Goal: Task Accomplishment & Management: Complete application form

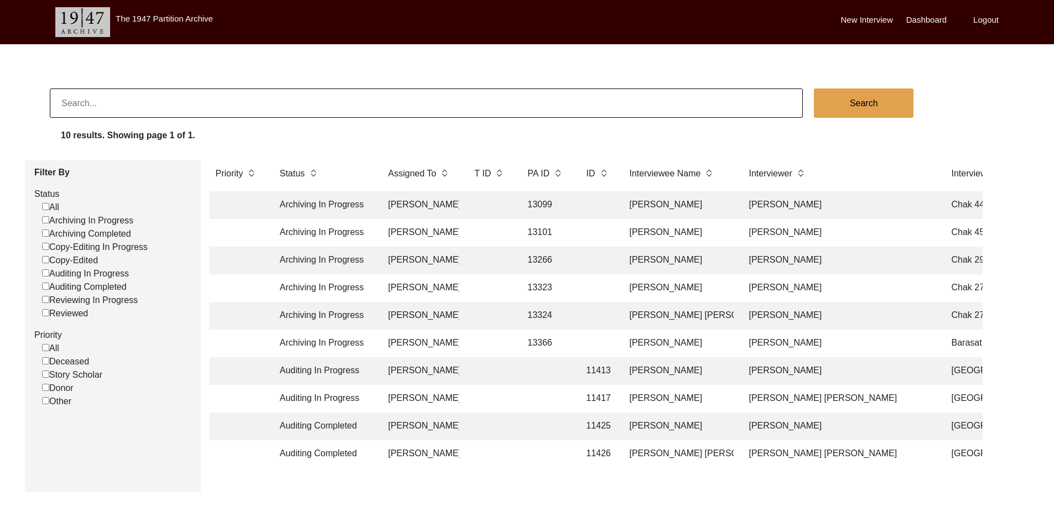
click at [476, 498] on body "The 1947 Partition Archive New Interview Dashboard Logout Search 10 results. Sh…" at bounding box center [527, 284] width 1054 height 568
click at [449, 375] on td "[PERSON_NAME]" at bounding box center [420, 371] width 77 height 28
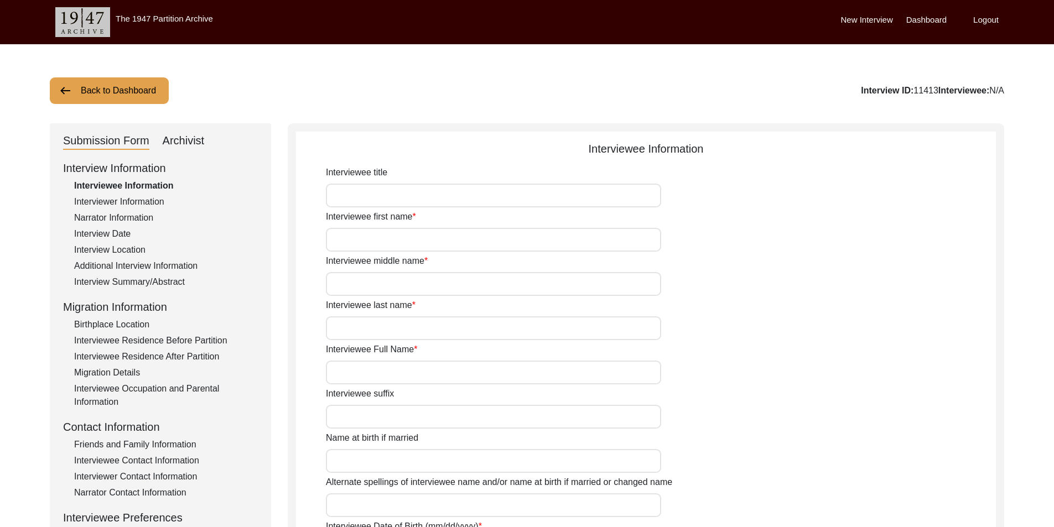
type input "Mrs."
type input "Maryam"
type input "Bibi"
type input "N/A"
type input "[PERSON_NAME]"
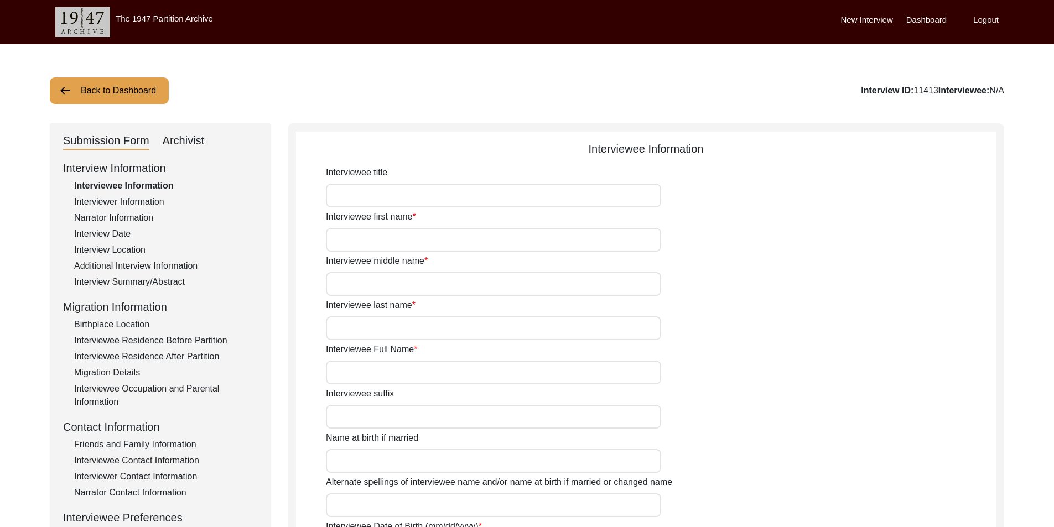
type input "N/A"
type input "Maryam"
type input "1938"
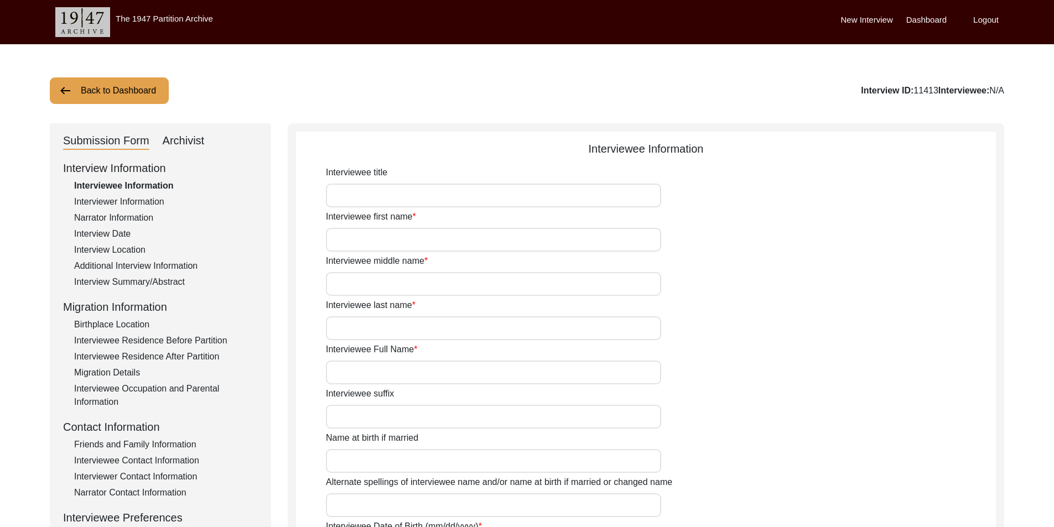
type input "87"
type input "[DEMOGRAPHIC_DATA]"
type input "N/A"
type textarea "N/A"
type input "[PERSON_NAME]"
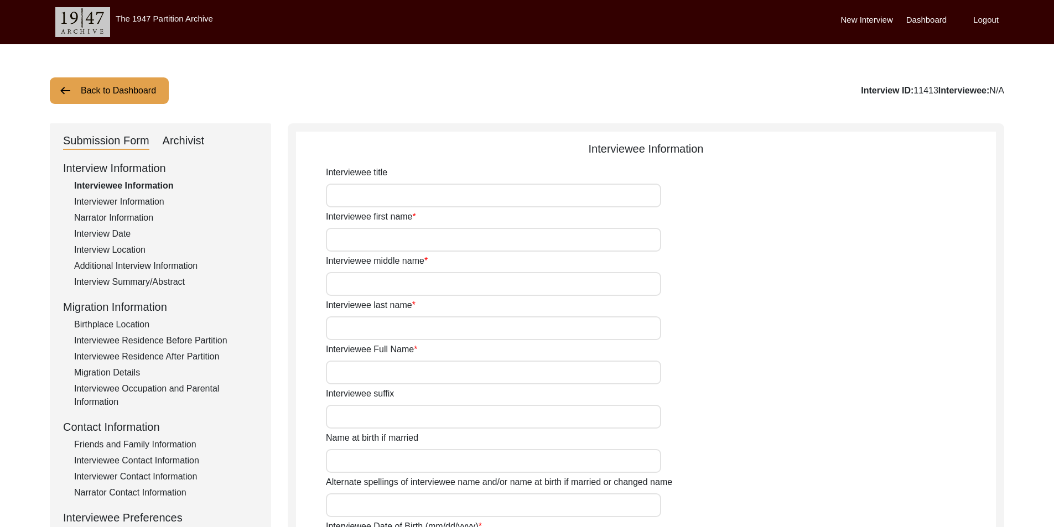
type input "Rohteki"
type input "[DEMOGRAPHIC_DATA]"
type input "Rajput Meo"
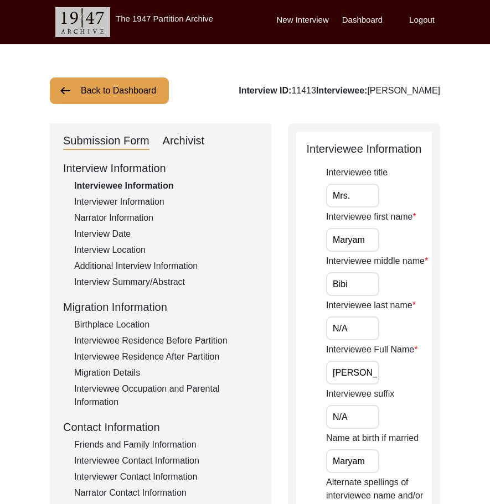
click at [357, 204] on input "Mrs." at bounding box center [352, 196] width 53 height 24
drag, startPoint x: 367, startPoint y: 238, endPoint x: 297, endPoint y: 232, distance: 70.0
click at [348, 286] on input "Bibi" at bounding box center [352, 284] width 53 height 24
click at [370, 243] on input "Maryam" at bounding box center [352, 240] width 53 height 24
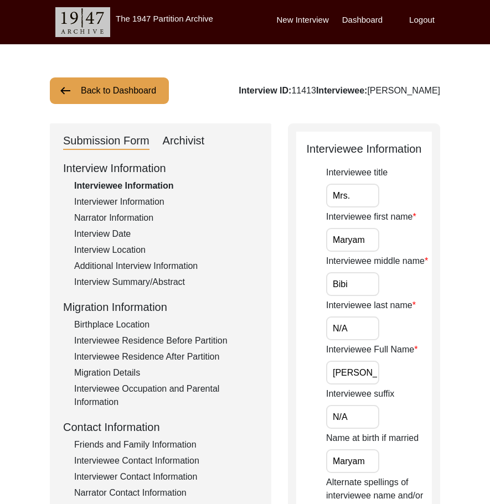
drag, startPoint x: 371, startPoint y: 291, endPoint x: 366, endPoint y: 318, distance: 27.1
click at [371, 292] on input "Bibi" at bounding box center [352, 284] width 53 height 24
click at [365, 320] on input "N/A" at bounding box center [352, 329] width 53 height 24
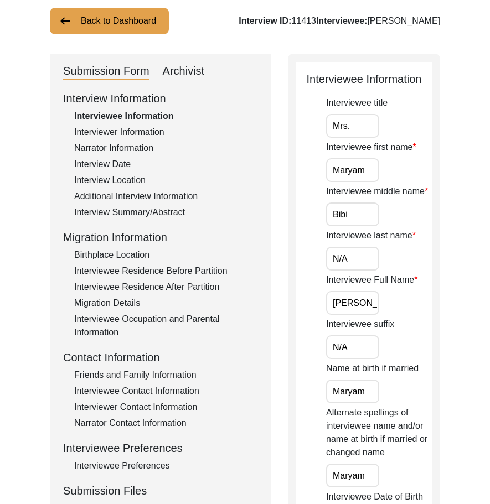
scroll to position [111, 0]
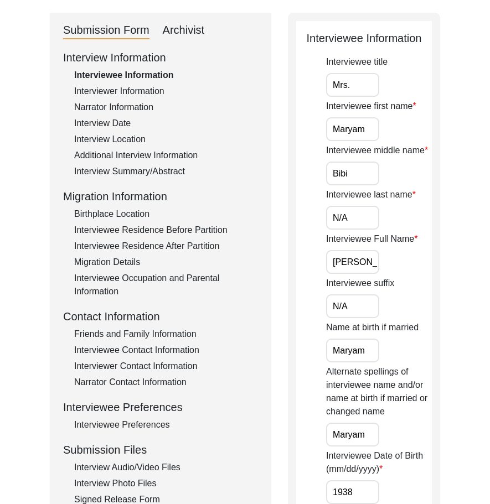
drag, startPoint x: 335, startPoint y: 257, endPoint x: 408, endPoint y: 258, distance: 73.0
click at [408, 258] on div "Interviewee Full Name [PERSON_NAME]" at bounding box center [379, 253] width 106 height 42
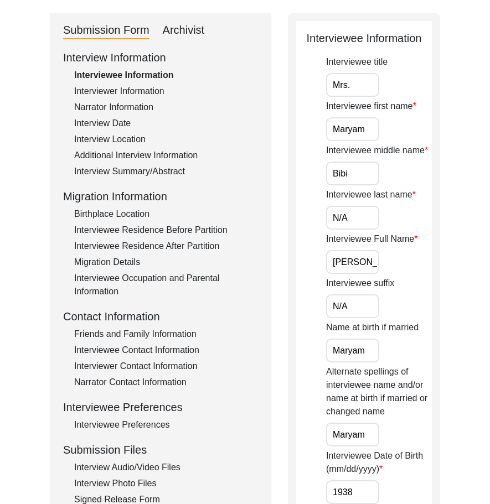
click at [408, 258] on div "Interviewee Full Name [PERSON_NAME]" at bounding box center [379, 253] width 106 height 42
drag, startPoint x: 365, startPoint y: 355, endPoint x: 308, endPoint y: 346, distance: 57.6
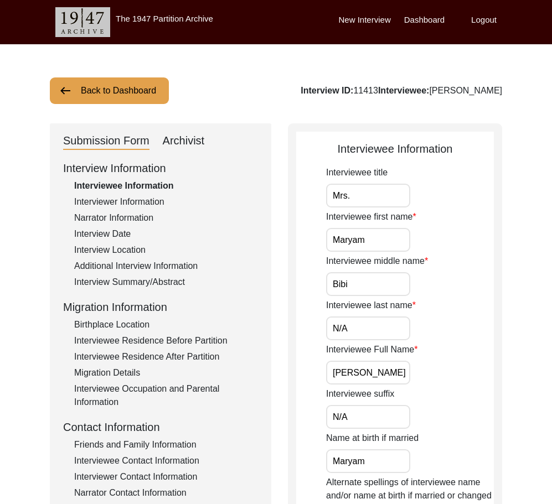
drag, startPoint x: 388, startPoint y: 244, endPoint x: 334, endPoint y: 215, distance: 61.9
click at [370, 197] on input "Mrs." at bounding box center [368, 196] width 84 height 24
click at [367, 277] on input "Bibi" at bounding box center [368, 284] width 84 height 24
click at [373, 330] on input "N/A" at bounding box center [368, 329] width 84 height 24
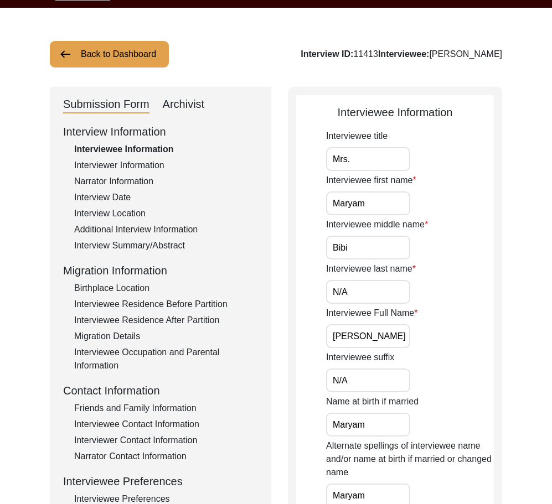
scroll to position [55, 0]
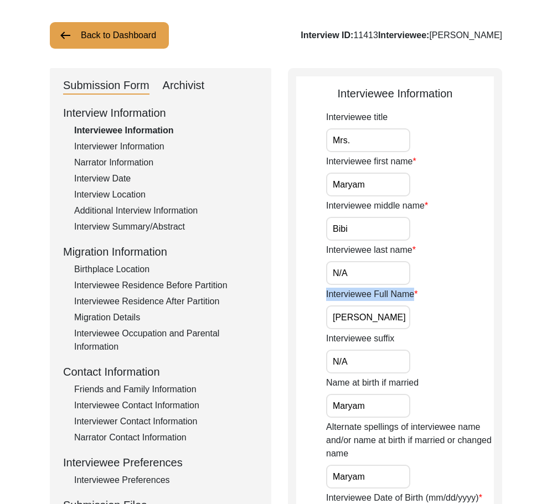
drag, startPoint x: 396, startPoint y: 315, endPoint x: 334, endPoint y: 315, distance: 62.5
click at [334, 315] on div "Interviewee Full Name [PERSON_NAME]" at bounding box center [410, 309] width 168 height 42
drag, startPoint x: 356, startPoint y: 225, endPoint x: 298, endPoint y: 225, distance: 58.1
paste input "Bibi"
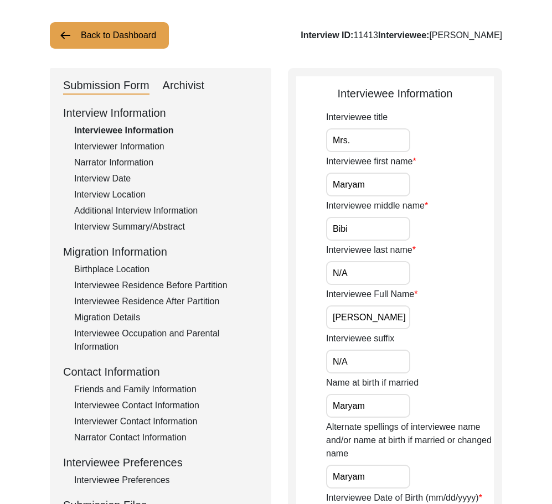
drag, startPoint x: 301, startPoint y: 262, endPoint x: 288, endPoint y: 262, distance: 13.3
type input "Bibi"
drag, startPoint x: 360, startPoint y: 226, endPoint x: 280, endPoint y: 222, distance: 80.4
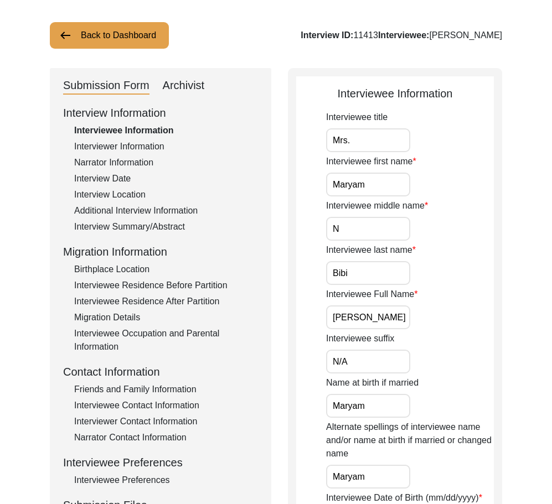
type input "N/A"
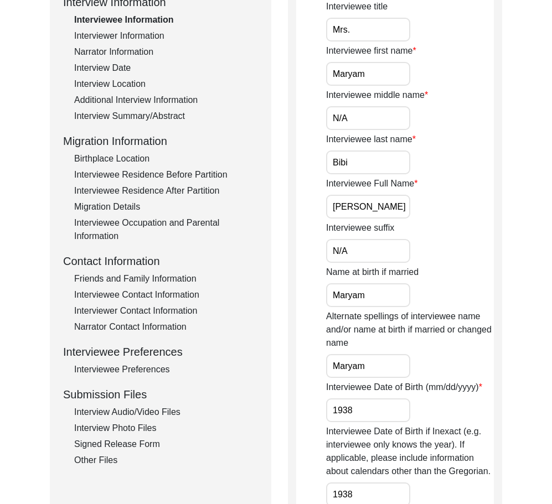
drag, startPoint x: 379, startPoint y: 217, endPoint x: 385, endPoint y: 216, distance: 5.6
click at [380, 217] on input "[PERSON_NAME]" at bounding box center [368, 207] width 84 height 24
click at [385, 216] on input "[PERSON_NAME]" at bounding box center [368, 207] width 84 height 24
click at [375, 254] on input "N/A" at bounding box center [368, 251] width 84 height 24
click at [328, 271] on label "Name at birth if married" at bounding box center [372, 272] width 92 height 13
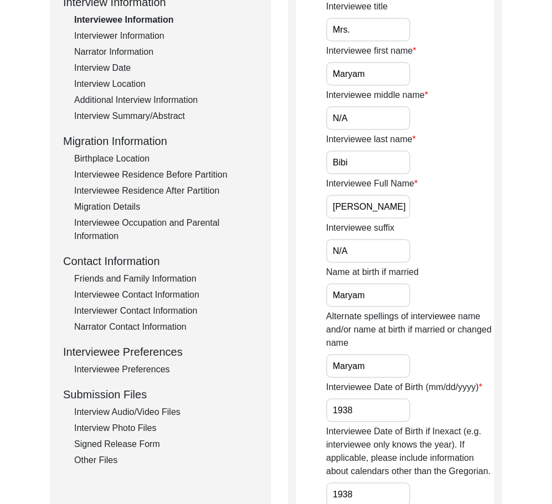
click at [328, 283] on input "Maryam" at bounding box center [368, 295] width 84 height 24
click at [376, 289] on input "Maryam" at bounding box center [368, 295] width 84 height 24
click at [375, 289] on input "Maryam" at bounding box center [368, 295] width 84 height 24
click at [375, 293] on input "Maryam" at bounding box center [368, 295] width 84 height 24
click at [376, 368] on input "Maryam" at bounding box center [368, 366] width 84 height 24
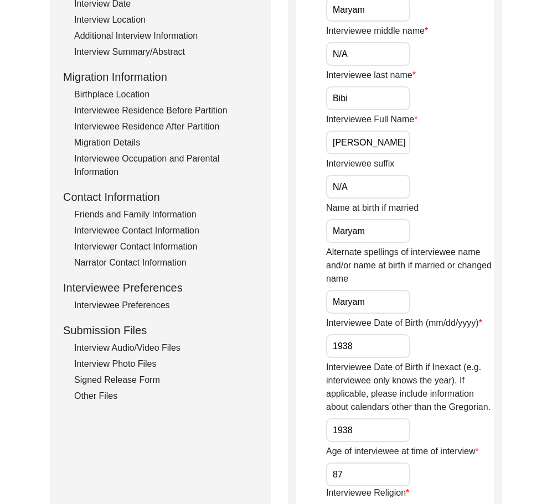
scroll to position [332, 0]
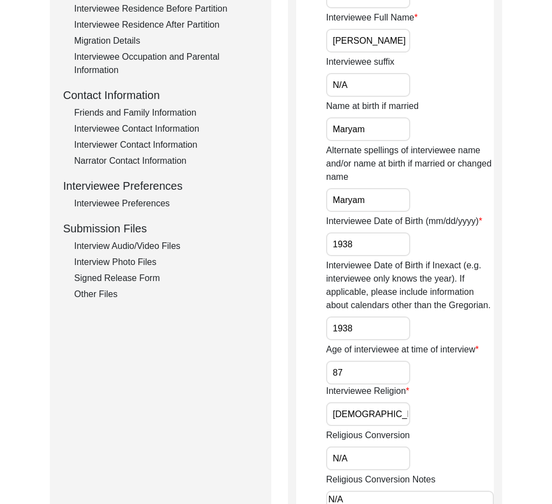
click at [373, 250] on input "1938" at bounding box center [368, 244] width 84 height 24
click at [362, 329] on input "1938" at bounding box center [368, 329] width 84 height 24
click at [354, 372] on input "87" at bounding box center [368, 373] width 84 height 24
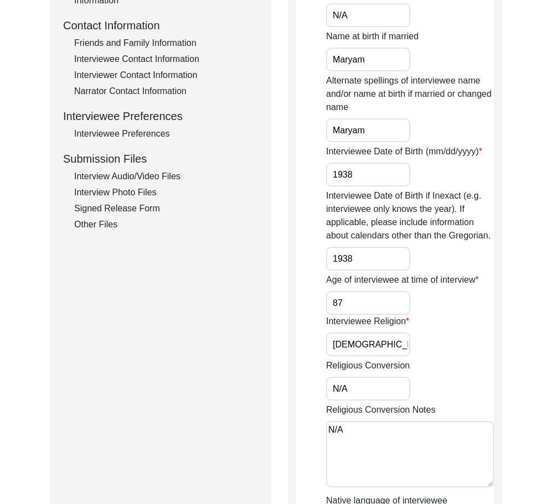
scroll to position [443, 0]
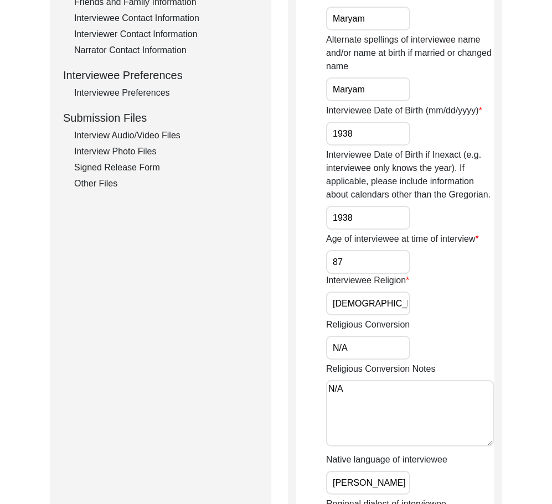
drag, startPoint x: 372, startPoint y: 302, endPoint x: 322, endPoint y: 323, distance: 54.6
click at [282, 295] on div "Submission Form Archivist Interview Information Interviewee Information Intervi…" at bounding box center [276, 194] width 452 height 1026
drag, startPoint x: 362, startPoint y: 341, endPoint x: 299, endPoint y: 355, distance: 64.5
click at [262, 330] on div "Submission Form Archivist Interview Information Interviewee Information Intervi…" at bounding box center [276, 194] width 452 height 1026
drag, startPoint x: 362, startPoint y: 387, endPoint x: 263, endPoint y: 376, distance: 100.2
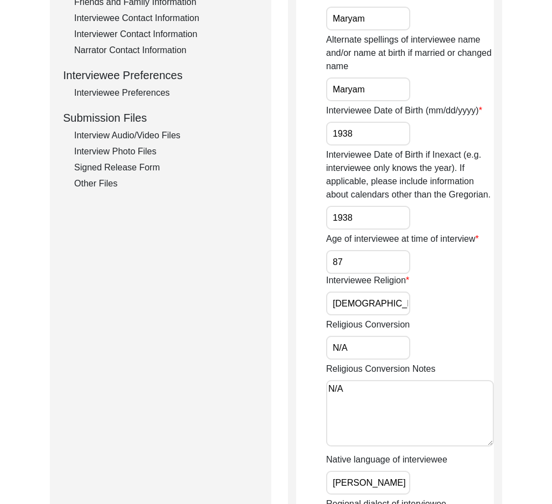
click at [263, 376] on div "Submission Form Archivist Interview Information Interviewee Information Intervi…" at bounding box center [276, 194] width 452 height 1026
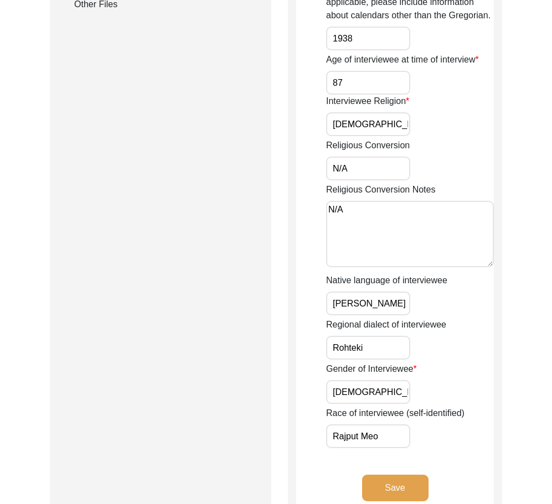
scroll to position [664, 0]
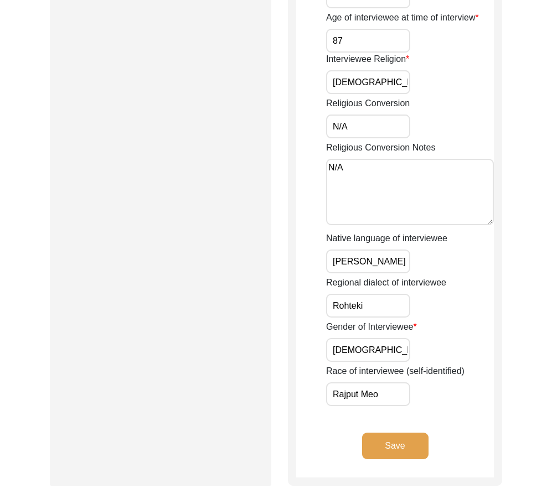
drag, startPoint x: 389, startPoint y: 251, endPoint x: 303, endPoint y: 256, distance: 86.4
drag, startPoint x: 376, startPoint y: 314, endPoint x: 278, endPoint y: 313, distance: 97.9
drag, startPoint x: 383, startPoint y: 355, endPoint x: 274, endPoint y: 351, distance: 109.1
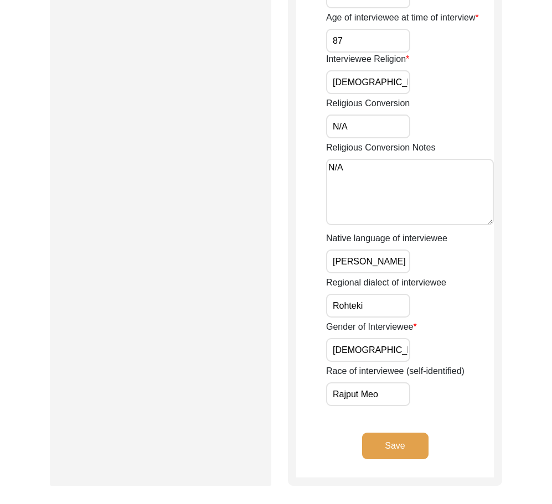
click at [399, 395] on input "Rajput Meo" at bounding box center [368, 394] width 84 height 24
click at [395, 439] on button "Save" at bounding box center [395, 446] width 66 height 27
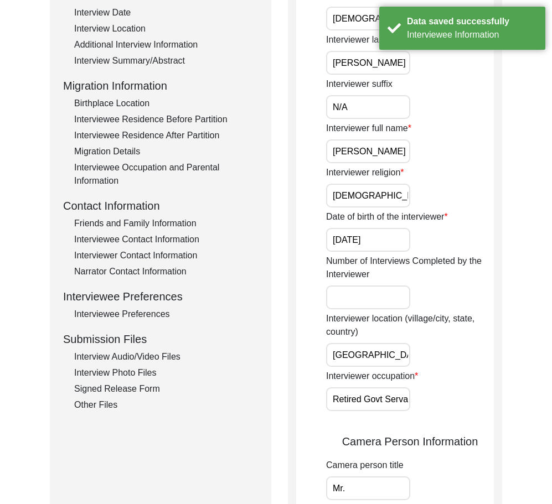
scroll to position [0, 0]
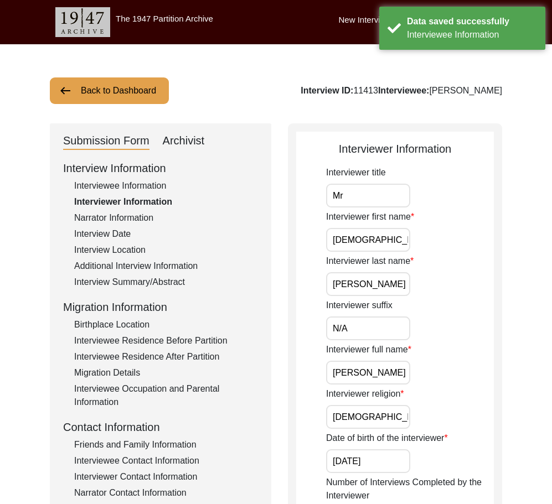
click at [376, 206] on input "Mr" at bounding box center [368, 196] width 84 height 24
type input "Mr."
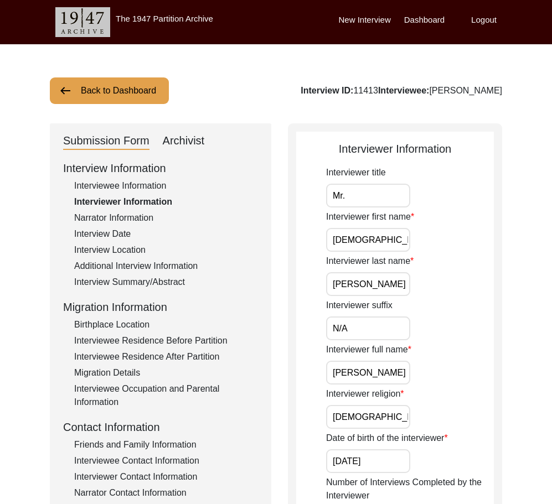
drag, startPoint x: 405, startPoint y: 238, endPoint x: 395, endPoint y: 262, distance: 26.3
click at [406, 238] on input "[DEMOGRAPHIC_DATA]" at bounding box center [368, 240] width 84 height 24
click at [381, 287] on input "[PERSON_NAME]" at bounding box center [368, 284] width 84 height 24
click at [374, 325] on input "N/A" at bounding box center [368, 329] width 84 height 24
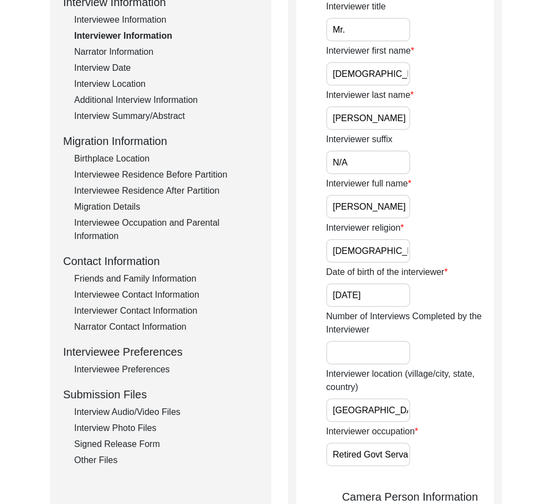
scroll to position [0, 3]
drag, startPoint x: 341, startPoint y: 205, endPoint x: 452, endPoint y: 228, distance: 113.1
click at [399, 252] on input "[DEMOGRAPHIC_DATA]" at bounding box center [368, 251] width 84 height 24
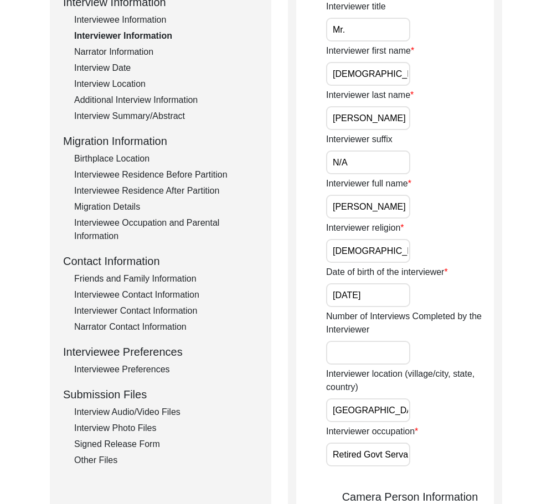
click at [396, 291] on input "[DATE]" at bounding box center [368, 295] width 84 height 24
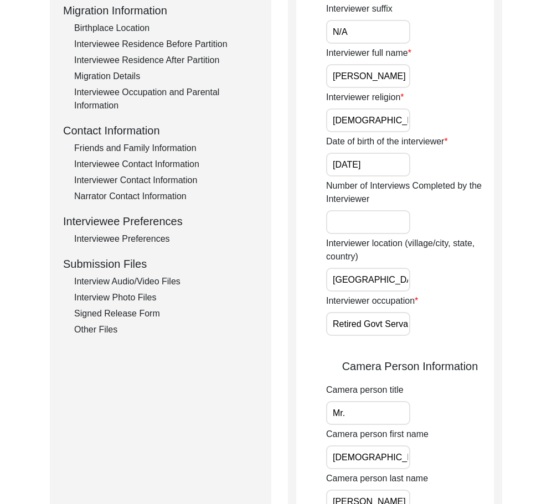
scroll to position [443, 0]
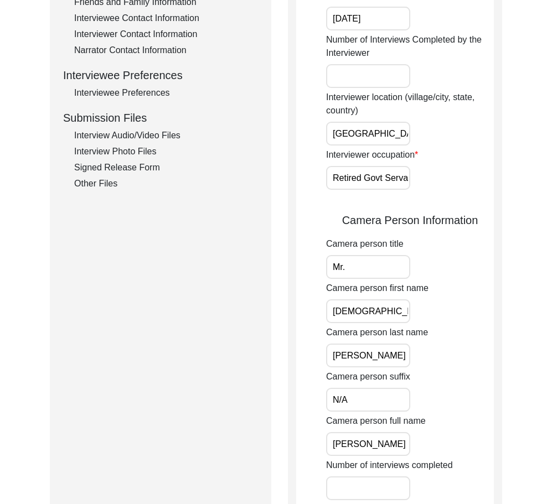
click at [383, 135] on input "[GEOGRAPHIC_DATA] , [GEOGRAPHIC_DATA] , [GEOGRAPHIC_DATA]" at bounding box center [368, 134] width 84 height 24
drag, startPoint x: 351, startPoint y: 134, endPoint x: 439, endPoint y: 137, distance: 88.0
click at [439, 137] on div "Interviewer location (village/city, state, country) [GEOGRAPHIC_DATA], [GEOGRAP…" at bounding box center [410, 118] width 168 height 55
click at [368, 138] on input "[GEOGRAPHIC_DATA], [GEOGRAPHIC_DATA] , [GEOGRAPHIC_DATA]" at bounding box center [368, 134] width 84 height 24
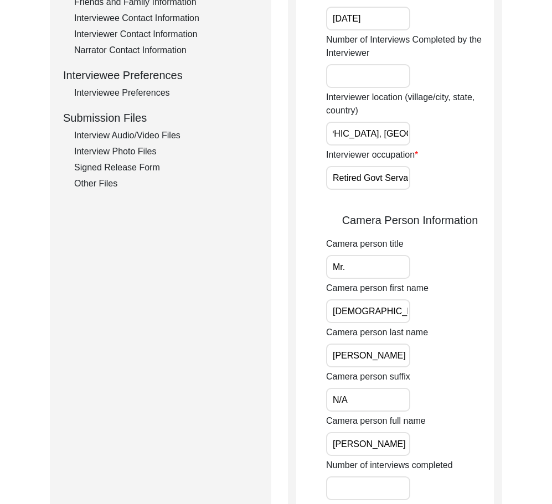
scroll to position [0, 44]
drag, startPoint x: 377, startPoint y: 136, endPoint x: 449, endPoint y: 136, distance: 71.9
click at [449, 136] on div "Interviewer location (village/city, state, country) [GEOGRAPHIC_DATA], [GEOGRAP…" at bounding box center [410, 118] width 168 height 55
type input "[GEOGRAPHIC_DATA], [GEOGRAPHIC_DATA], [GEOGRAPHIC_DATA]"
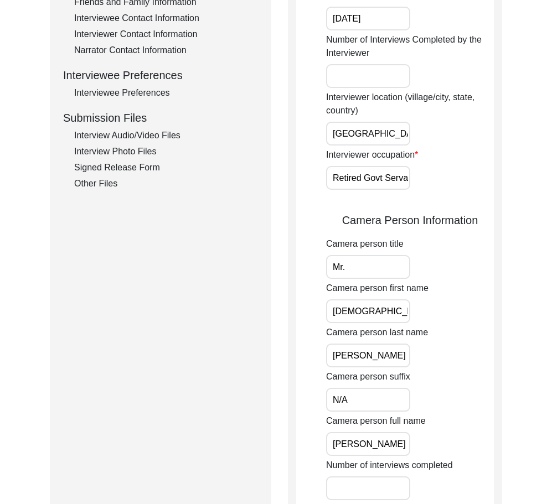
click at [449, 136] on div "Interviewer location (village/city, state, country) [GEOGRAPHIC_DATA], [GEOGRAP…" at bounding box center [410, 118] width 168 height 55
click at [396, 269] on input "Mr." at bounding box center [368, 267] width 84 height 24
click at [394, 298] on div "Camera person first name [PERSON_NAME]" at bounding box center [410, 303] width 168 height 42
drag, startPoint x: 383, startPoint y: 187, endPoint x: 435, endPoint y: 190, distance: 52.6
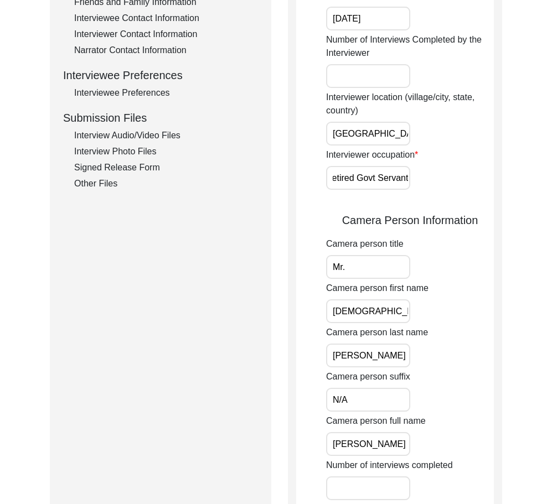
click at [435, 190] on div "Interviewer title Mr. Interviewer first name [PERSON_NAME] Interviewer last nam…" at bounding box center [410, 275] width 168 height 1105
drag, startPoint x: 397, startPoint y: 131, endPoint x: 428, endPoint y: 251, distance: 124.0
click at [459, 141] on div "Interviewer location (village/city, state, country) [GEOGRAPHIC_DATA], [GEOGRAP…" at bounding box center [410, 118] width 168 height 55
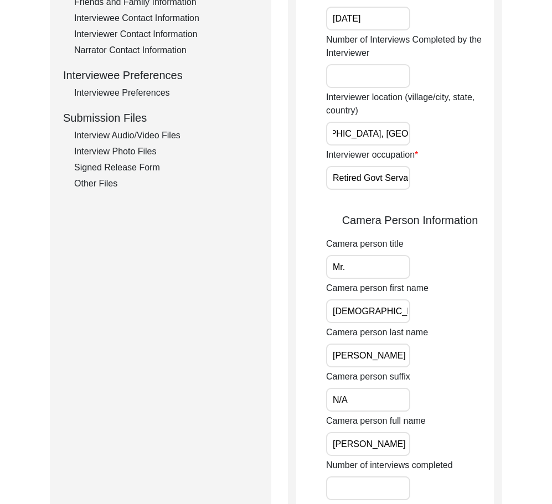
click at [393, 315] on input "[DEMOGRAPHIC_DATA]" at bounding box center [368, 311] width 84 height 24
click at [377, 360] on input "[PERSON_NAME]" at bounding box center [368, 356] width 84 height 24
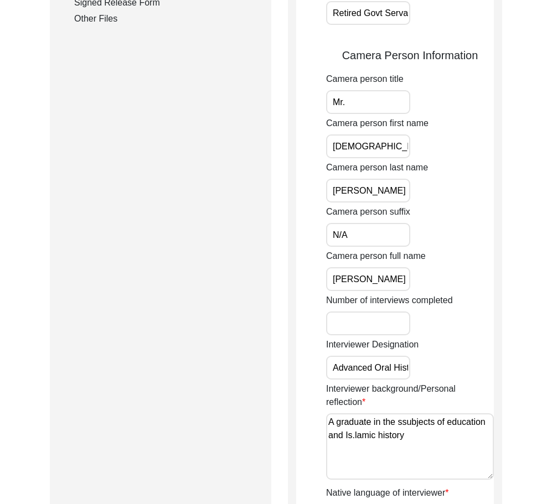
scroll to position [609, 0]
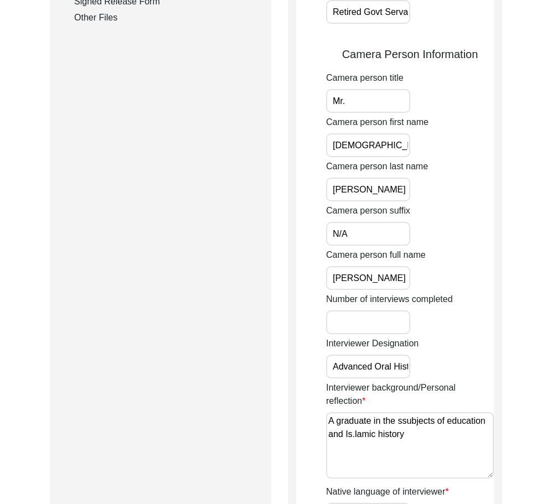
click at [362, 240] on input "N/A" at bounding box center [368, 234] width 84 height 24
drag, startPoint x: 344, startPoint y: 271, endPoint x: 444, endPoint y: 281, distance: 100.1
click at [444, 281] on div "Camera person full name [PERSON_NAME]" at bounding box center [410, 269] width 168 height 42
click at [351, 281] on input "[PERSON_NAME]" at bounding box center [368, 278] width 84 height 24
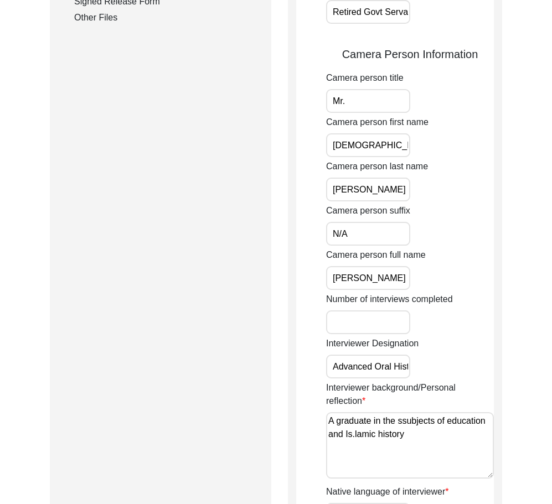
scroll to position [0, 20]
drag, startPoint x: 352, startPoint y: 369, endPoint x: 446, endPoint y: 370, distance: 94.1
click at [446, 370] on div "Interviewer Designation Advanced Oral Historian" at bounding box center [410, 358] width 168 height 42
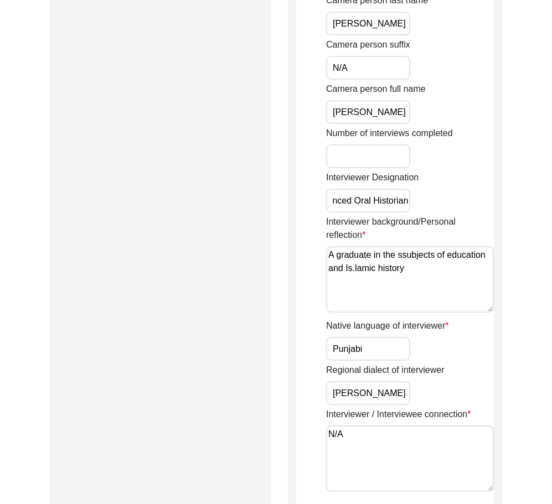
scroll to position [0, 0]
click at [456, 294] on textarea "A graduate in the ssubjects of education and Is.lamic history" at bounding box center [410, 279] width 168 height 66
drag, startPoint x: 462, startPoint y: 277, endPoint x: 314, endPoint y: 250, distance: 150.3
click at [422, 268] on textarea "A graduate in the ssubjects of education and Is.lamic history" at bounding box center [410, 279] width 168 height 66
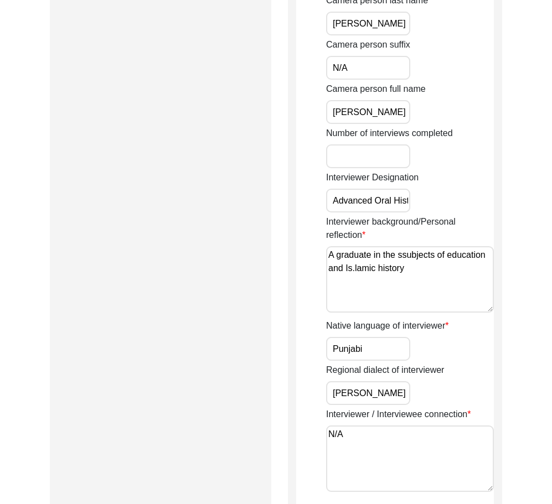
click at [422, 268] on textarea "A graduate in the ssubjects of education and Is.lamic history" at bounding box center [410, 279] width 168 height 66
click at [427, 287] on textarea "A" at bounding box center [410, 279] width 168 height 66
paste textarea "A graduate in the subjects of education and [DEMOGRAPHIC_DATA] history"
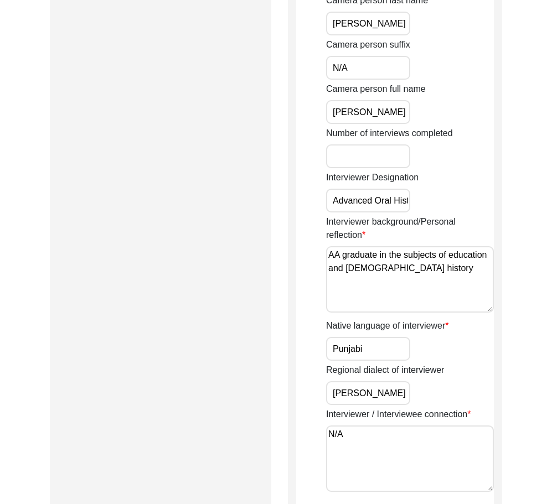
click at [335, 256] on textarea "AA graduate in the subjects of education and [DEMOGRAPHIC_DATA] history" at bounding box center [410, 279] width 168 height 66
click at [445, 278] on textarea "A graduate in the subjects of education and [DEMOGRAPHIC_DATA] history" at bounding box center [410, 279] width 168 height 66
type textarea "A graduate in the subjects of education and [DEMOGRAPHIC_DATA] history."
drag, startPoint x: 417, startPoint y: 276, endPoint x: 282, endPoint y: 250, distance: 137.9
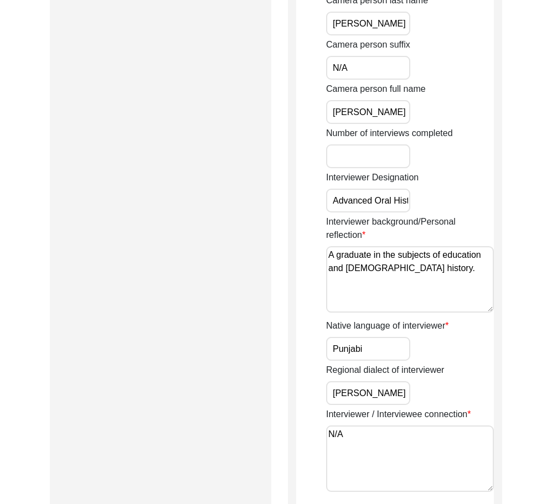
drag, startPoint x: 349, startPoint y: 351, endPoint x: 284, endPoint y: 343, distance: 65.8
drag, startPoint x: 381, startPoint y: 386, endPoint x: 342, endPoint y: 437, distance: 64.0
drag, startPoint x: 362, startPoint y: 447, endPoint x: 251, endPoint y: 429, distance: 113.2
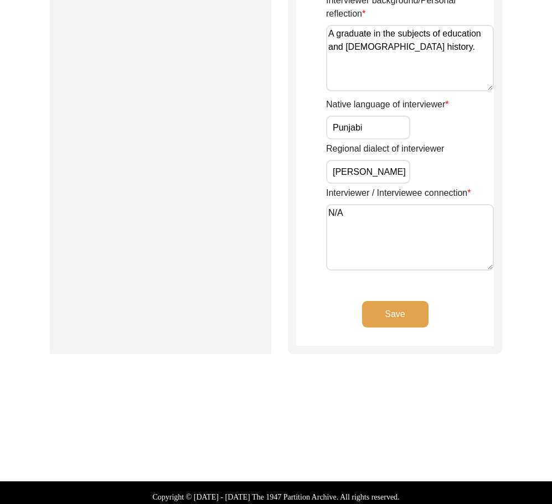
click at [412, 310] on button "Save" at bounding box center [395, 314] width 66 height 27
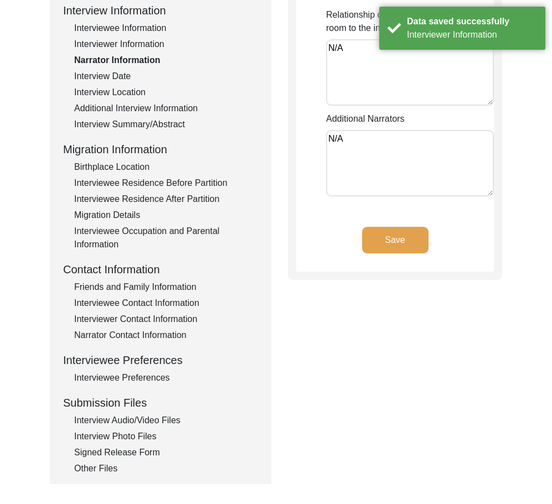
scroll to position [19, 0]
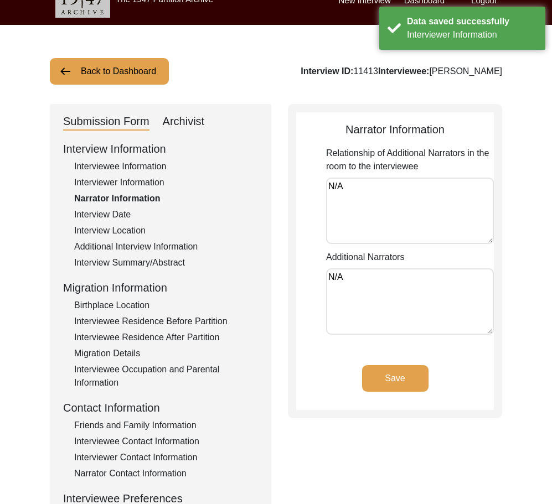
drag, startPoint x: 340, startPoint y: 215, endPoint x: 234, endPoint y: 215, distance: 106.2
click at [250, 206] on div "Submission Form Archivist Interview Information Interviewee Information Intervi…" at bounding box center [276, 363] width 452 height 519
drag, startPoint x: 328, startPoint y: 286, endPoint x: 238, endPoint y: 267, distance: 92.3
click at [266, 274] on div "Submission Form Archivist Interview Information Interviewee Information Intervi…" at bounding box center [276, 363] width 452 height 519
click at [138, 211] on div "Interview Date" at bounding box center [166, 214] width 184 height 13
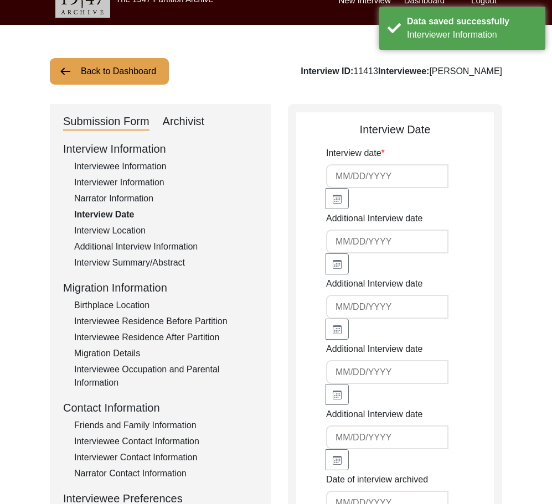
type input "[DATE]"
drag, startPoint x: 302, startPoint y: 191, endPoint x: 212, endPoint y: 196, distance: 89.8
click at [242, 191] on div "Submission Form Archivist Interview Information Interviewee Information Intervi…" at bounding box center [276, 392] width 452 height 577
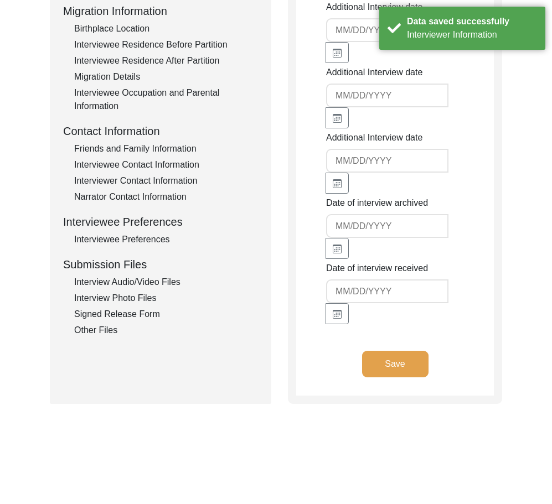
click at [285, 324] on div "Submission Form Archivist Interview Information Interviewee Information Intervi…" at bounding box center [276, 115] width 452 height 577
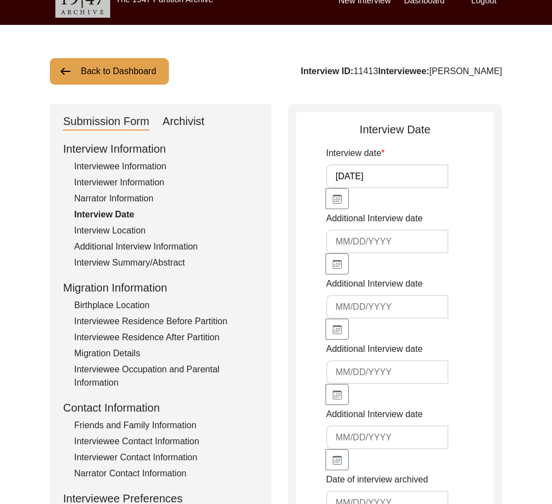
click at [114, 224] on div "Interview Location" at bounding box center [166, 230] width 184 height 13
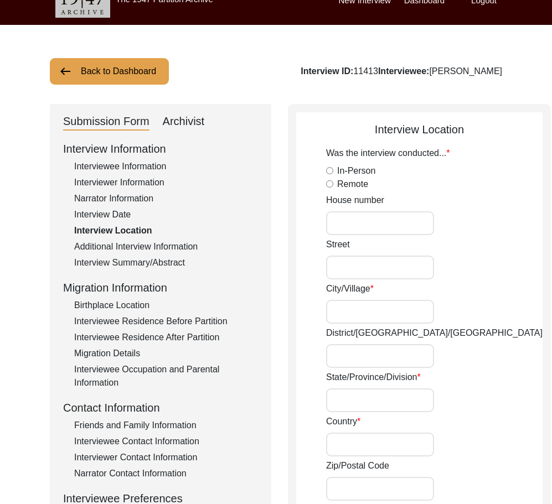
radio input "true"
type input "N/A"
type input "Mohalla Mughal Pura. Mohajir colony"
type input "Bahawalpur"
type input "Bahawalpur/[GEOGRAPHIC_DATA]"
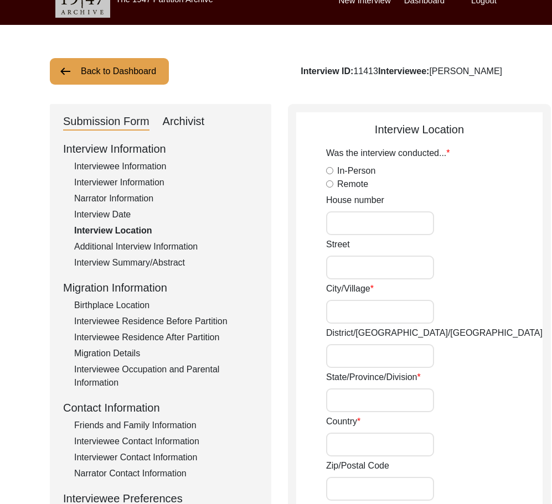
type input "[GEOGRAPHIC_DATA]"
type input "63100"
type input "[GEOGRAPHIC_DATA],/ [GEOGRAPHIC_DATA]"
type input "[GEOGRAPHIC_DATA], [GEOGRAPHIC_DATA], [GEOGRAPHIC_DATA]"
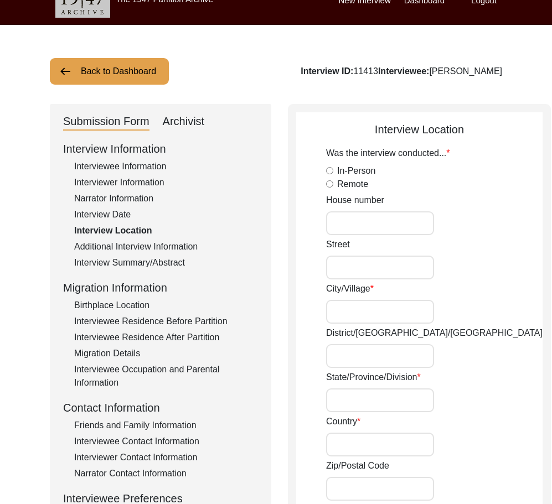
type input "29.3544"
type input "71.6911"
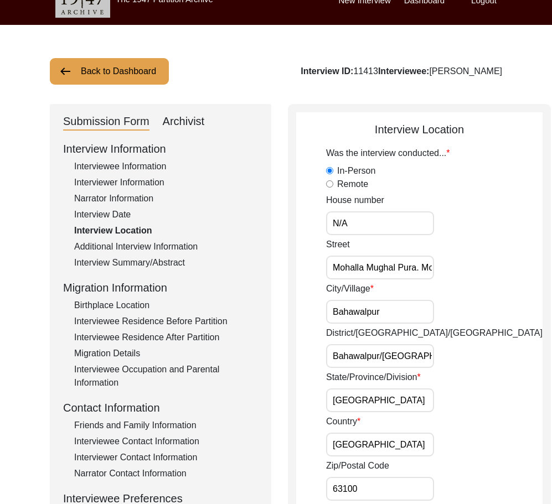
scroll to position [0, 70]
drag, startPoint x: 362, startPoint y: 270, endPoint x: 451, endPoint y: 278, distance: 88.9
click at [451, 278] on div "Street Mohalla Mughal Pura. Mohajir colony" at bounding box center [434, 259] width 216 height 42
click at [401, 309] on input "Bahawalpur" at bounding box center [380, 312] width 108 height 24
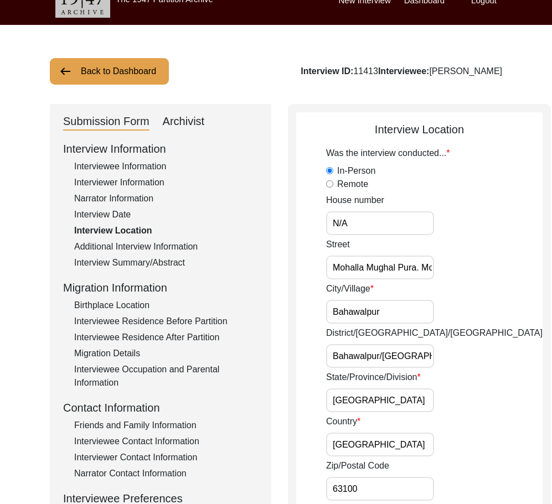
click at [401, 309] on input "Bahawalpur" at bounding box center [380, 312] width 108 height 24
click at [310, 64] on div "Back to Dashboard Interview ID: 11413 Interviewee: [PERSON_NAME]" at bounding box center [276, 71] width 452 height 27
click at [365, 224] on input "N/A" at bounding box center [380, 223] width 108 height 24
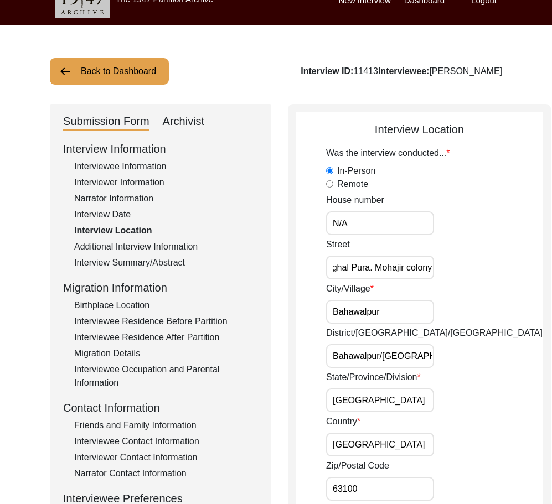
drag, startPoint x: 349, startPoint y: 259, endPoint x: 455, endPoint y: 284, distance: 108.6
click at [462, 277] on div "Street Mohalla Mughal Pura. Mohajir colony" at bounding box center [434, 259] width 216 height 42
click at [407, 302] on input "Bahawalpur" at bounding box center [380, 312] width 108 height 24
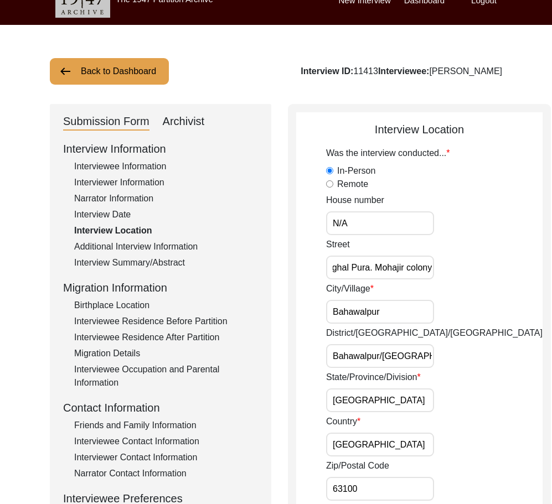
drag, startPoint x: 403, startPoint y: 278, endPoint x: 435, endPoint y: 278, distance: 32.1
click at [435, 278] on div "Street Mohalla Mughal Pura. Mohajir colony" at bounding box center [434, 259] width 216 height 42
click at [398, 302] on input "Bahawalpur" at bounding box center [380, 312] width 108 height 24
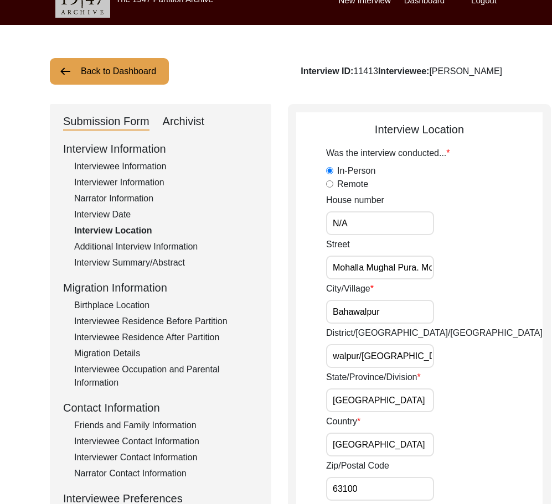
drag, startPoint x: 334, startPoint y: 358, endPoint x: 429, endPoint y: 372, distance: 96.3
click at [391, 391] on input "[GEOGRAPHIC_DATA]" at bounding box center [380, 400] width 108 height 24
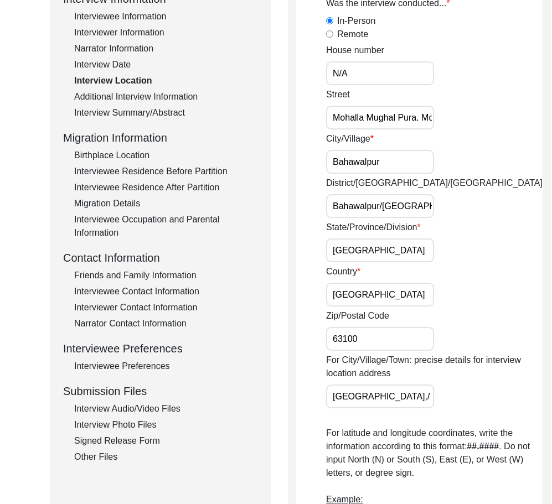
scroll to position [185, 0]
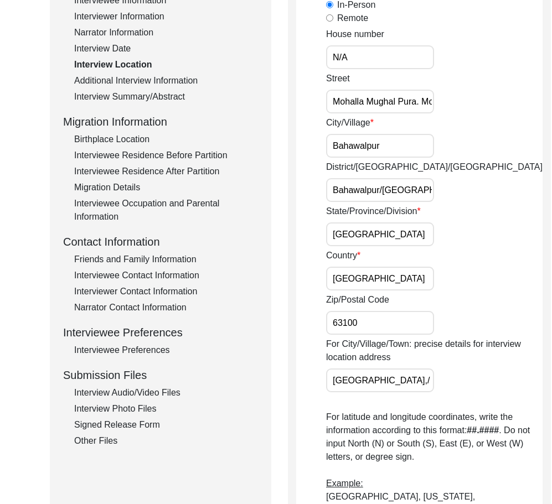
drag, startPoint x: 381, startPoint y: 274, endPoint x: 374, endPoint y: 318, distance: 44.3
click at [381, 276] on input "[GEOGRAPHIC_DATA]" at bounding box center [380, 279] width 108 height 24
drag, startPoint x: 377, startPoint y: 321, endPoint x: 364, endPoint y: 351, distance: 33.0
click at [377, 323] on input "63100" at bounding box center [380, 323] width 108 height 24
drag, startPoint x: 355, startPoint y: 363, endPoint x: 433, endPoint y: 372, distance: 78.5
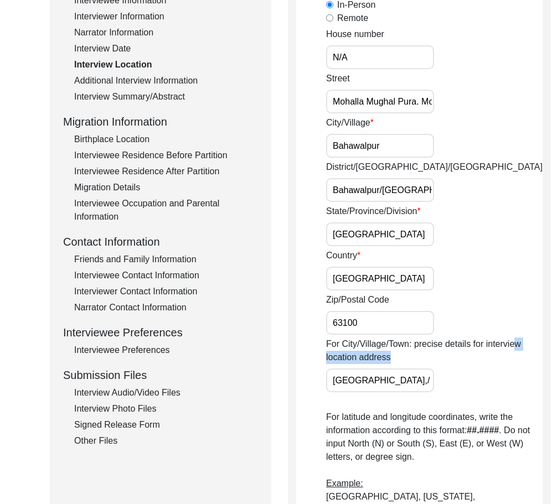
click at [433, 372] on div "For City/Village/Town: precise details for interview location address [GEOGRAPH…" at bounding box center [434, 365] width 216 height 55
click at [370, 383] on input "[GEOGRAPHIC_DATA],/ [GEOGRAPHIC_DATA]" at bounding box center [380, 381] width 108 height 24
drag, startPoint x: 376, startPoint y: 383, endPoint x: 449, endPoint y: 385, distance: 73.6
click at [449, 385] on div "For City/Village/Town: precise details for interview location address [GEOGRAPH…" at bounding box center [434, 365] width 216 height 55
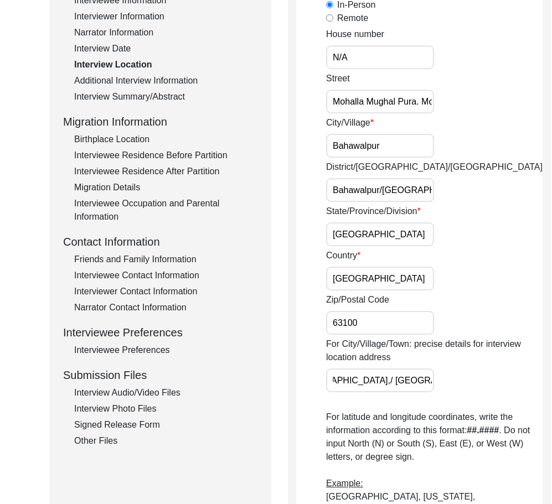
scroll to position [0, 0]
click at [449, 385] on div "For City/Village/Town: precise details for interview location address [GEOGRAPH…" at bounding box center [434, 365] width 216 height 55
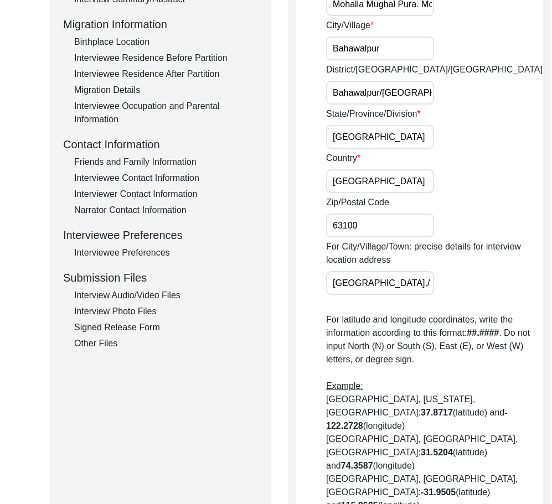
scroll to position [296, 0]
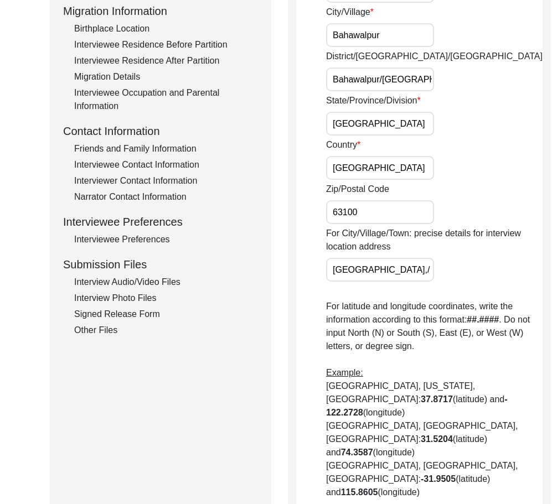
click at [392, 269] on input "[GEOGRAPHIC_DATA],/ [GEOGRAPHIC_DATA]" at bounding box center [380, 270] width 108 height 24
click at [393, 271] on input "[GEOGRAPHIC_DATA],/ [GEOGRAPHIC_DATA]" at bounding box center [380, 270] width 108 height 24
type input "[GEOGRAPHIC_DATA]/ [GEOGRAPHIC_DATA]"
click at [441, 277] on div "For City/Village/Town: precise details for interview location address [GEOGRAPH…" at bounding box center [434, 254] width 216 height 55
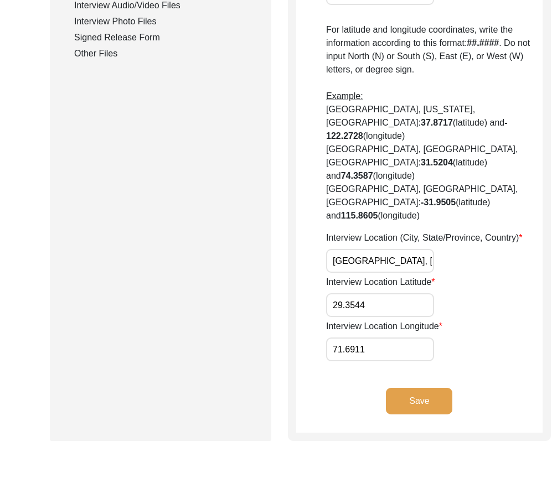
scroll to position [0, 43]
drag, startPoint x: 360, startPoint y: 262, endPoint x: 463, endPoint y: 262, distance: 103.5
click at [463, 262] on div "Interview Location (City, State/Province, Country) [GEOGRAPHIC_DATA], [GEOGRAPH…" at bounding box center [434, 252] width 216 height 42
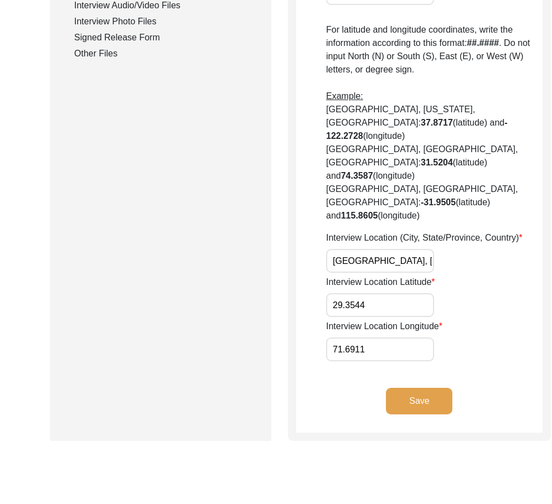
click at [377, 313] on input "29.3544" at bounding box center [380, 305] width 108 height 24
click at [369, 355] on input "71.6911" at bounding box center [380, 350] width 108 height 24
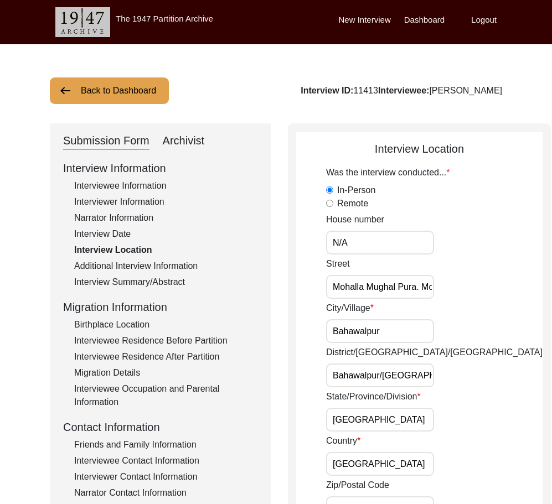
scroll to position [0, 70]
drag, startPoint x: 429, startPoint y: 291, endPoint x: 438, endPoint y: 291, distance: 8.9
click at [438, 291] on div "Street Mohalla Mughal Pura. Mohajir colony" at bounding box center [434, 278] width 216 height 42
click at [393, 284] on input "Mohalla Mughal Pura. Mohajir colony" at bounding box center [380, 287] width 108 height 24
click at [348, 289] on input "Mohalla Mughal Pura. Mohajir colony" at bounding box center [380, 287] width 108 height 24
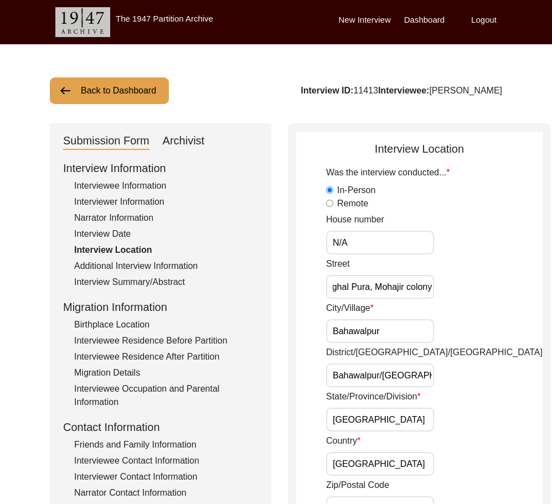
type input "Mohalla Mughal Pura, Mohajir colony"
click at [470, 291] on div "Street [GEOGRAPHIC_DATA], Mohajir colony" at bounding box center [434, 278] width 216 height 42
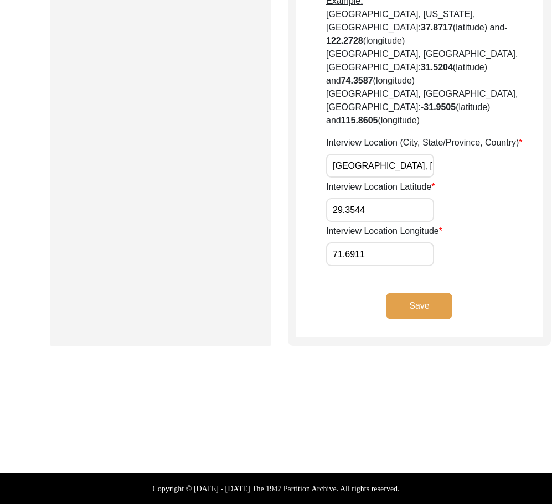
click at [426, 297] on button "Save" at bounding box center [419, 306] width 66 height 27
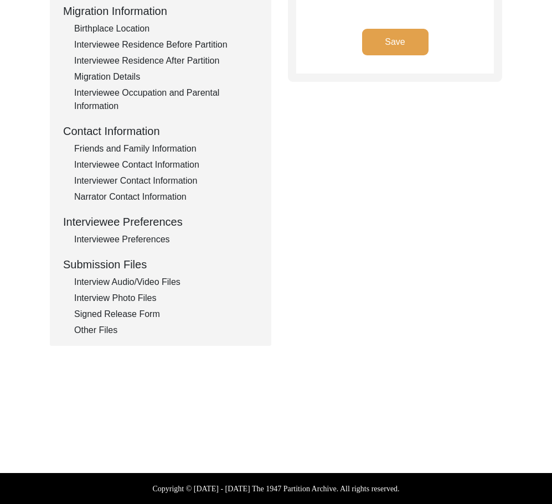
type input "Urdu"
type textarea "N/A"
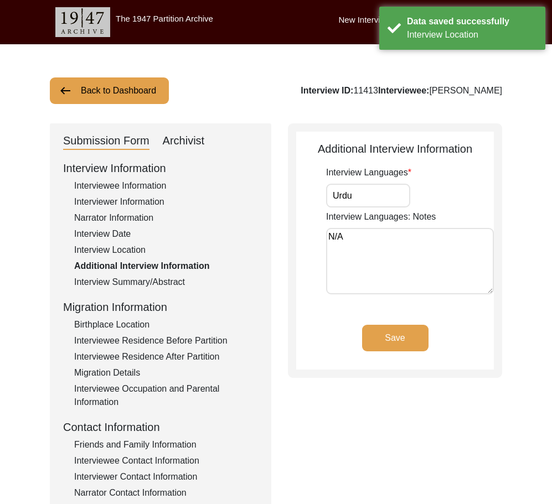
drag, startPoint x: 320, startPoint y: 198, endPoint x: 293, endPoint y: 205, distance: 28.6
click at [286, 198] on div "Submission Form Archivist Interview Information Interviewee Information Intervi…" at bounding box center [276, 382] width 452 height 519
drag, startPoint x: 354, startPoint y: 233, endPoint x: 224, endPoint y: 268, distance: 134.1
click at [292, 228] on div "Additional Interview Information Interview Languages Urdu Interview Languages: …" at bounding box center [395, 250] width 214 height 255
click at [126, 288] on div "Interview Summary/Abstract" at bounding box center [166, 282] width 184 height 13
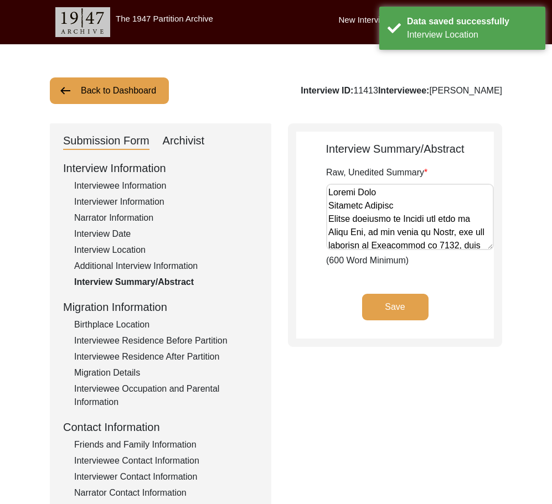
click at [125, 329] on div "Birthplace Location" at bounding box center [166, 324] width 184 height 13
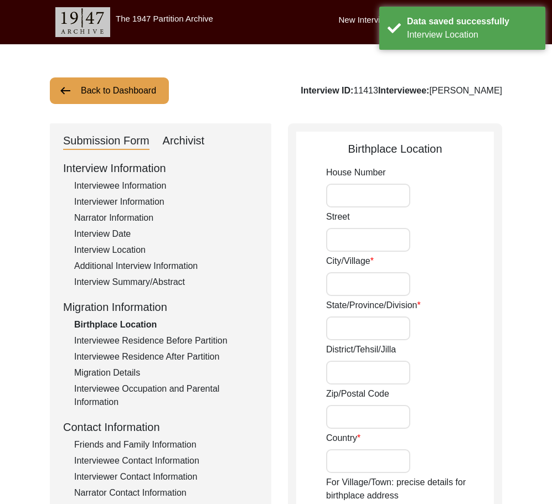
type input "N/A"
type input "[GEOGRAPHIC_DATA]"
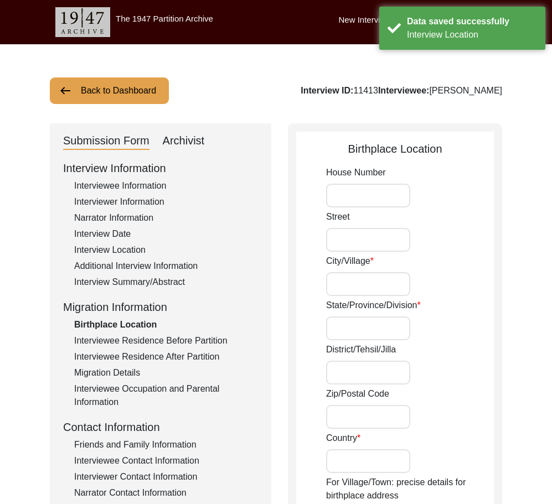
type input "301001"
type input "[GEOGRAPHIC_DATA]"
type input "[PERSON_NAME]"
type input "[GEOGRAPHIC_DATA], [GEOGRAPHIC_DATA], [GEOGRAPHIC_DATA]"
type input "26.6021"
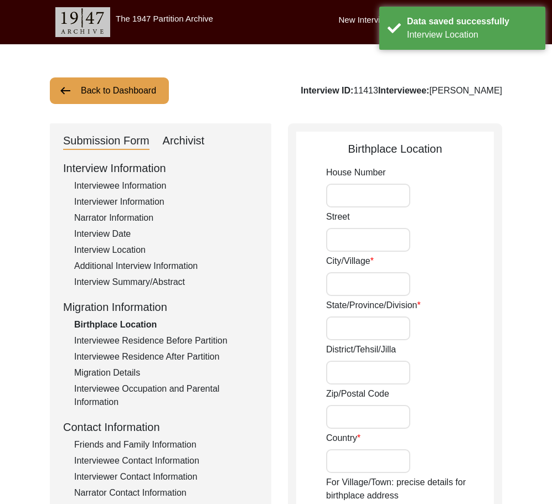
type input "77.6389"
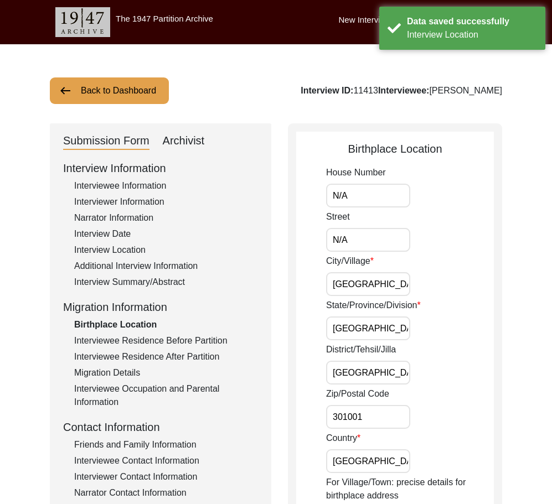
click at [353, 204] on input "N/A" at bounding box center [368, 196] width 84 height 24
click at [354, 237] on input "N/A" at bounding box center [368, 240] width 84 height 24
click at [388, 292] on input "[GEOGRAPHIC_DATA]" at bounding box center [368, 284] width 84 height 24
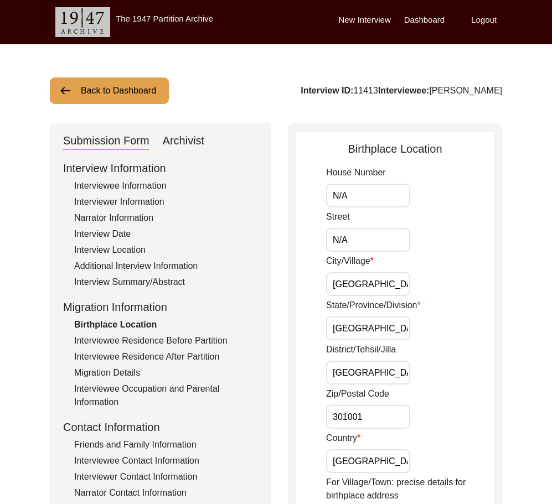
click at [388, 292] on input "[GEOGRAPHIC_DATA]" at bounding box center [368, 284] width 84 height 24
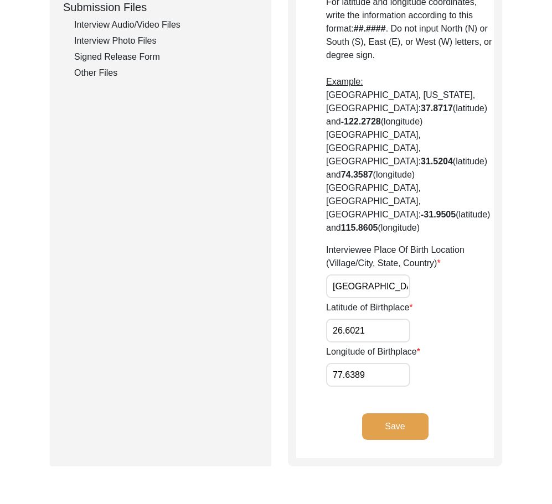
scroll to position [0, 34]
drag, startPoint x: 385, startPoint y: 226, endPoint x: 432, endPoint y: 231, distance: 47.8
click at [432, 243] on div "Interviewee Place Of Birth Location (Village/City, State, Country) [GEOGRAPHIC_…" at bounding box center [410, 270] width 168 height 55
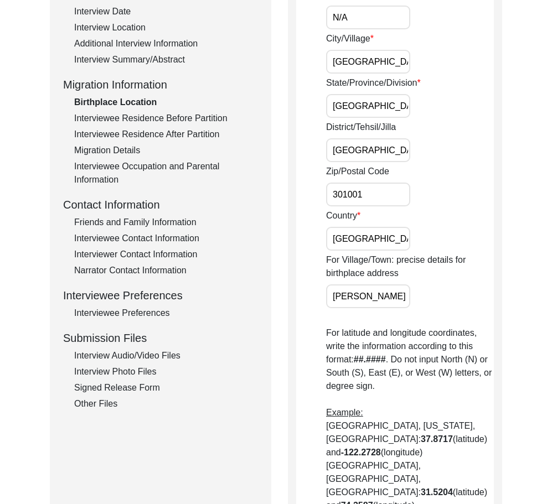
scroll to position [111, 0]
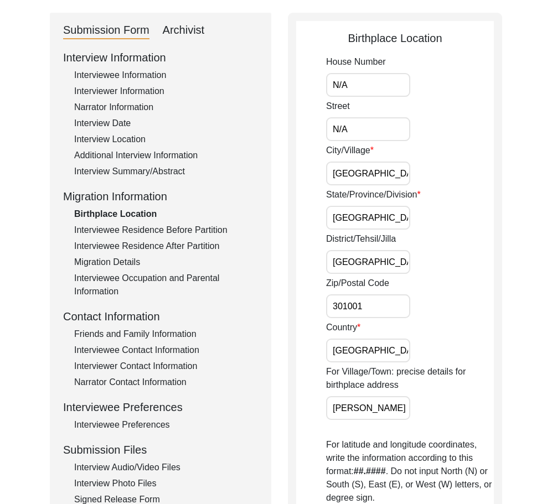
click at [384, 260] on input "[GEOGRAPHIC_DATA]" at bounding box center [368, 262] width 84 height 24
click at [381, 222] on input "[GEOGRAPHIC_DATA]" at bounding box center [368, 218] width 84 height 24
click at [381, 177] on input "[GEOGRAPHIC_DATA]" at bounding box center [368, 174] width 84 height 24
click at [383, 128] on input "N/A" at bounding box center [368, 129] width 84 height 24
click at [380, 97] on div "House Number N/A Street N/A City/Village [GEOGRAPHIC_DATA]/Province/Division [G…" at bounding box center [410, 442] width 168 height 774
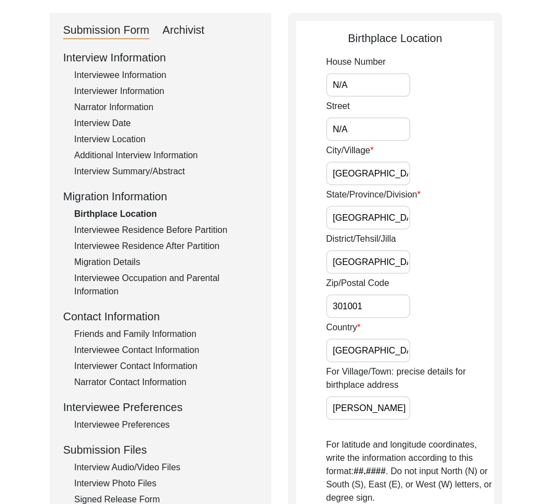
click at [377, 87] on input "N/A" at bounding box center [368, 85] width 84 height 24
click at [397, 268] on input "[GEOGRAPHIC_DATA]" at bounding box center [368, 262] width 84 height 24
click at [387, 303] on input "301001" at bounding box center [368, 306] width 84 height 24
click at [384, 350] on input "[GEOGRAPHIC_DATA]" at bounding box center [368, 351] width 84 height 24
click at [396, 397] on input "[PERSON_NAME]" at bounding box center [368, 408] width 84 height 24
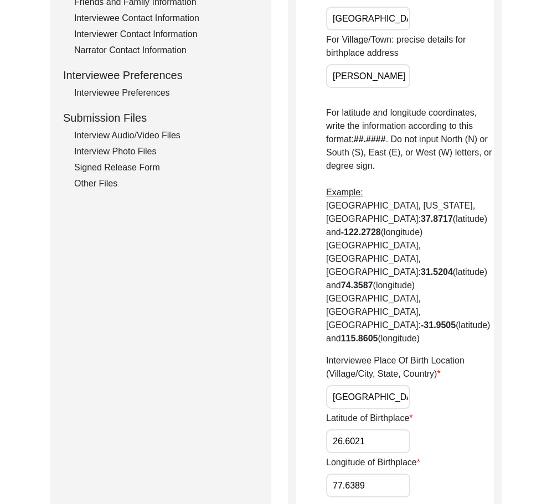
scroll to position [0, 34]
drag, startPoint x: 360, startPoint y: 340, endPoint x: 432, endPoint y: 372, distance: 79.0
click at [455, 354] on div "Interviewee Place Of Birth Location (Village/City, State, Country) [GEOGRAPHIC_…" at bounding box center [410, 381] width 168 height 55
click at [385, 429] on input "26.6021" at bounding box center [368, 441] width 84 height 24
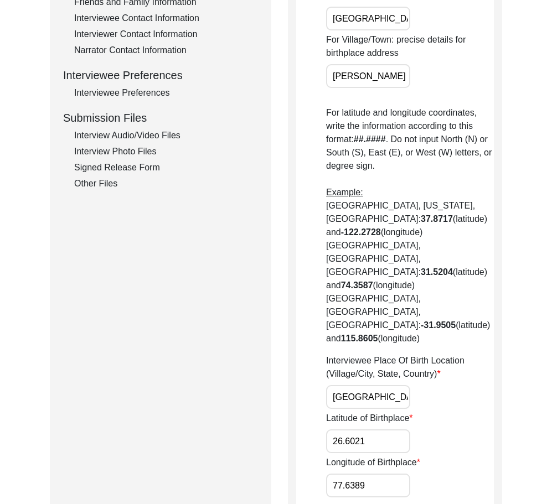
click at [372, 474] on input "77.6389" at bounding box center [368, 486] width 84 height 24
click at [265, 410] on div "Submission Form Archivist Interview Information Interviewee Information Intervi…" at bounding box center [160, 129] width 221 height 896
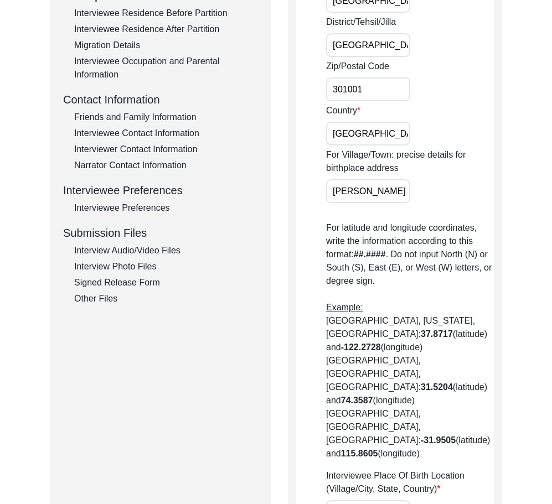
scroll to position [166, 0]
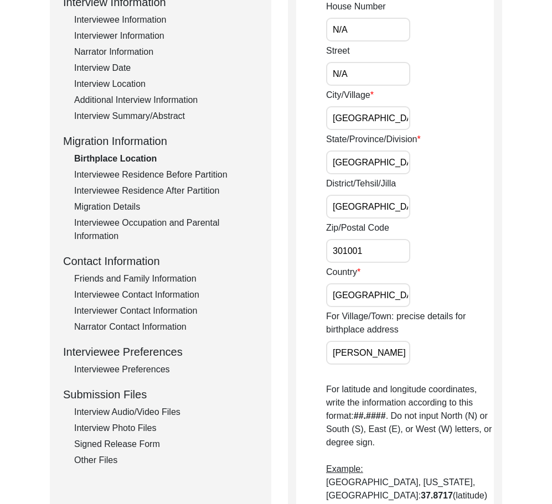
click at [121, 172] on div "Interviewee Residence Before Partition" at bounding box center [166, 174] width 184 height 13
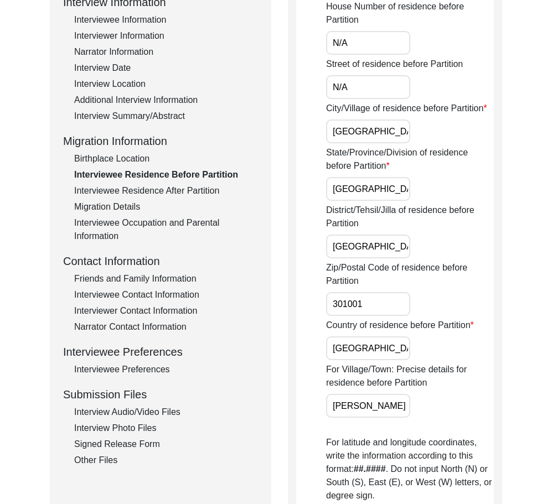
click at [126, 190] on div "Interviewee Residence After Partition" at bounding box center [166, 190] width 184 height 13
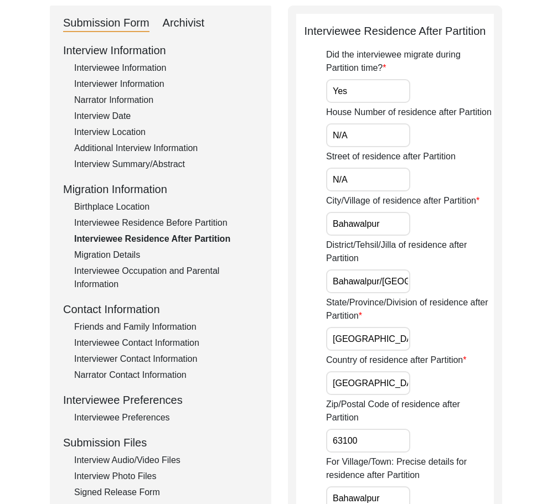
scroll to position [55, 0]
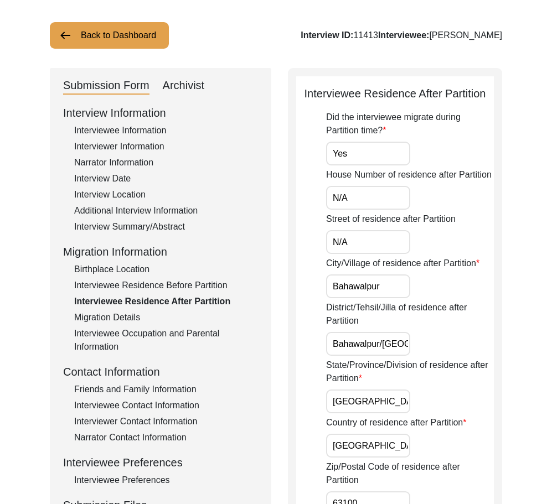
click at [122, 320] on div "Migration Details" at bounding box center [166, 317] width 184 height 13
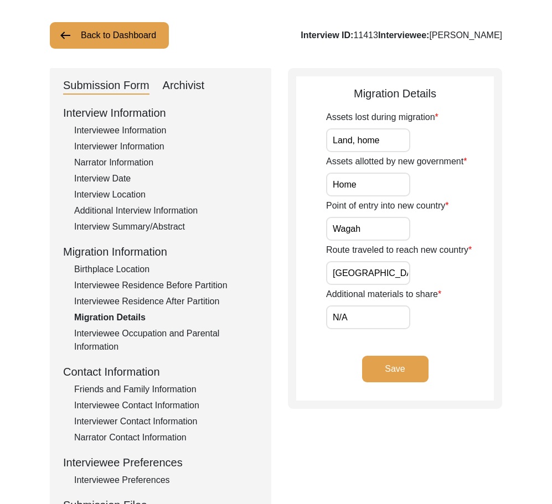
click at [385, 144] on input "Land, home" at bounding box center [368, 140] width 84 height 24
click at [326, 185] on input "Home" at bounding box center [368, 185] width 84 height 24
drag, startPoint x: 353, startPoint y: 185, endPoint x: 360, endPoint y: 188, distance: 7.2
click at [354, 185] on input "Home" at bounding box center [368, 185] width 84 height 24
click at [365, 190] on input "Home" at bounding box center [368, 185] width 84 height 24
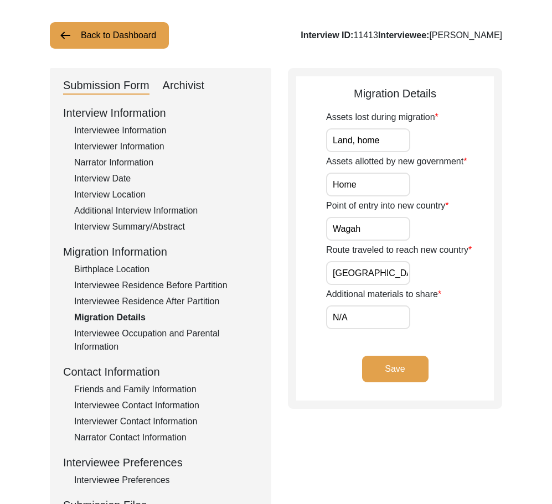
click at [359, 231] on input "Wagah" at bounding box center [368, 229] width 84 height 24
drag, startPoint x: 366, startPoint y: 229, endPoint x: 362, endPoint y: 237, distance: 8.9
click at [366, 229] on input "Wagah" at bounding box center [368, 229] width 84 height 24
drag, startPoint x: 337, startPoint y: 272, endPoint x: 329, endPoint y: 273, distance: 8.4
click at [329, 273] on input "[GEOGRAPHIC_DATA], [GEOGRAPHIC_DATA], [GEOGRAPHIC_DATA]" at bounding box center [368, 273] width 84 height 24
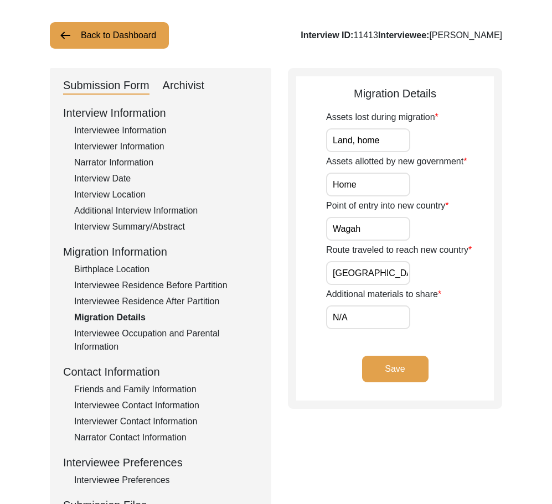
click at [334, 273] on input "[GEOGRAPHIC_DATA], [GEOGRAPHIC_DATA], [GEOGRAPHIC_DATA]" at bounding box center [368, 273] width 84 height 24
click at [335, 274] on input "[GEOGRAPHIC_DATA], [GEOGRAPHIC_DATA], [GEOGRAPHIC_DATA]" at bounding box center [368, 273] width 84 height 24
drag, startPoint x: 331, startPoint y: 272, endPoint x: 450, endPoint y: 276, distance: 118.5
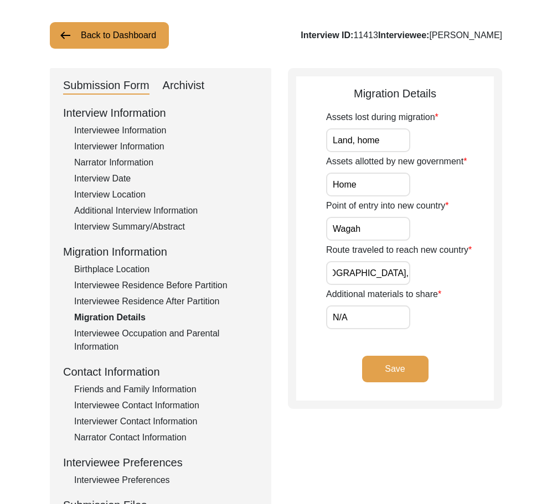
click at [450, 276] on div "Route traveled to reach new country [GEOGRAPHIC_DATA], [GEOGRAPHIC_DATA], [GEOG…" at bounding box center [410, 264] width 168 height 42
type input "[GEOGRAPHIC_DATA], [GEOGRAPHIC_DATA], [GEOGRAPHIC_DATA]"
click at [384, 316] on input "N/A" at bounding box center [368, 317] width 84 height 24
click at [295, 343] on div "Migration Details Assets lost during migration Land, home Assets allotted by ne…" at bounding box center [395, 238] width 214 height 341
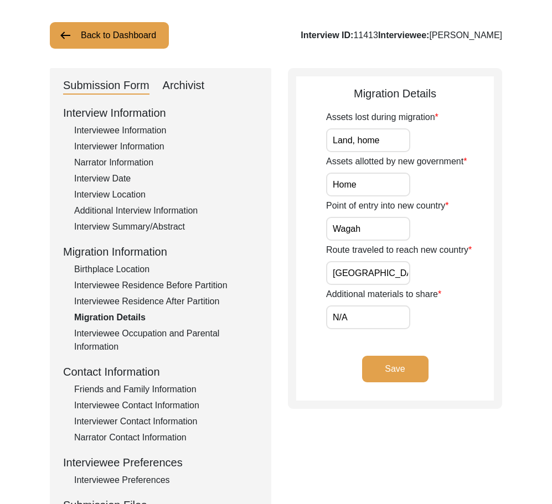
click at [388, 379] on button "Save" at bounding box center [395, 369] width 66 height 27
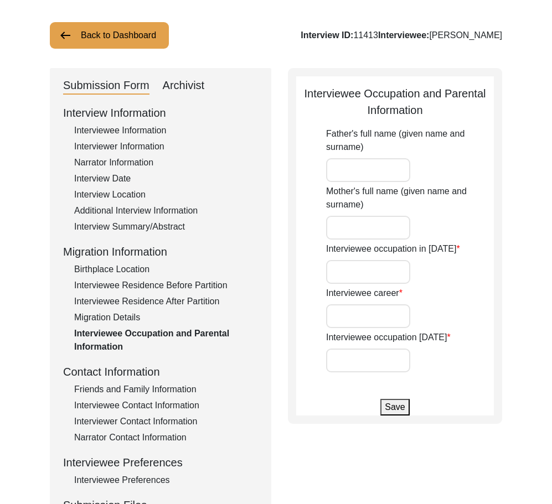
type input "Chhujo"
type input "Naziree"
type input "House Girl"
type input "House wife"
type input "Retired"
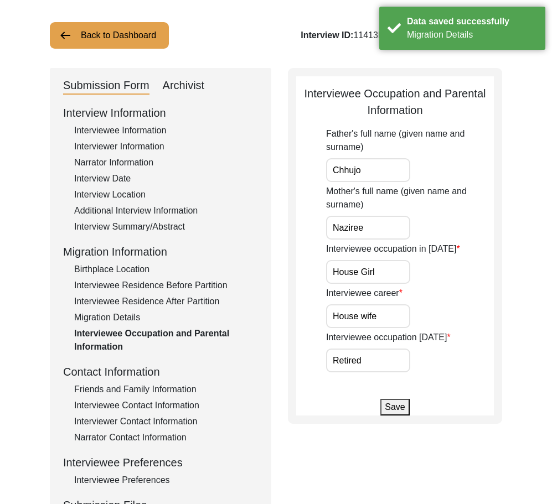
drag, startPoint x: 367, startPoint y: 172, endPoint x: 349, endPoint y: 200, distance: 33.6
click at [320, 164] on app-parental-information "Interviewee Occupation and Parental Information Father's full name (given name …" at bounding box center [395, 250] width 198 height 330
drag, startPoint x: 386, startPoint y: 230, endPoint x: 333, endPoint y: 250, distance: 56.4
click at [302, 232] on app-parental-information "Interviewee Occupation and Parental Information Father's full name (given name …" at bounding box center [395, 250] width 198 height 330
drag, startPoint x: 401, startPoint y: 274, endPoint x: 312, endPoint y: 274, distance: 89.6
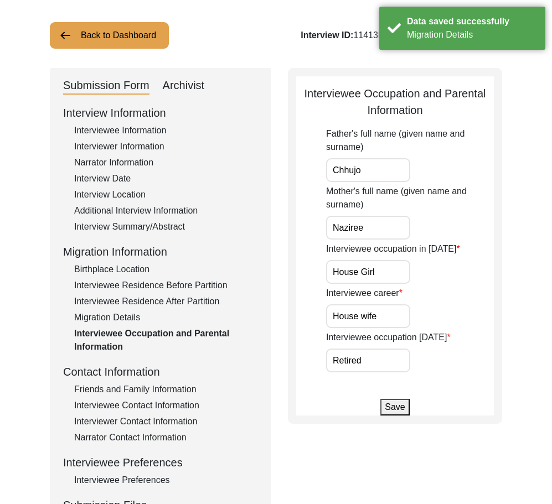
click at [306, 270] on app-parental-information "Interviewee Occupation and Parental Information Father's full name (given name …" at bounding box center [395, 250] width 198 height 330
click at [418, 321] on div "Interviewee career House wife" at bounding box center [410, 308] width 168 height 42
click at [397, 319] on input "House wife" at bounding box center [368, 316] width 84 height 24
click at [378, 361] on input "Retired" at bounding box center [368, 361] width 84 height 24
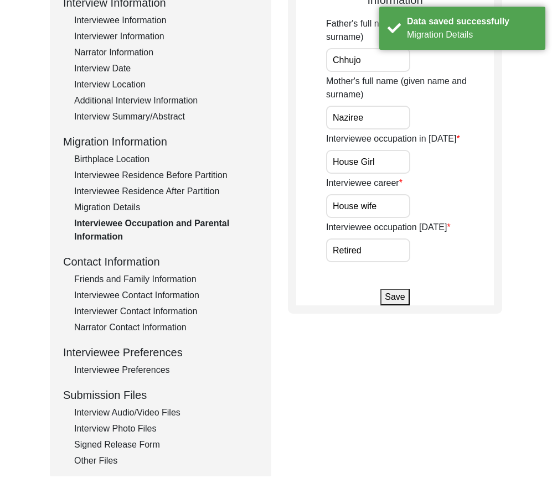
scroll to position [166, 0]
click at [131, 281] on div "Friends and Family Information" at bounding box center [166, 278] width 184 height 13
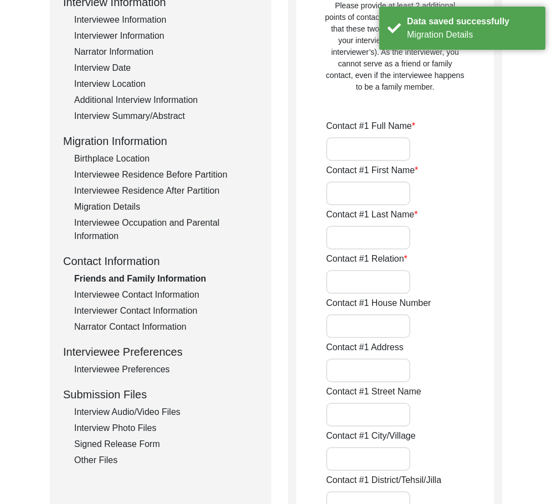
type input "[PERSON_NAME]"
type input "[DEMOGRAPHIC_DATA]"
type input "Aslam"
type input "Nephew"
type input "N/A"
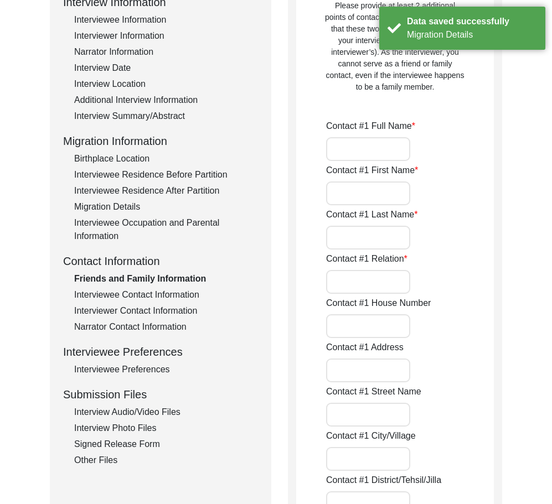
type input "[GEOGRAPHIC_DATA]"
type input "Mughal Mohalla"
type input "Bahawalpur"
type input "Bahawlpur/[GEOGRAPHIC_DATA]"
type input "[GEOGRAPHIC_DATA]"
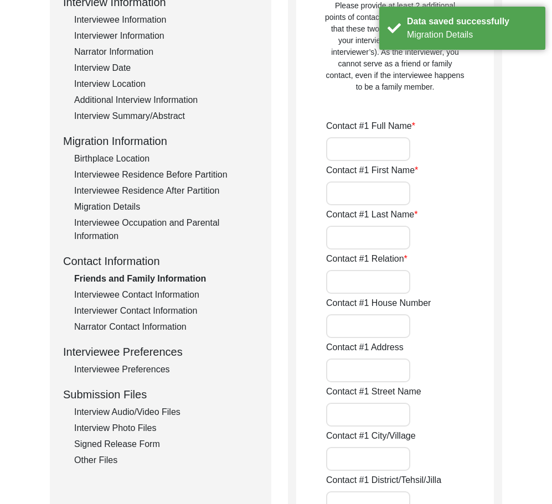
type input "63100"
type input "[GEOGRAPHIC_DATA]"
type input "Bahawalpur"
type input "03027710489"
type input "N/A"
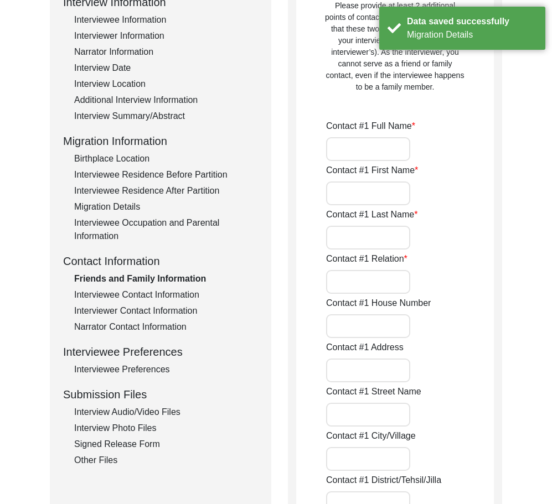
type input "N/A"
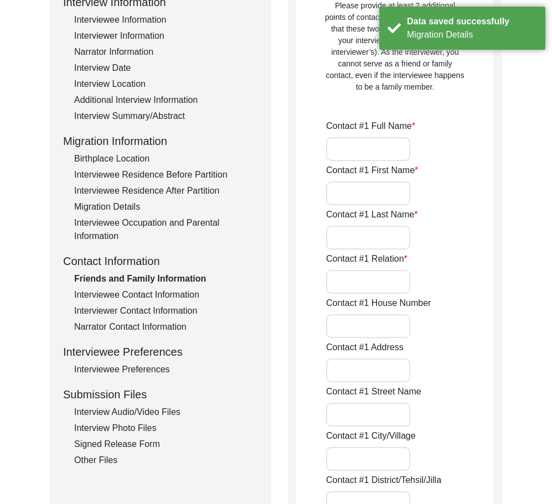
type input "[PERSON_NAME]"
type input "[DEMOGRAPHIC_DATA]"
type input "[PERSON_NAME]"
type input "Family Friend"
type input "N/A"
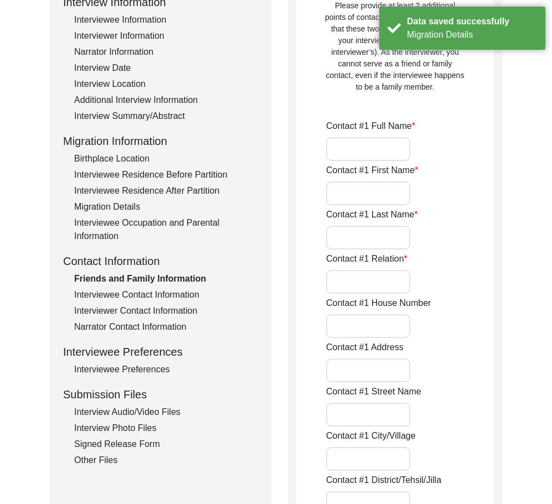
type input "[GEOGRAPHIC_DATA]"
type input "Mughal Mohalla"
type input "Bahawlpur"
type input "Bawalpur/[GEOGRAPHIC_DATA]"
type input "[GEOGRAPHIC_DATA]"
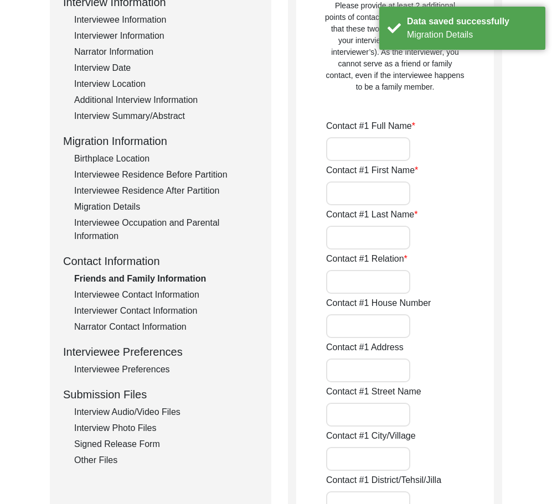
type input "63100"
type input "[GEOGRAPHIC_DATA]"
type input "Mughalpura Kachi Mohajir colony"
type input "03026842587"
type input "N/A"
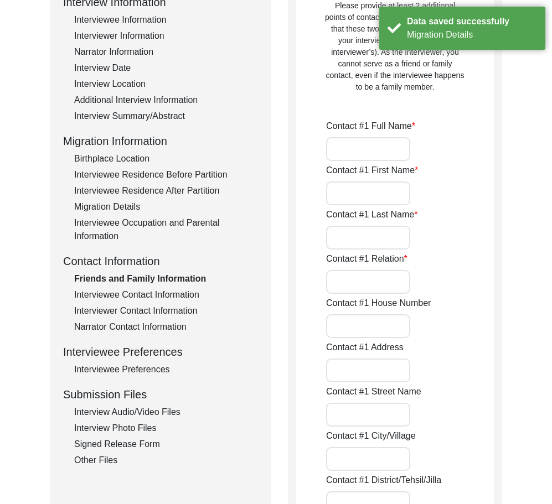
type input "N/A"
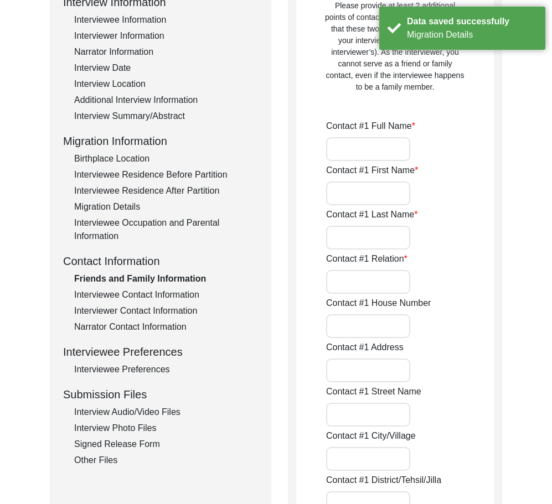
type input "N/A"
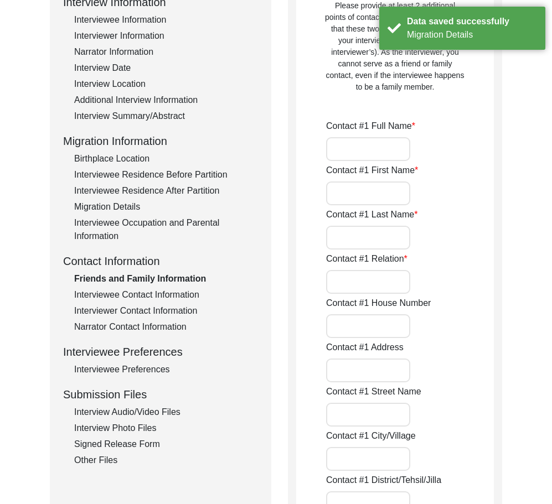
type input "N/A"
type input "N/a"
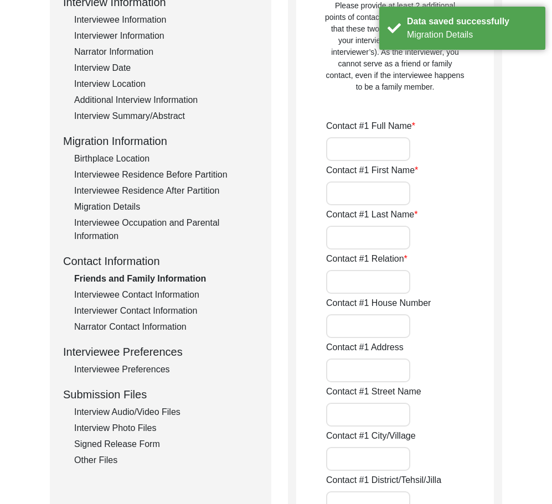
type input "N/A"
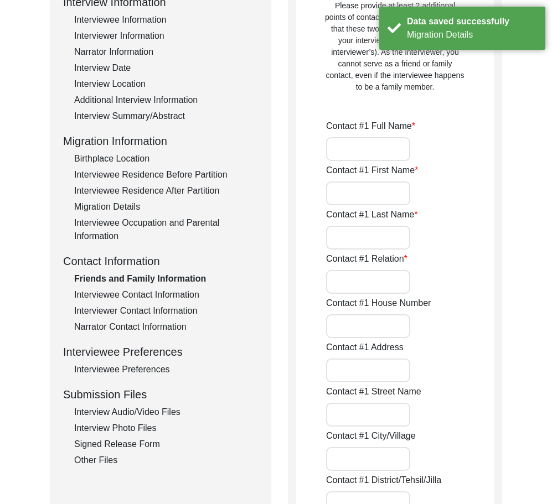
type input "N/A"
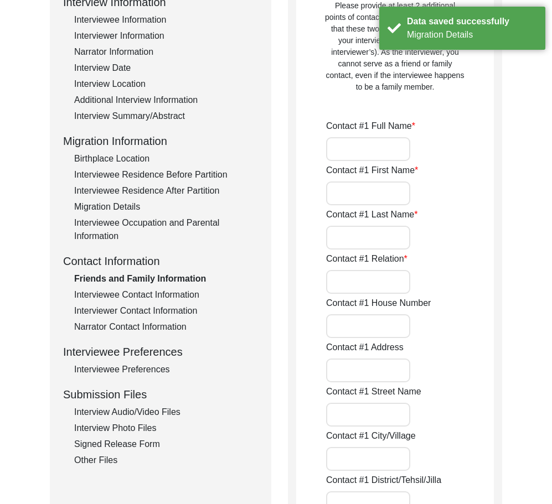
type input "N/A"
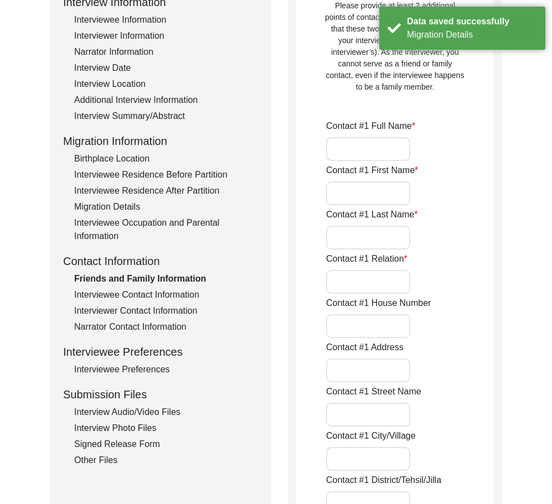
type input "N/A"
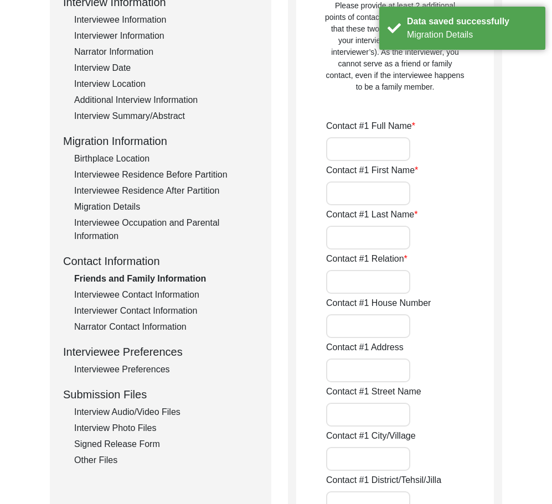
type input "N/A"
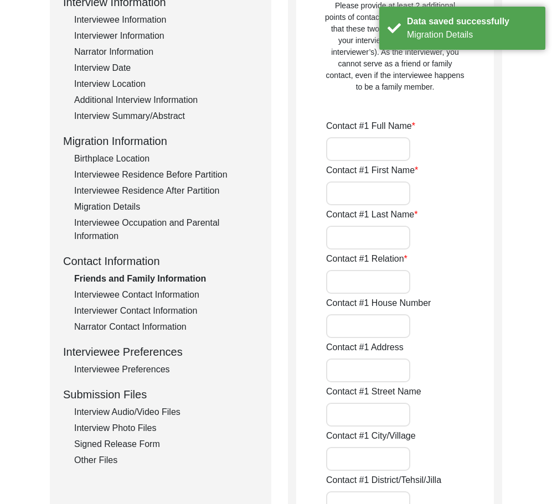
type input "N/A"
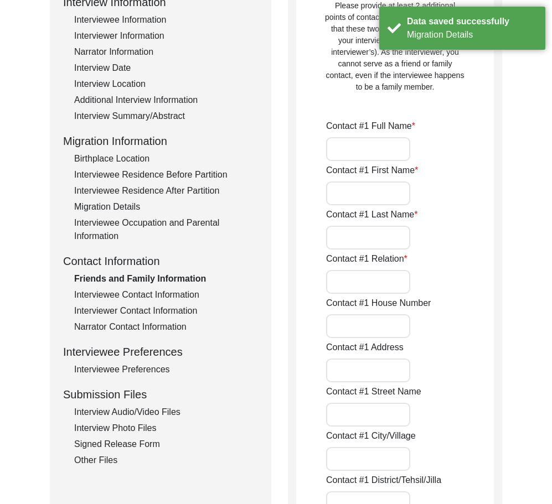
type input "N/A"
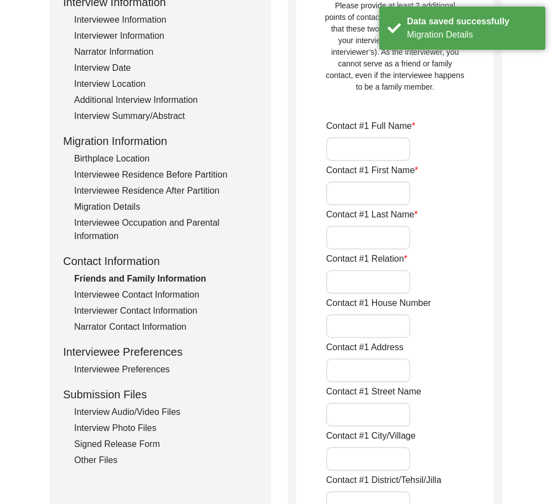
type input "N/A"
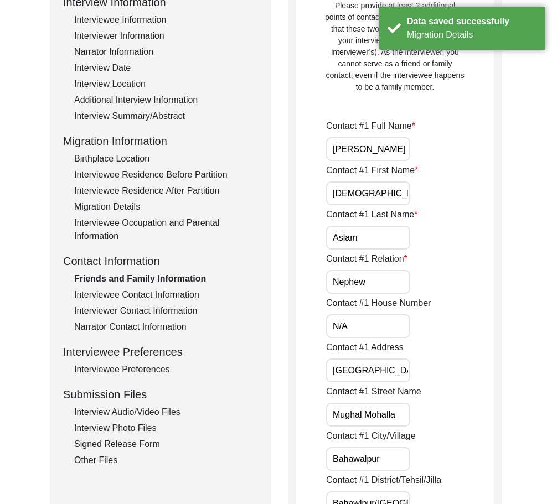
type input "N/A"
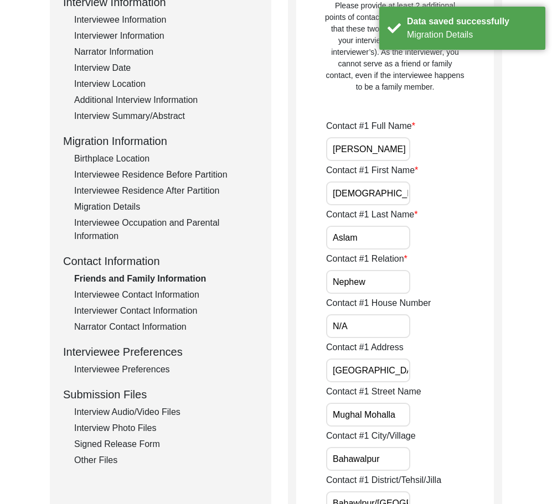
type input "N/A"
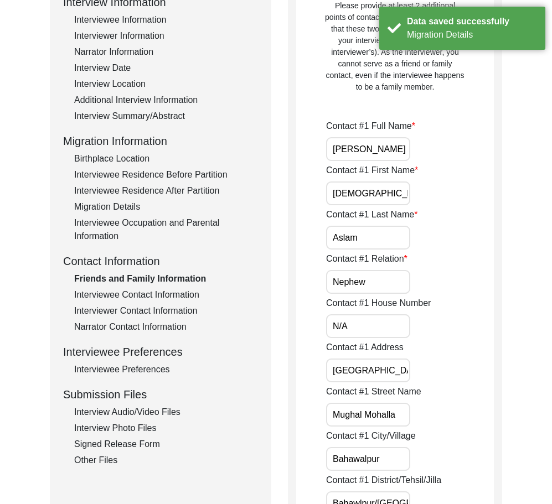
type input "N/A N/A"
type input "N/A"
type input "N/A N/A"
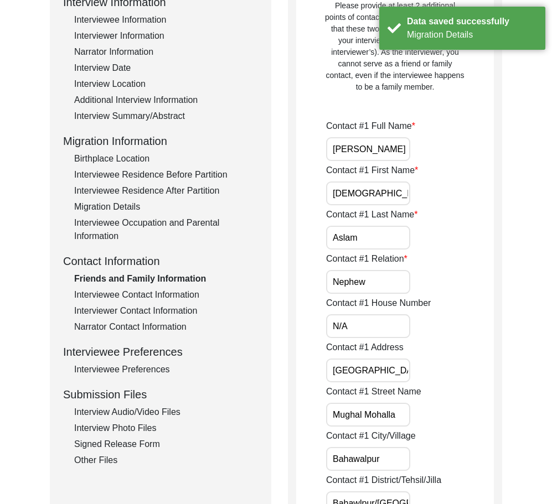
type input "N/A"
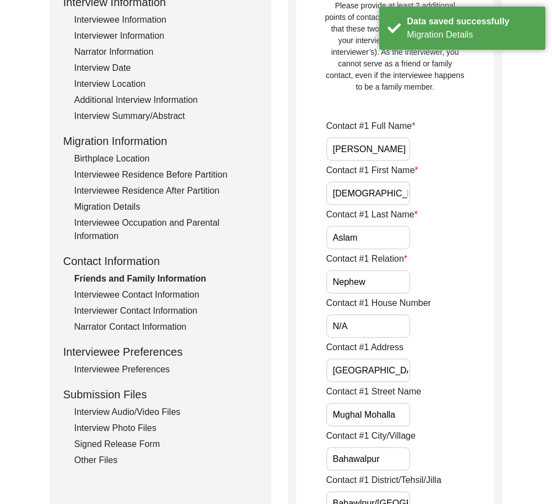
type input "N/A"
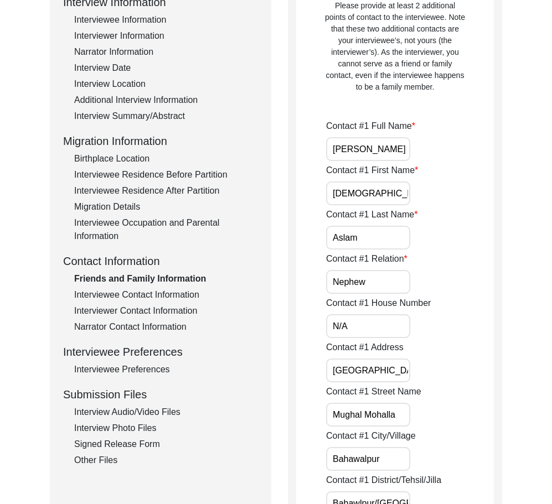
drag, startPoint x: 406, startPoint y: 147, endPoint x: 304, endPoint y: 147, distance: 102.4
click at [395, 184] on input "[DEMOGRAPHIC_DATA]" at bounding box center [368, 194] width 84 height 24
click at [372, 241] on input "Aslam" at bounding box center [368, 238] width 84 height 24
click at [380, 278] on input "Nephew" at bounding box center [368, 282] width 84 height 24
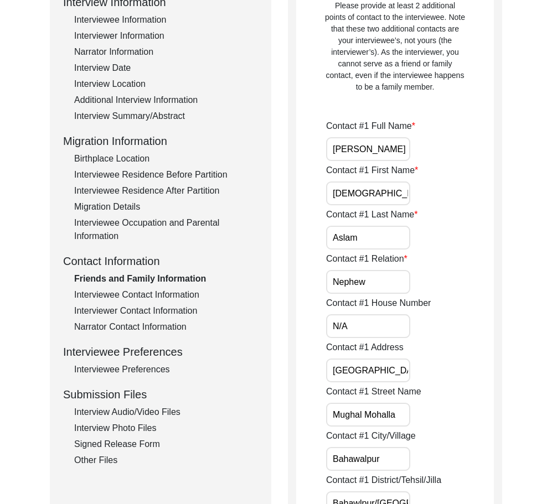
click at [376, 320] on input "N/A" at bounding box center [368, 326] width 84 height 24
drag, startPoint x: 398, startPoint y: 360, endPoint x: 285, endPoint y: 348, distance: 113.6
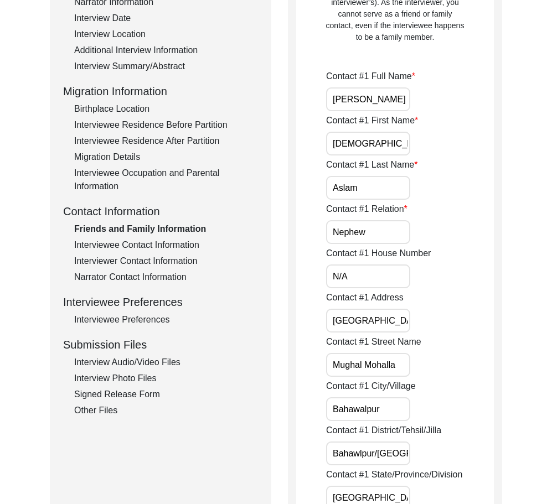
scroll to position [277, 0]
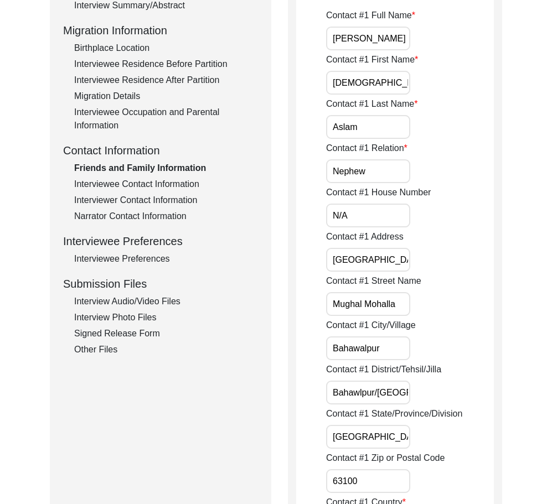
drag, startPoint x: 398, startPoint y: 309, endPoint x: 269, endPoint y: 308, distance: 128.9
drag, startPoint x: 402, startPoint y: 349, endPoint x: 298, endPoint y: 335, distance: 104.9
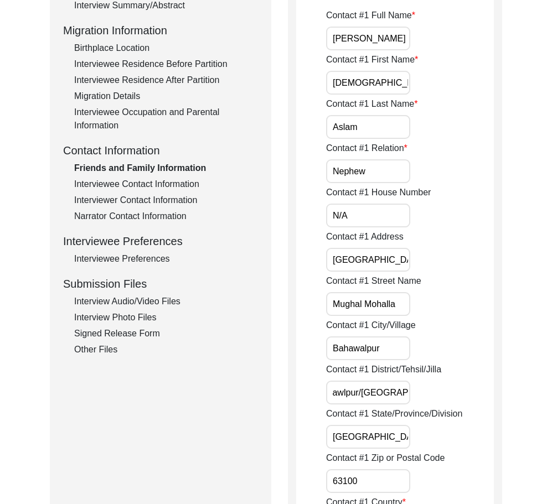
drag, startPoint x: 404, startPoint y: 395, endPoint x: 478, endPoint y: 405, distance: 74.7
click at [480, 403] on div "Contact #1 District/Tehsil/[PERSON_NAME]/[GEOGRAPHIC_DATA]" at bounding box center [410, 384] width 168 height 42
click at [391, 423] on div "Contact #1 State/Province/Division [GEOGRAPHIC_DATA]" at bounding box center [410, 428] width 168 height 42
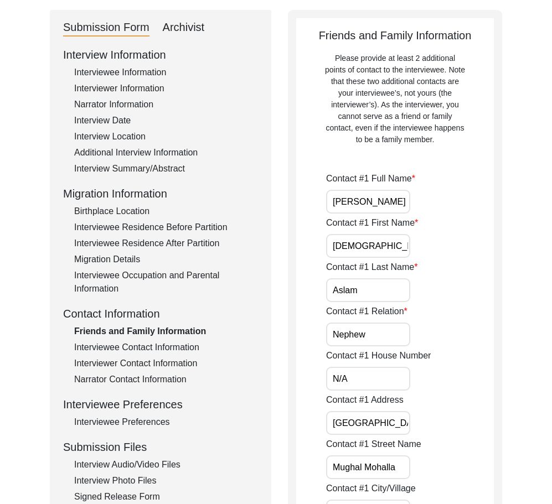
scroll to position [111, 0]
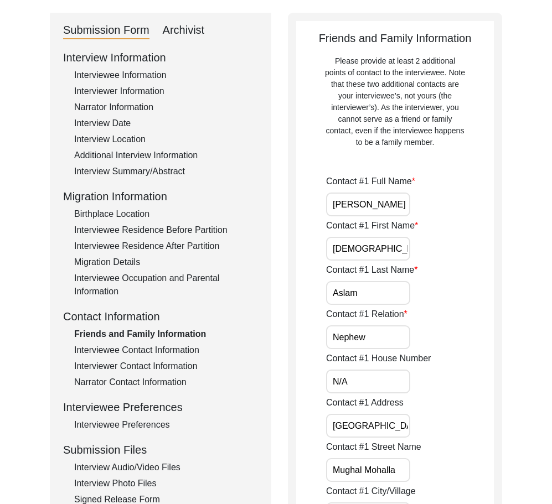
drag, startPoint x: 369, startPoint y: 204, endPoint x: 421, endPoint y: 215, distance: 53.3
click at [421, 215] on div "Contact #1 Full Name [PERSON_NAME]" at bounding box center [410, 196] width 168 height 42
click at [391, 239] on input "[DEMOGRAPHIC_DATA]" at bounding box center [368, 249] width 84 height 24
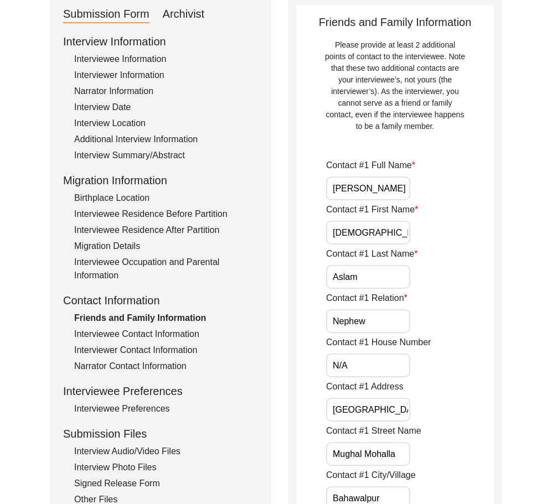
scroll to position [277, 0]
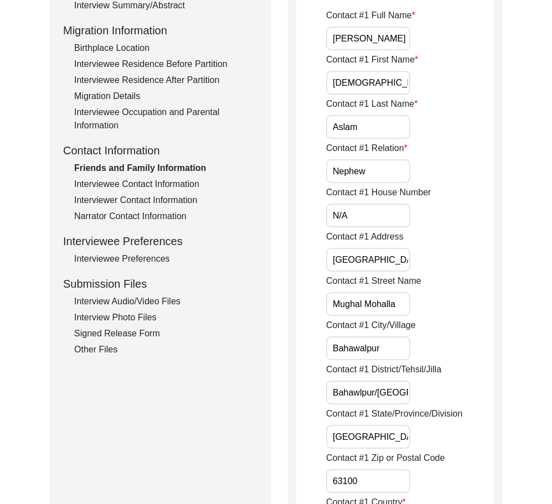
click at [368, 133] on input "Aslam" at bounding box center [368, 127] width 84 height 24
click at [380, 167] on input "Nephew" at bounding box center [368, 171] width 84 height 24
drag, startPoint x: 355, startPoint y: 212, endPoint x: 313, endPoint y: 223, distance: 43.5
drag, startPoint x: 398, startPoint y: 262, endPoint x: 335, endPoint y: 282, distance: 66.3
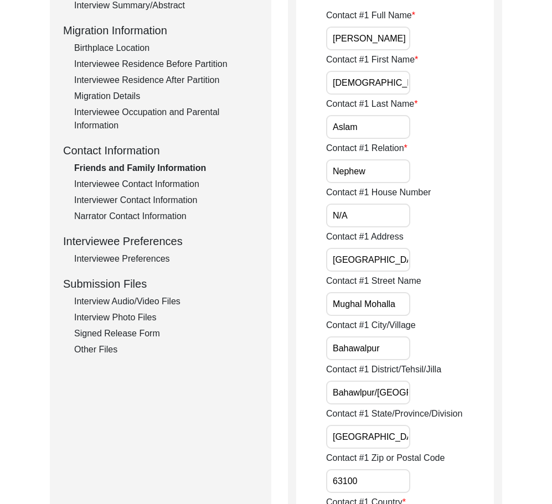
drag, startPoint x: 398, startPoint y: 314, endPoint x: 354, endPoint y: 344, distance: 53.4
click at [331, 312] on input "Mughal Mohalla" at bounding box center [368, 304] width 84 height 24
drag, startPoint x: 353, startPoint y: 339, endPoint x: 322, endPoint y: 343, distance: 31.2
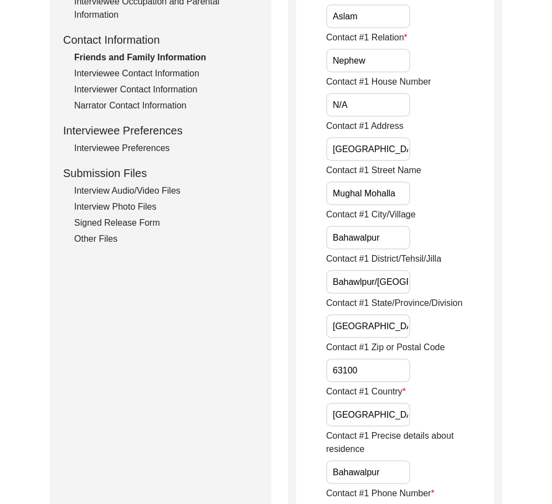
scroll to position [0, 16]
drag, startPoint x: 331, startPoint y: 279, endPoint x: 454, endPoint y: 285, distance: 123.0
click at [454, 285] on div "Contact #1 District/Tehsil/[PERSON_NAME]/[GEOGRAPHIC_DATA]" at bounding box center [410, 273] width 168 height 42
click at [402, 324] on input "[GEOGRAPHIC_DATA]" at bounding box center [368, 326] width 84 height 24
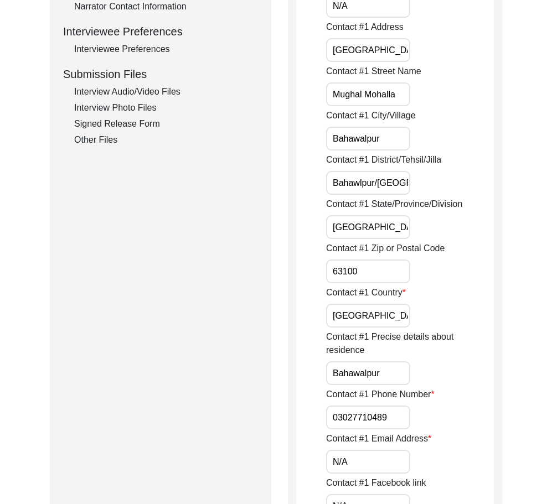
scroll to position [498, 0]
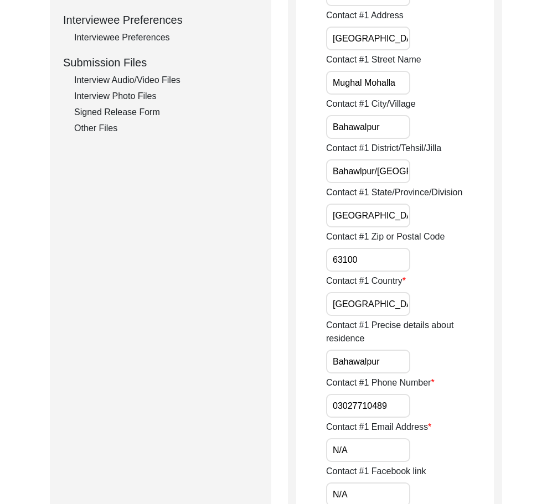
drag, startPoint x: 337, startPoint y: 267, endPoint x: 327, endPoint y: 268, distance: 10.0
drag, startPoint x: 391, startPoint y: 301, endPoint x: 303, endPoint y: 305, distance: 88.6
drag, startPoint x: 382, startPoint y: 371, endPoint x: 295, endPoint y: 372, distance: 87.4
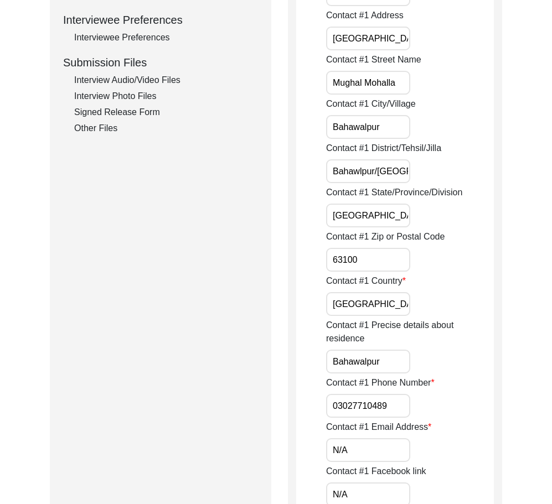
click at [333, 407] on input "03027710489" at bounding box center [368, 406] width 84 height 24
drag, startPoint x: 332, startPoint y: 407, endPoint x: 423, endPoint y: 428, distance: 93.6
type input "[PHONE_NUMBER]"
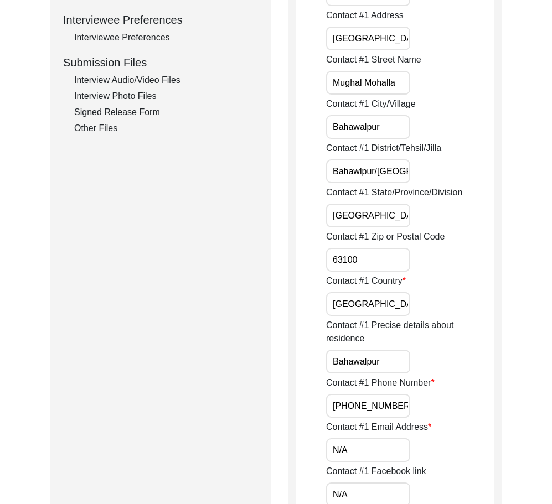
drag, startPoint x: 405, startPoint y: 444, endPoint x: 386, endPoint y: 437, distance: 20.1
click at [405, 444] on input "N/A" at bounding box center [368, 450] width 84 height 24
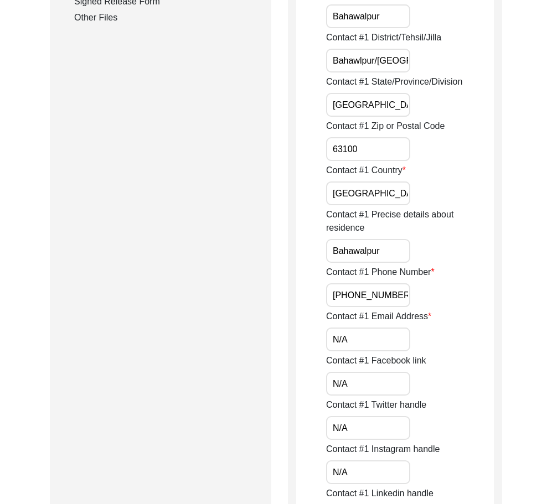
click at [362, 387] on input "N/A" at bounding box center [368, 384] width 84 height 24
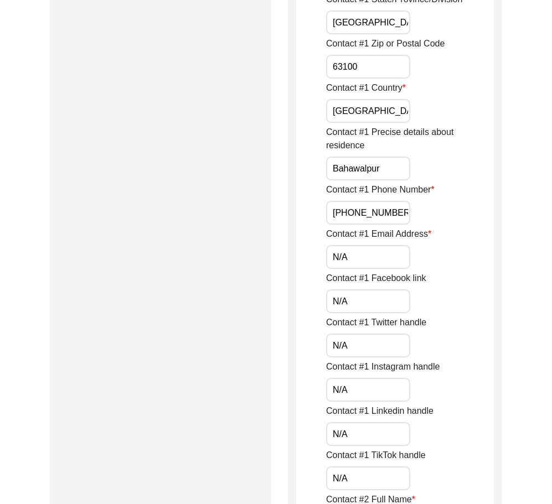
scroll to position [830, 0]
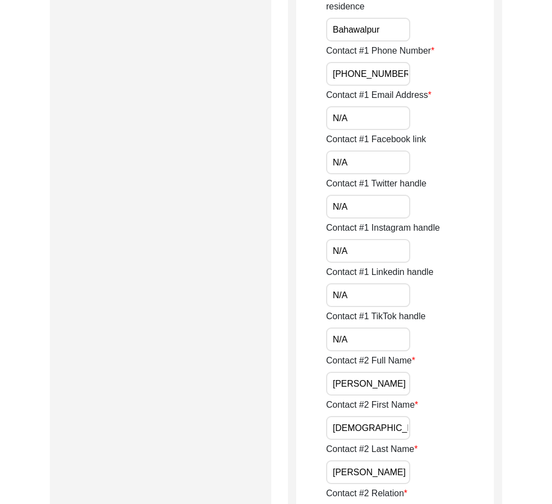
drag, startPoint x: 357, startPoint y: 251, endPoint x: 357, endPoint y: 237, distance: 13.8
click at [357, 251] on input "N/A" at bounding box center [368, 251] width 84 height 24
click at [357, 210] on input "N/A" at bounding box center [368, 207] width 84 height 24
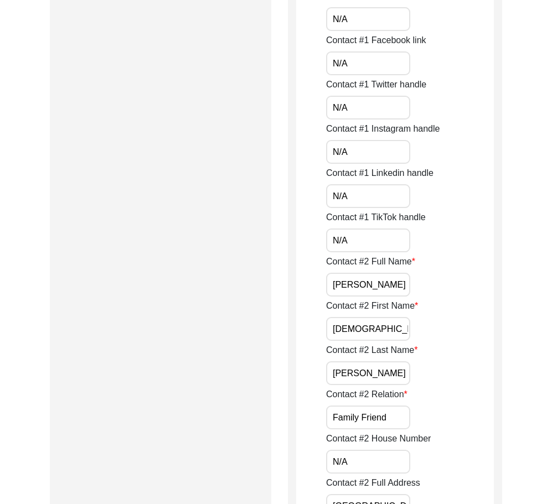
scroll to position [941, 0]
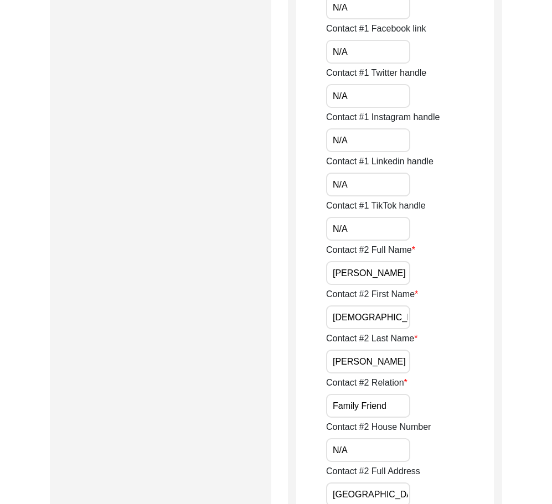
drag, startPoint x: 350, startPoint y: 179, endPoint x: 353, endPoint y: 201, distance: 21.8
click at [351, 180] on input "N/A" at bounding box center [368, 185] width 84 height 24
click at [352, 214] on div "Contact #1 TikTok handle N/A" at bounding box center [410, 220] width 168 height 42
drag, startPoint x: 351, startPoint y: 222, endPoint x: 343, endPoint y: 234, distance: 13.5
click at [351, 222] on input "N/A" at bounding box center [368, 229] width 84 height 24
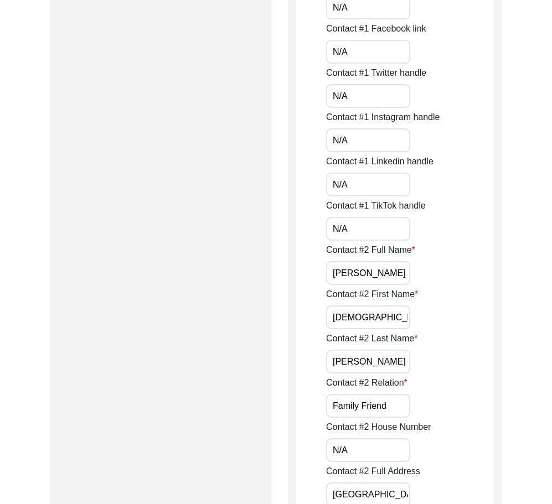
drag, startPoint x: 329, startPoint y: 275, endPoint x: 450, endPoint y: 283, distance: 122.0
click at [450, 283] on div "Contact #2 Full Name [PERSON_NAME]" at bounding box center [410, 264] width 168 height 42
click at [396, 318] on input "[DEMOGRAPHIC_DATA]" at bounding box center [368, 317] width 84 height 24
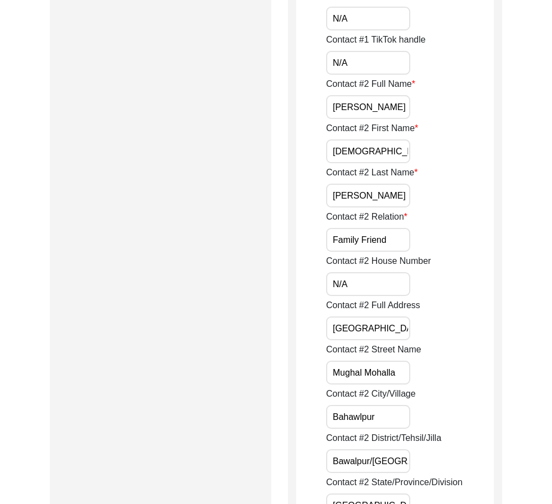
drag, startPoint x: 368, startPoint y: 195, endPoint x: 283, endPoint y: 198, distance: 84.7
drag, startPoint x: 385, startPoint y: 239, endPoint x: 294, endPoint y: 241, distance: 90.8
drag, startPoint x: 366, startPoint y: 283, endPoint x: 334, endPoint y: 297, distance: 34.9
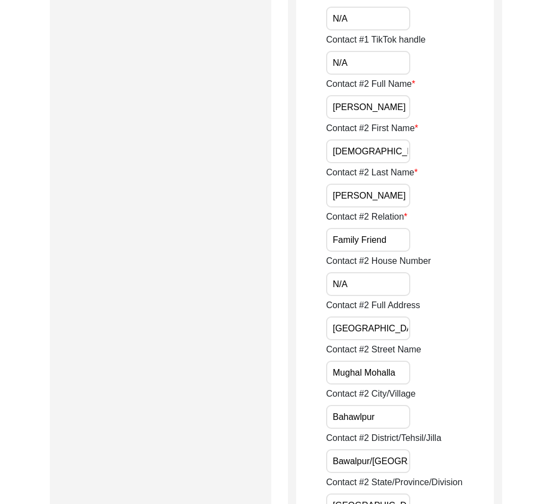
drag, startPoint x: 352, startPoint y: 319, endPoint x: 265, endPoint y: 307, distance: 88.3
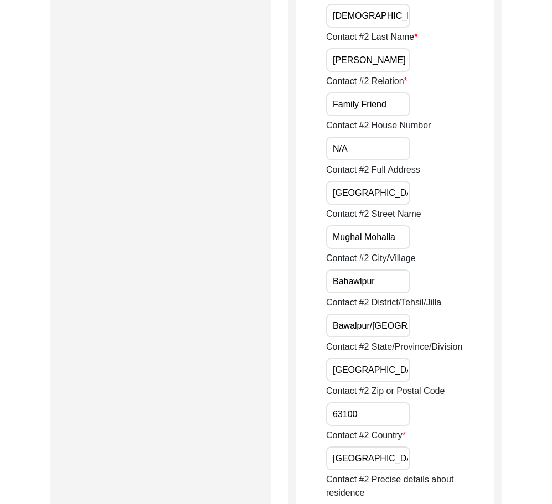
scroll to position [1273, 0]
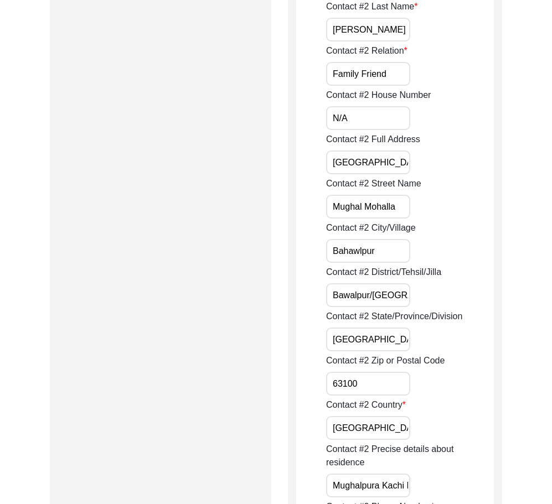
drag, startPoint x: 404, startPoint y: 211, endPoint x: 285, endPoint y: 214, distance: 119.0
drag, startPoint x: 386, startPoint y: 247, endPoint x: 311, endPoint y: 272, distance: 78.7
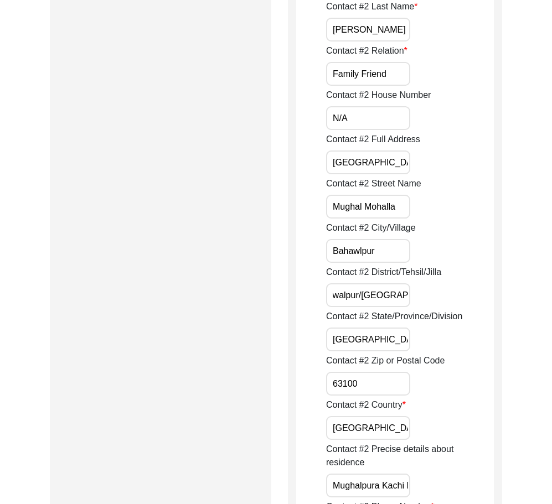
drag, startPoint x: 326, startPoint y: 290, endPoint x: 398, endPoint y: 326, distance: 81.2
click at [382, 329] on input "[GEOGRAPHIC_DATA]" at bounding box center [368, 340] width 84 height 24
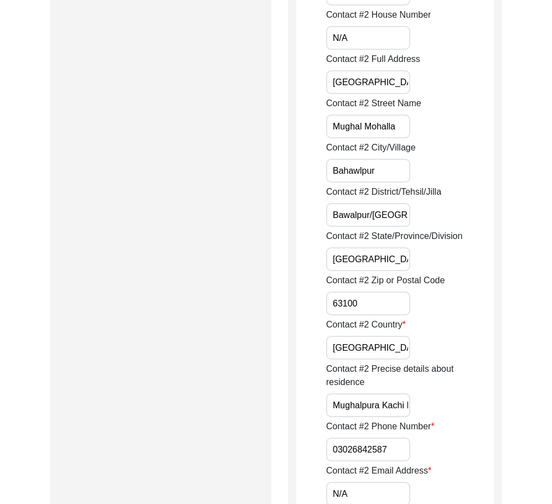
scroll to position [1383, 0]
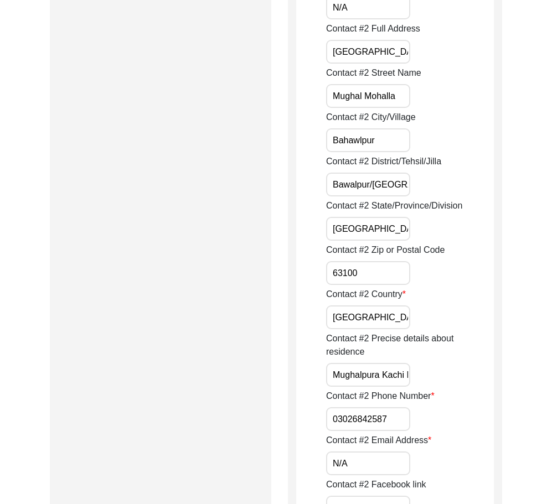
drag, startPoint x: 370, startPoint y: 277, endPoint x: 303, endPoint y: 278, distance: 67.0
drag, startPoint x: 370, startPoint y: 312, endPoint x: 278, endPoint y: 313, distance: 91.9
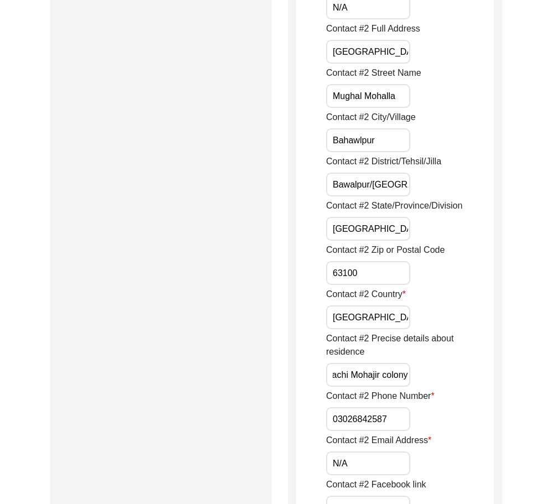
drag, startPoint x: 326, startPoint y: 372, endPoint x: 462, endPoint y: 402, distance: 138.4
click at [333, 417] on input "03026842587" at bounding box center [368, 419] width 84 height 24
drag, startPoint x: 334, startPoint y: 418, endPoint x: 434, endPoint y: 418, distance: 100.2
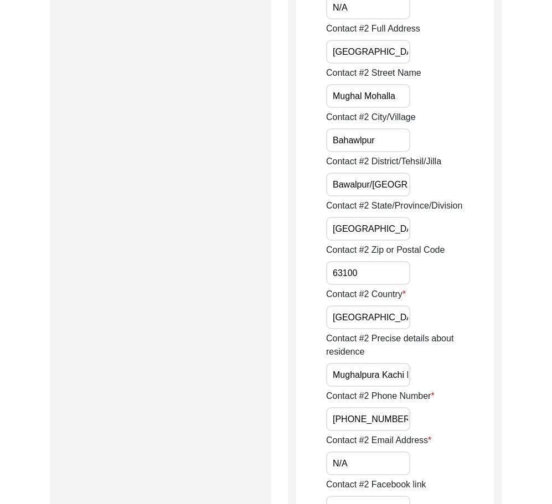
click at [434, 418] on div "Contact #2 Phone Number [PHONE_NUMBER]" at bounding box center [410, 411] width 168 height 42
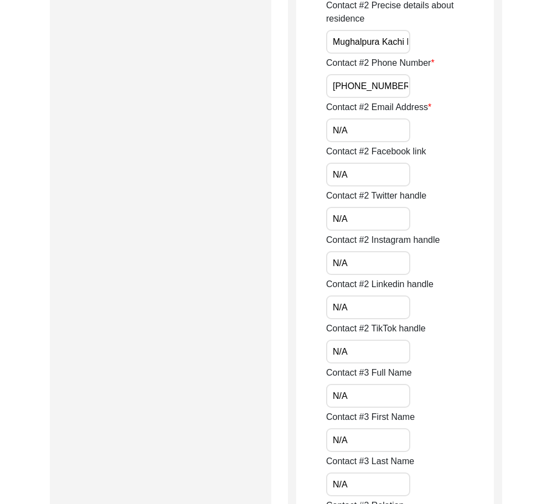
scroll to position [1771, 0]
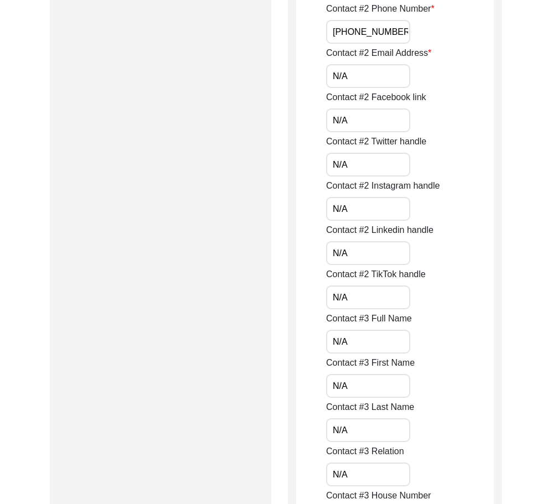
type input "[PHONE_NUMBER]"
drag, startPoint x: 362, startPoint y: 71, endPoint x: 271, endPoint y: 74, distance: 90.8
drag, startPoint x: 348, startPoint y: 116, endPoint x: 303, endPoint y: 127, distance: 46.2
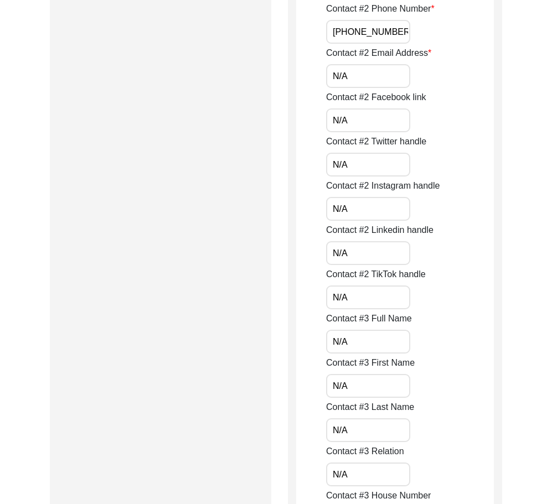
drag, startPoint x: 356, startPoint y: 159, endPoint x: 345, endPoint y: 202, distance: 44.6
drag, startPoint x: 350, startPoint y: 205, endPoint x: 315, endPoint y: 208, distance: 34.4
drag
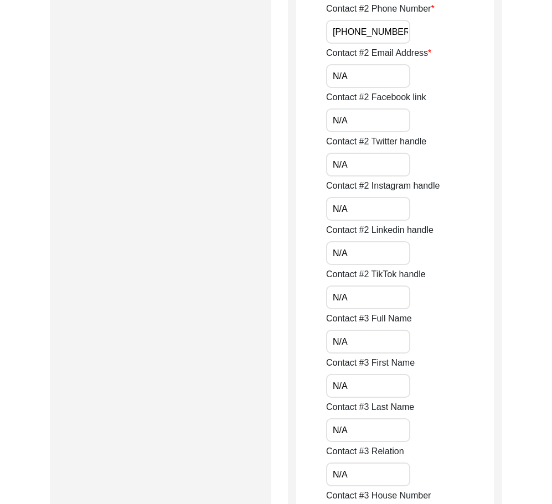
click at [346, 255] on input "N/A" at bounding box center [368, 253] width 84 height 24
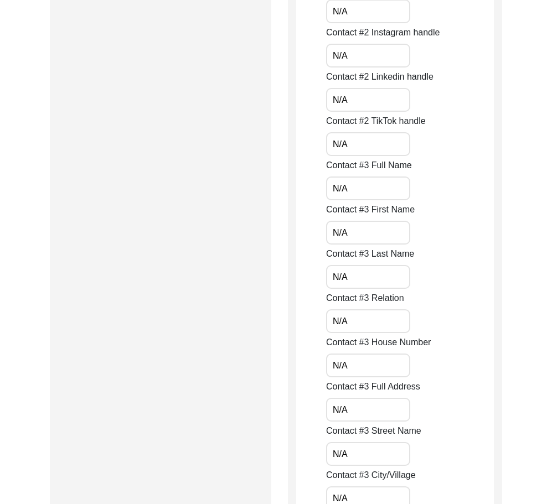
scroll to position [1992, 0]
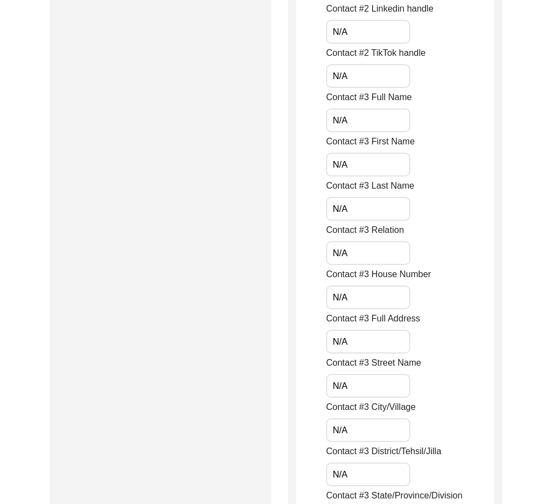
click at [330, 162] on input "N/A" at bounding box center [368, 165] width 84 height 24
click at [352, 209] on input "N/A" at bounding box center [368, 209] width 84 height 24
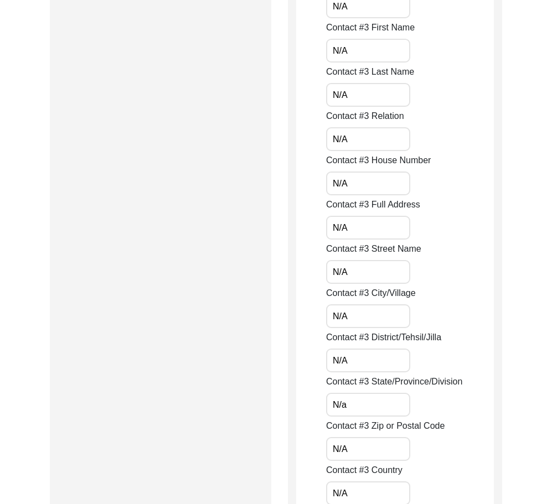
scroll to position [2213, 0]
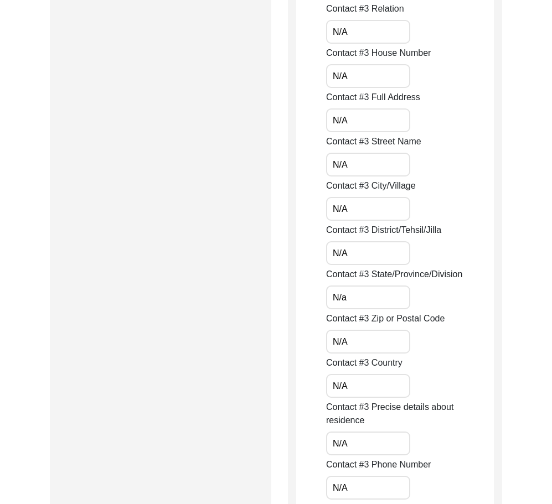
click at [339, 163] on input "N/A" at bounding box center [368, 165] width 84 height 24
click at [329, 272] on label "Contact #3 State/Province/Division" at bounding box center [394, 274] width 136 height 13
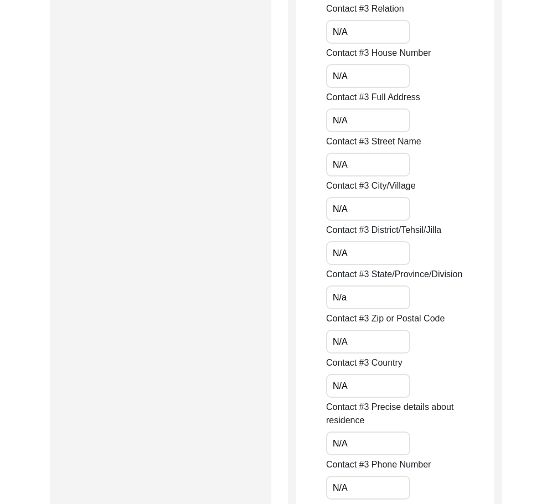
type input "N/A"
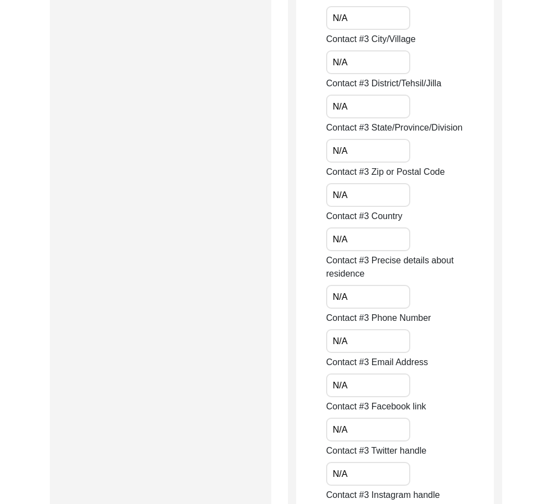
scroll to position [2379, 0]
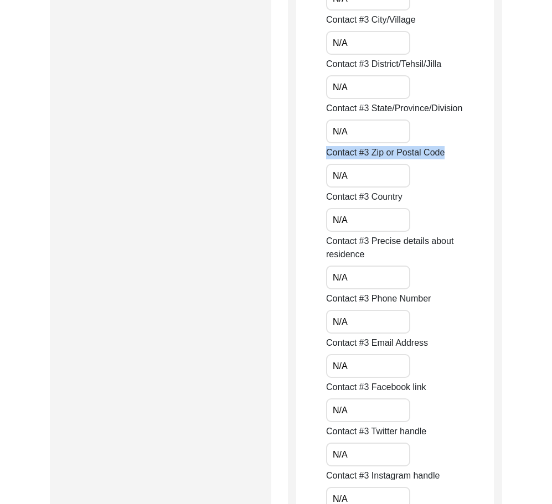
click at [330, 175] on div "Contact #3 Zip or Postal Code N/A" at bounding box center [410, 167] width 168 height 42
click at [349, 185] on input "N/A" at bounding box center [368, 176] width 84 height 24
click at [352, 214] on input "N/A" at bounding box center [368, 220] width 84 height 24
click at [357, 283] on input "N/A" at bounding box center [368, 278] width 84 height 24
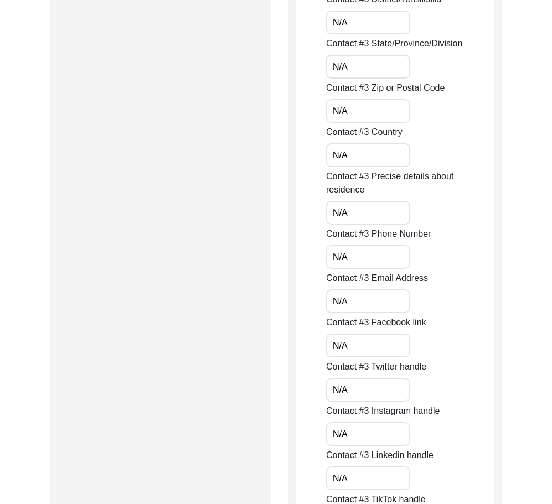
scroll to position [2545, 0]
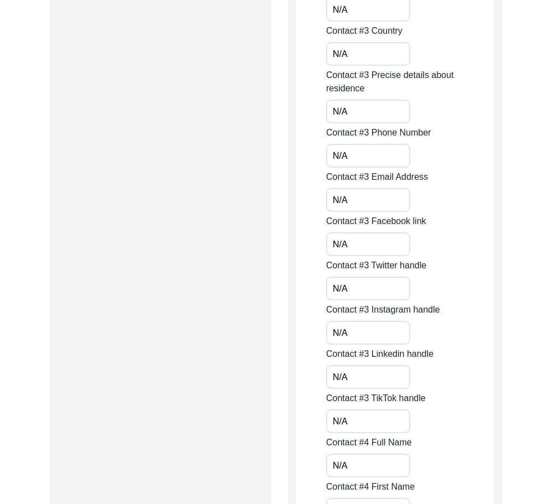
click at [362, 155] on input "N/A" at bounding box center [368, 156] width 84 height 24
click at [351, 199] on input "N/A" at bounding box center [368, 200] width 84 height 24
click at [357, 238] on input "N/A" at bounding box center [368, 244] width 84 height 24
click at [360, 277] on input "N/A" at bounding box center [368, 289] width 84 height 24
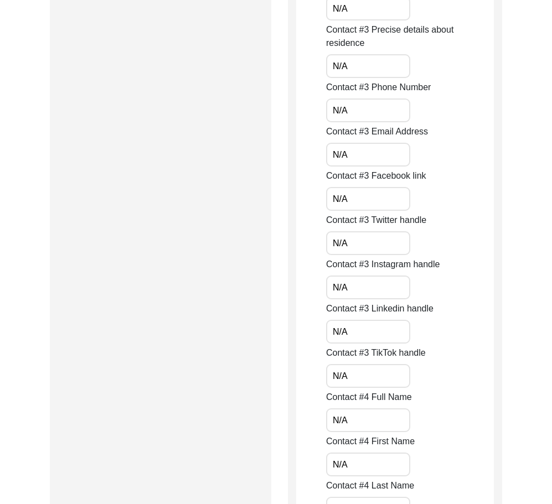
scroll to position [2656, 0]
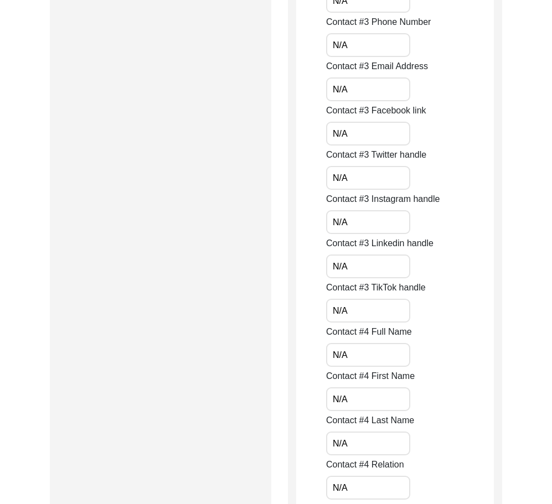
click at [325, 226] on app-family-information "Friends and Family Information Please provide at least 2 additional points of c…" at bounding box center [395, 103] width 198 height 5238
click at [317, 263] on app-family-information "Friends and Family Information Please provide at least 2 additional points of c…" at bounding box center [395, 103] width 198 height 5238
click at [293, 303] on div "Friends and Family Information Please provide at least 2 additional points of c…" at bounding box center [395, 99] width 214 height 5264
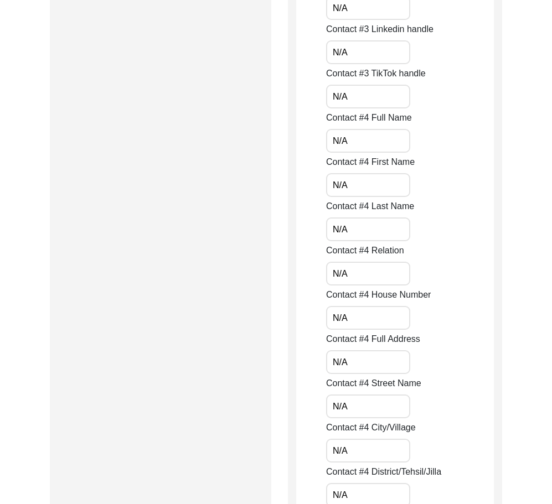
scroll to position [2877, 0]
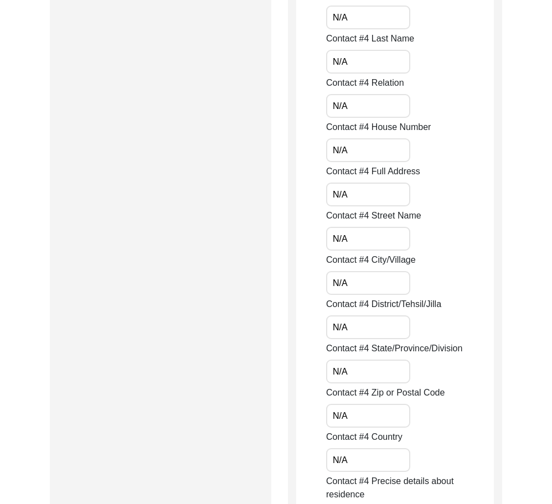
scroll to position [3043, 0]
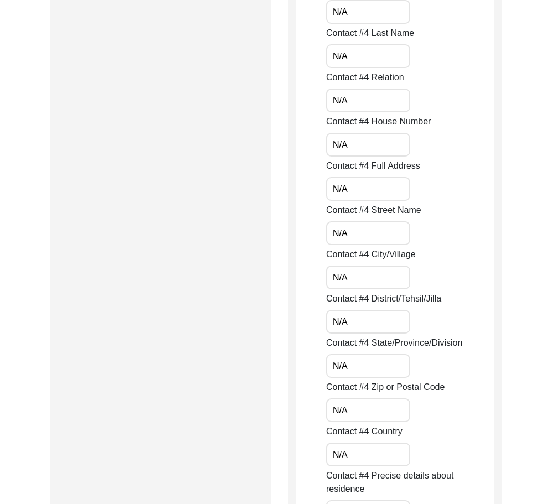
click at [329, 232] on input "N/A" at bounding box center [368, 233] width 84 height 24
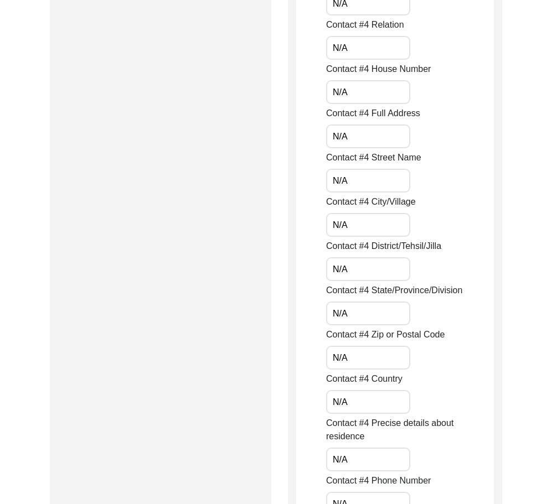
scroll to position [3154, 0]
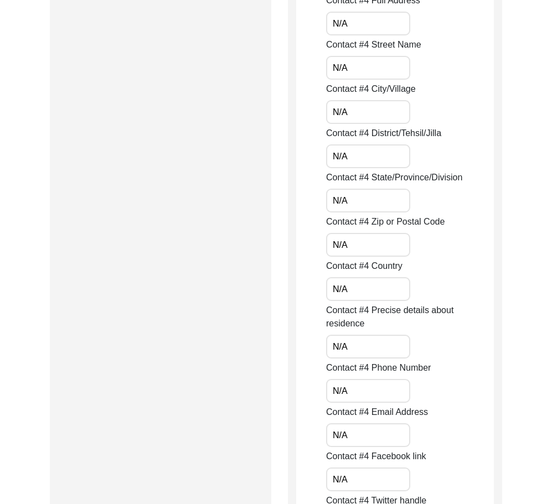
scroll to position [3320, 0]
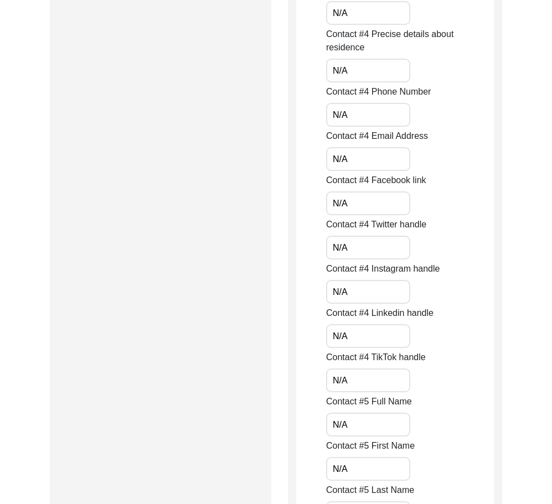
scroll to position [3486, 0]
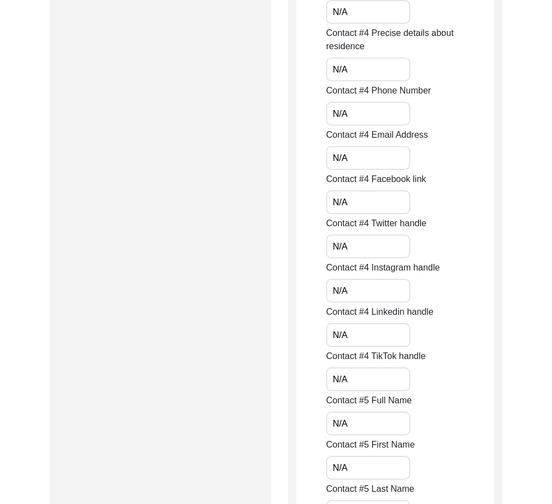
click at [332, 329] on input "N/A" at bounding box center [368, 335] width 84 height 24
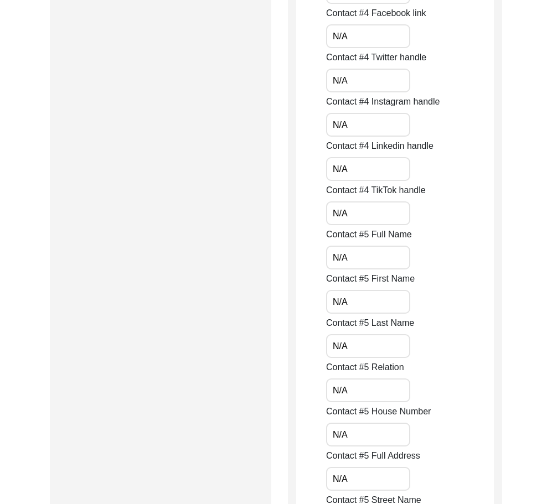
click at [340, 263] on input "N/A" at bounding box center [368, 258] width 84 height 24
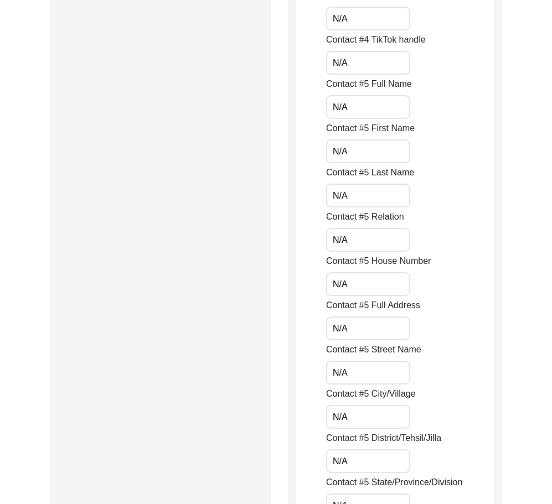
scroll to position [3818, 0]
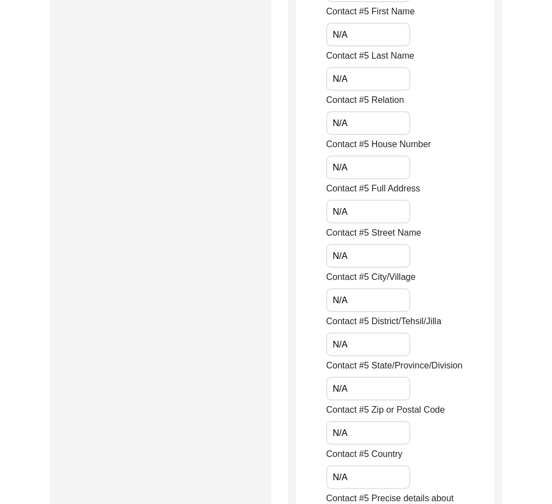
scroll to position [3929, 0]
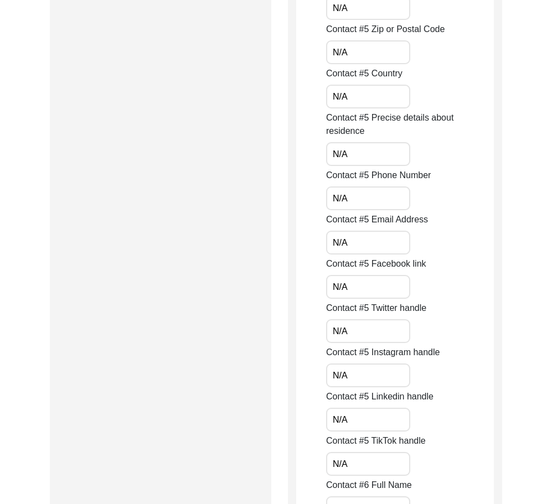
scroll to position [4316, 0]
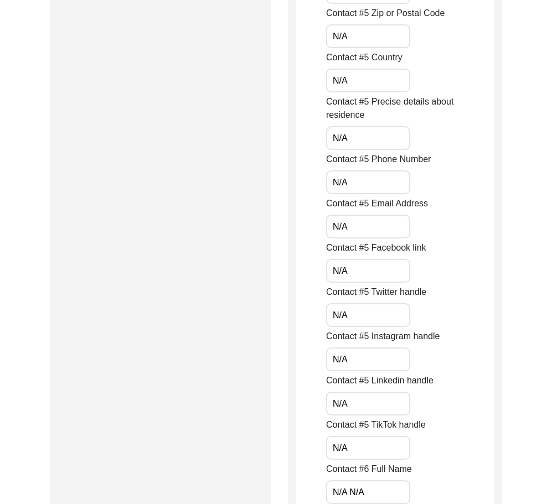
click at [339, 172] on div "Contact #5 Phone Number N/A" at bounding box center [410, 174] width 168 height 42
click at [328, 223] on input "N/A" at bounding box center [368, 227] width 84 height 24
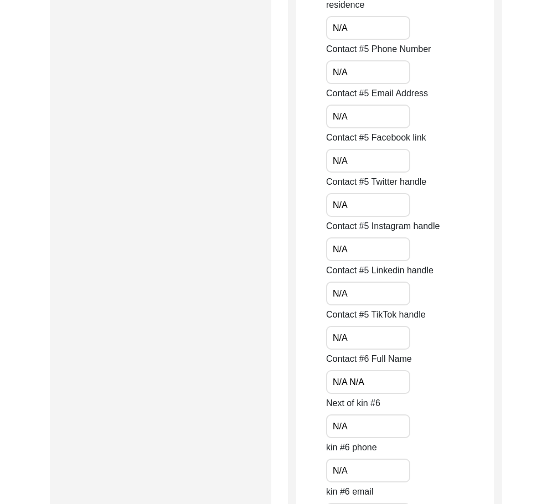
scroll to position [4427, 0]
click at [330, 293] on input "N/A" at bounding box center [368, 293] width 84 height 24
click at [334, 335] on input "N/A" at bounding box center [368, 337] width 84 height 24
click at [345, 382] on input "N/A N/A" at bounding box center [368, 382] width 84 height 24
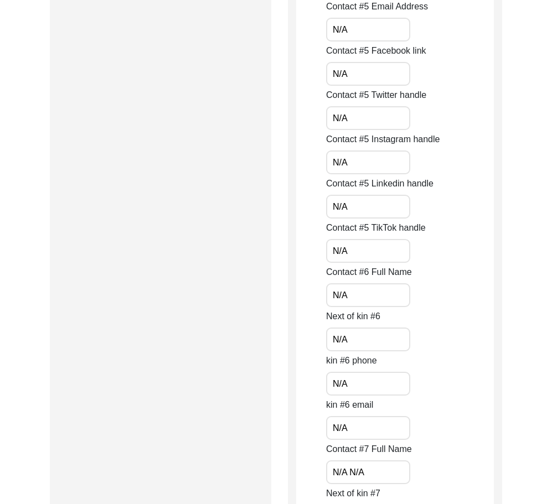
scroll to position [4648, 0]
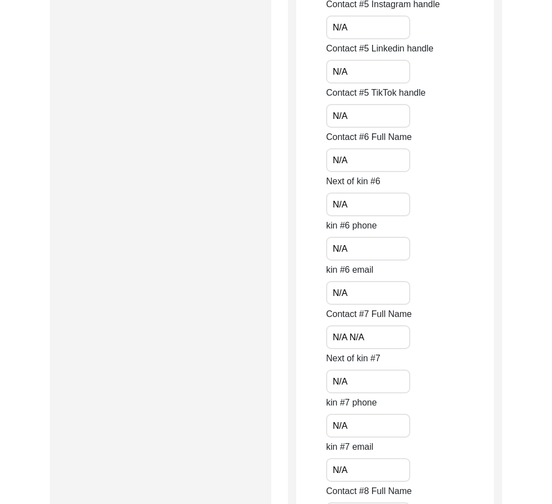
type input "N/A"
click at [333, 204] on input "N/A" at bounding box center [368, 205] width 84 height 24
click at [329, 242] on input "N/A" at bounding box center [368, 249] width 84 height 24
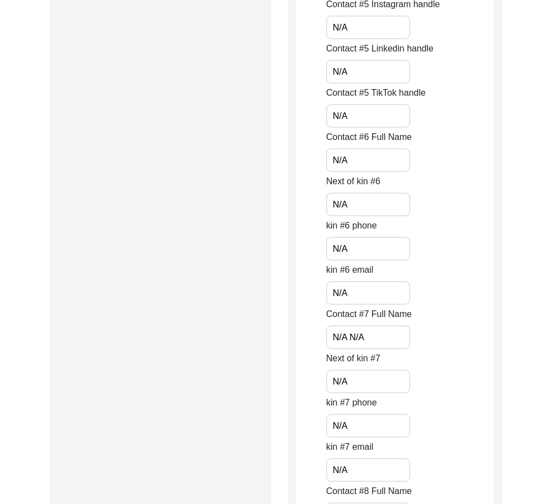
click at [346, 335] on input "N/A N/A" at bounding box center [368, 337] width 84 height 24
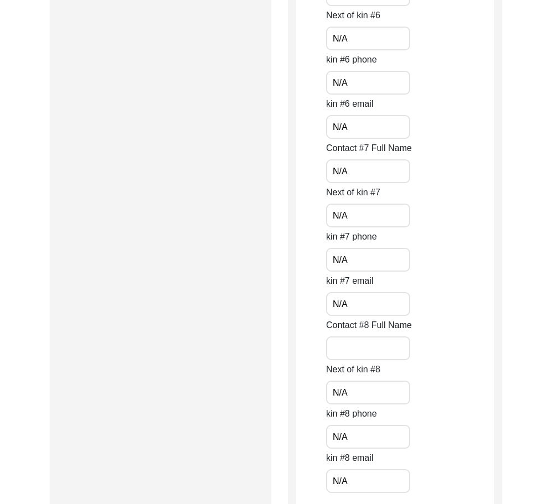
type input "N/A"
click at [332, 218] on input "N/A" at bounding box center [368, 216] width 84 height 24
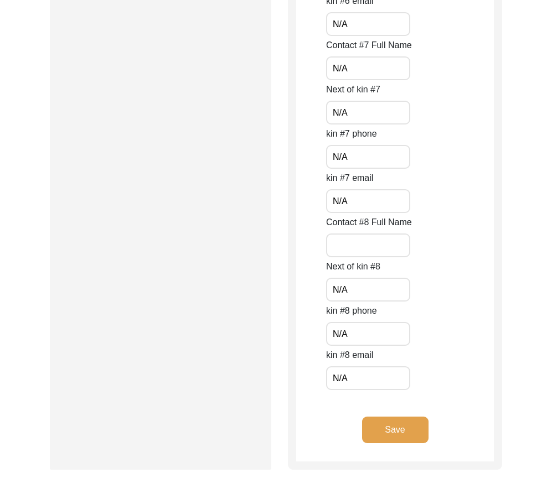
scroll to position [4925, 0]
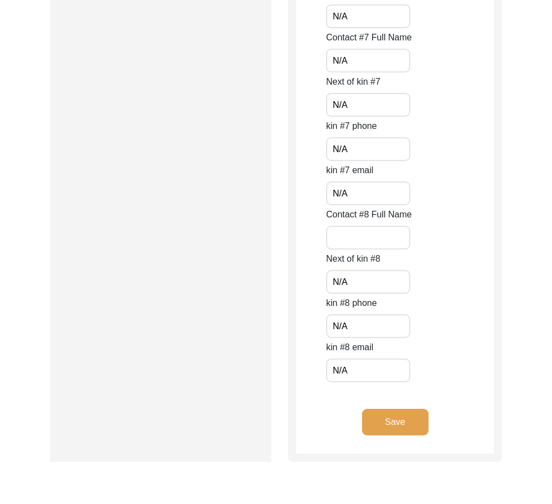
click at [406, 432] on button "Save" at bounding box center [395, 422] width 66 height 27
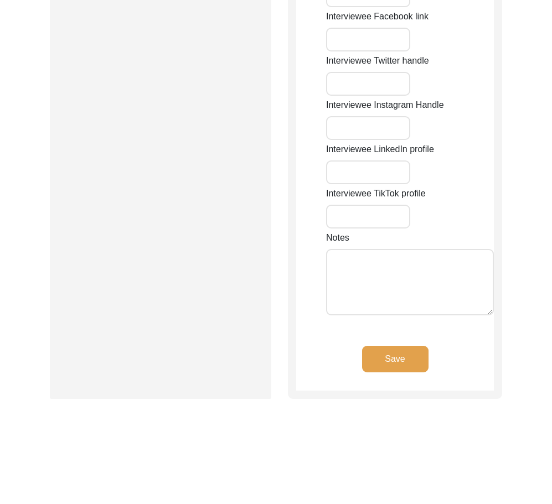
type input "N/A"
type input "Mohalla Mughalpura"
type input "Bahawalpur"
type input "[GEOGRAPHIC_DATA]"
type input "Bahawalpur/[GEOGRAPHIC_DATA]"
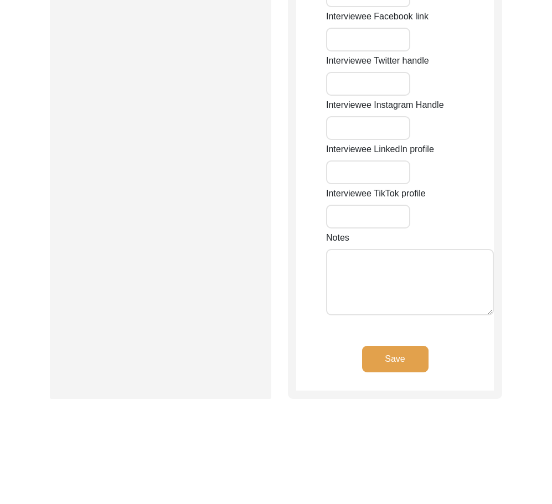
type input "63100"
type input "[GEOGRAPHIC_DATA]"
type input "Kachi Mohajir colony/ [GEOGRAPHIC_DATA]"
type input "[GEOGRAPHIC_DATA], [GEOGRAPHIC_DATA], [GEOGRAPHIC_DATA]"
type input "29.3544"
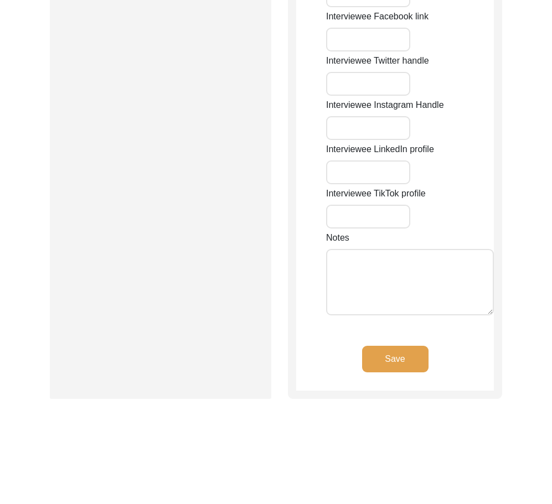
type input "71.6911"
type input "N/A"
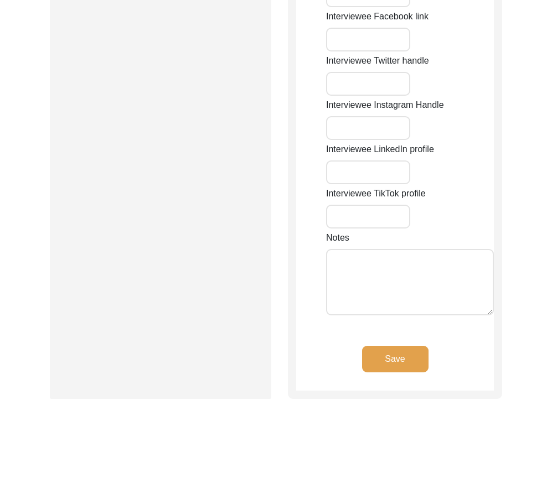
type input "N/A"
type textarea "N/A"
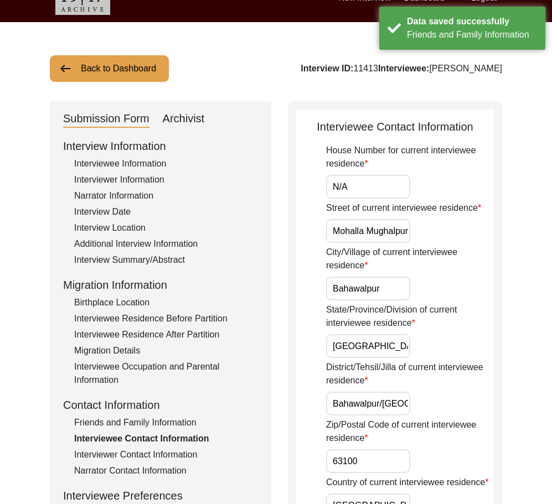
scroll to position [0, 0]
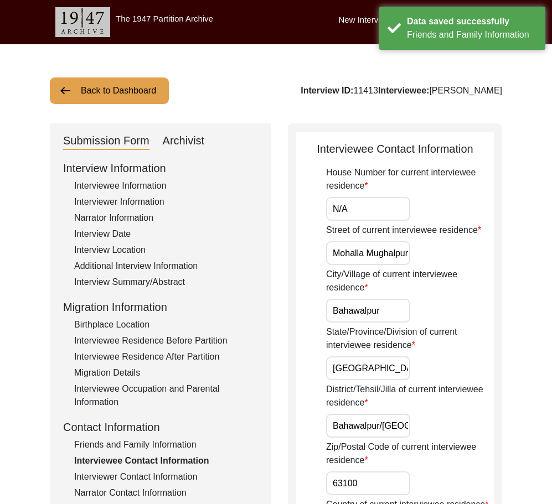
click at [443, 253] on div "Street of current interviewee residence [GEOGRAPHIC_DATA]" at bounding box center [410, 245] width 168 height 42
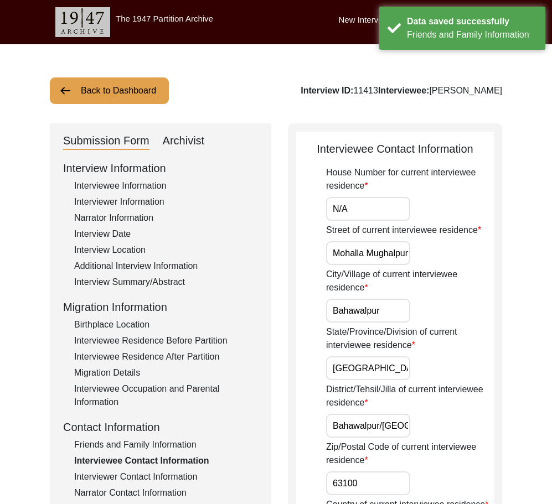
click at [396, 304] on input "Bahawalpur" at bounding box center [368, 311] width 84 height 24
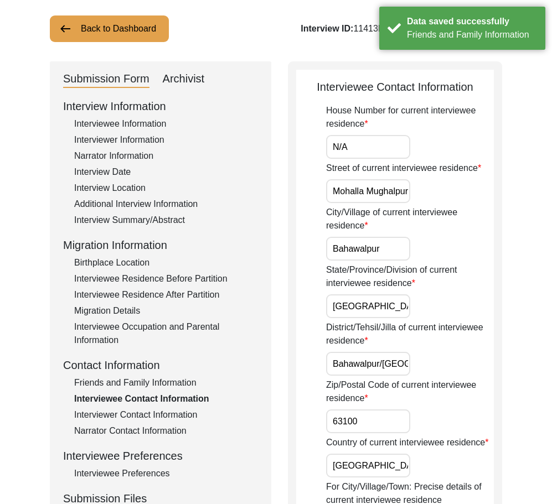
scroll to position [166, 0]
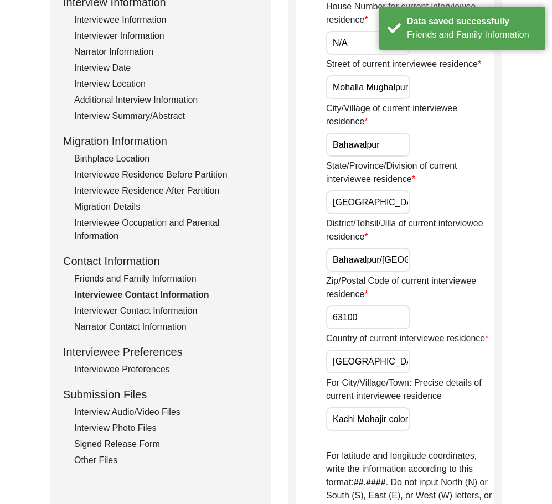
click at [378, 208] on input "[GEOGRAPHIC_DATA]" at bounding box center [368, 202] width 84 height 24
click at [456, 268] on div "District/Tehsil/Jilla of current interviewee residence [GEOGRAPHIC_DATA]/[GEOGR…" at bounding box center [410, 244] width 168 height 55
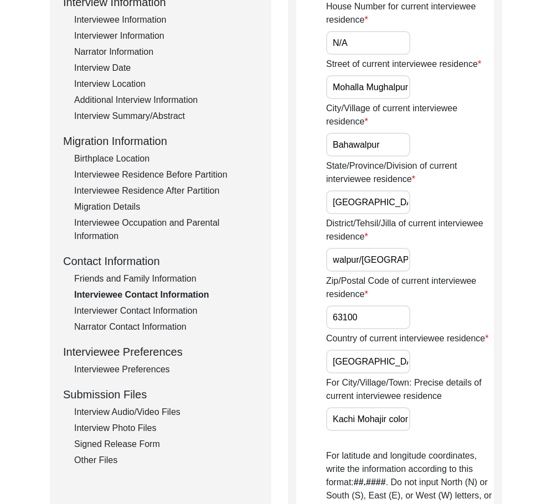
click at [375, 309] on input "63100" at bounding box center [368, 317] width 84 height 24
click at [380, 364] on input "[GEOGRAPHIC_DATA]" at bounding box center [368, 362] width 84 height 24
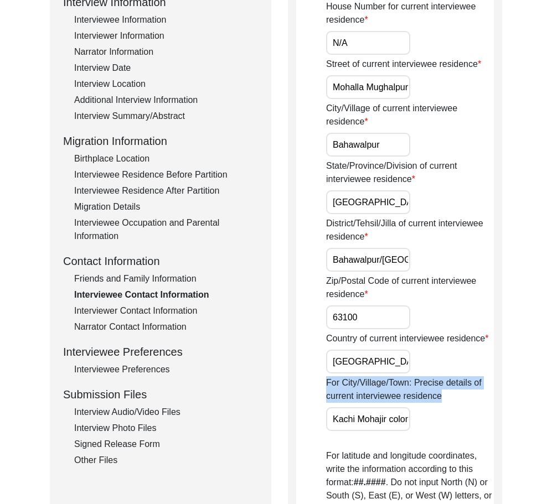
scroll to position [0, 58]
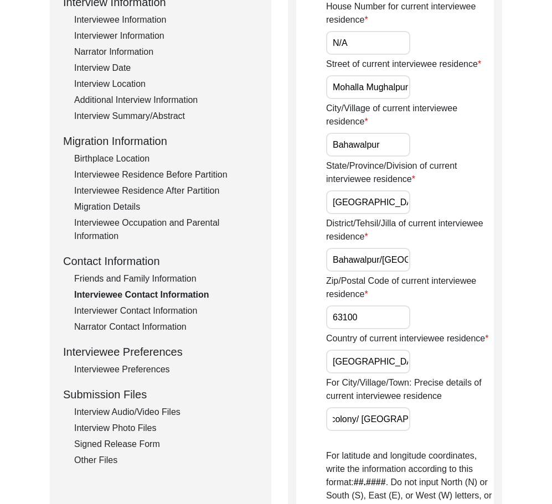
click at [452, 419] on div "For City/Village/Town: Precise details of current interviewee residence [GEOGRA…" at bounding box center [410, 403] width 168 height 55
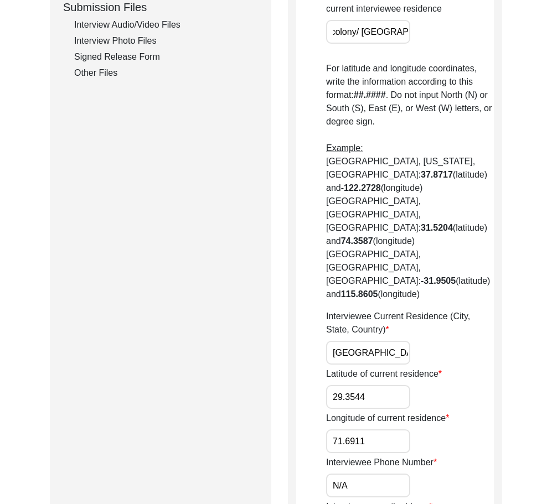
scroll to position [0, 43]
click at [483, 310] on div "Interviewee Current Residence (City, State, Country) [GEOGRAPHIC_DATA], [GEOGRA…" at bounding box center [410, 337] width 168 height 55
click at [396, 385] on input "29.3544" at bounding box center [368, 397] width 84 height 24
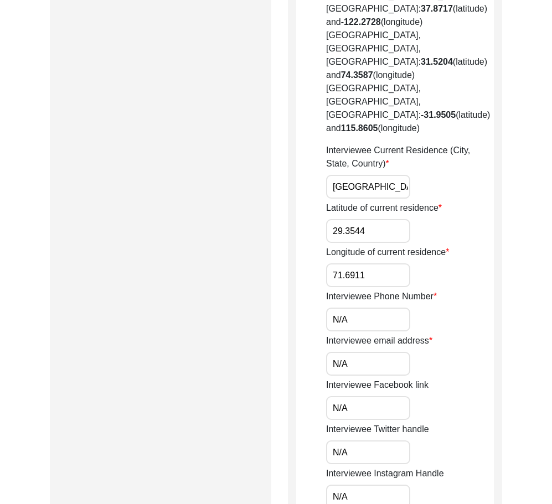
click at [311, 224] on app-contact-information "Interviewee Contact Information House Number for current interviewee residence …" at bounding box center [395, 90] width 198 height 1338
click at [323, 263] on app-contact-information "Interviewee Contact Information House Number for current interviewee residence …" at bounding box center [395, 90] width 198 height 1338
click at [332, 352] on input "N/A" at bounding box center [368, 364] width 84 height 24
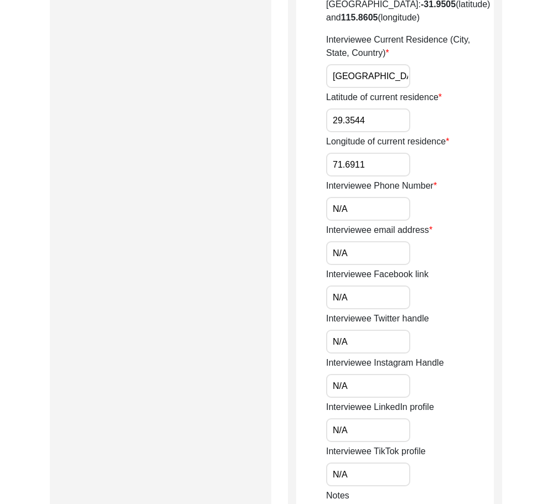
click at [331, 241] on input "N/A" at bounding box center [368, 253] width 84 height 24
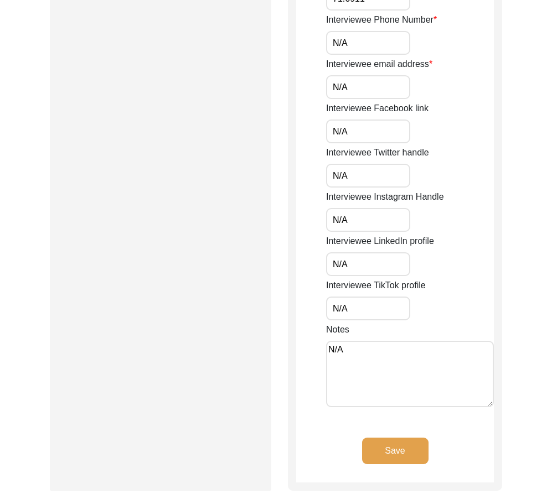
click at [396, 438] on button "Save" at bounding box center [395, 451] width 66 height 27
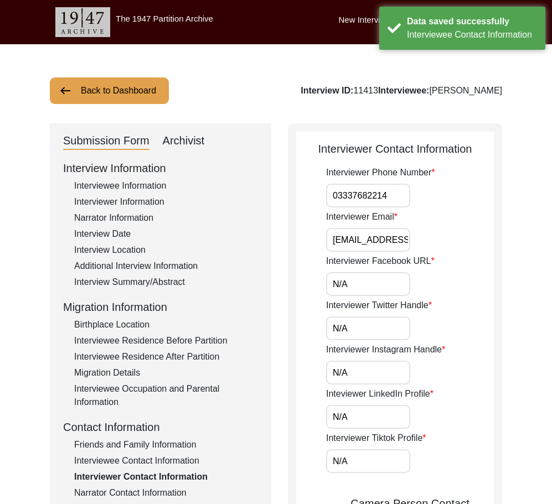
click at [336, 191] on input "03337682214" at bounding box center [368, 196] width 84 height 24
click at [333, 191] on input "03337682214" at bounding box center [368, 196] width 84 height 24
click at [479, 208] on div "Interviewer Phone Number [PHONE_NUMBER] Interviewer Email [EMAIL_ADDRESS][DOMAI…" at bounding box center [410, 505] width 168 height 678
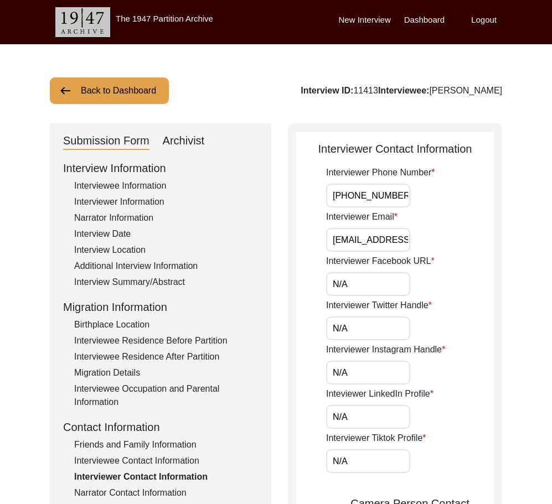
type input "[PHONE_NUMBER]"
click at [476, 252] on div "Interviewer Phone Number [PHONE_NUMBER] Interviewer Email [EMAIL_ADDRESS][DOMAI…" at bounding box center [410, 505] width 168 height 678
click at [388, 277] on input "N/A" at bounding box center [368, 284] width 84 height 24
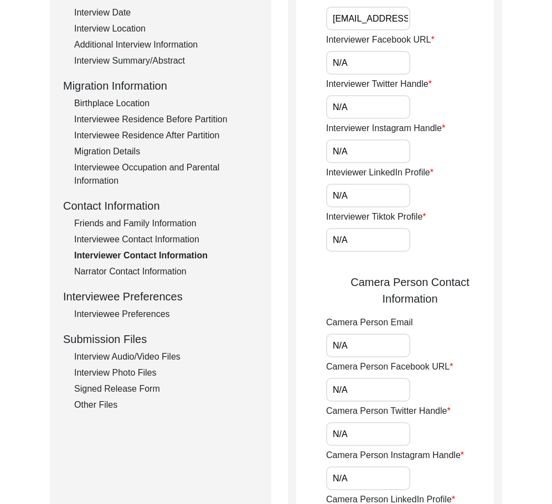
click at [285, 101] on div "Submission Form Archivist Interview Information Interviewee Information Intervi…" at bounding box center [276, 302] width 452 height 801
click at [319, 139] on app-interviewer-contact-information "Interviewer Contact Information Interviewer Phone Number [PHONE_NUMBER] Intervi…" at bounding box center [395, 306] width 198 height 775
click at [325, 190] on app-interviewer-contact-information "Interviewer Contact Information Interviewer Phone Number [PHONE_NUMBER] Intervi…" at bounding box center [395, 306] width 198 height 775
click at [319, 232] on app-interviewer-contact-information "Interviewer Contact Information Interviewer Phone Number [PHONE_NUMBER] Intervi…" at bounding box center [395, 306] width 198 height 775
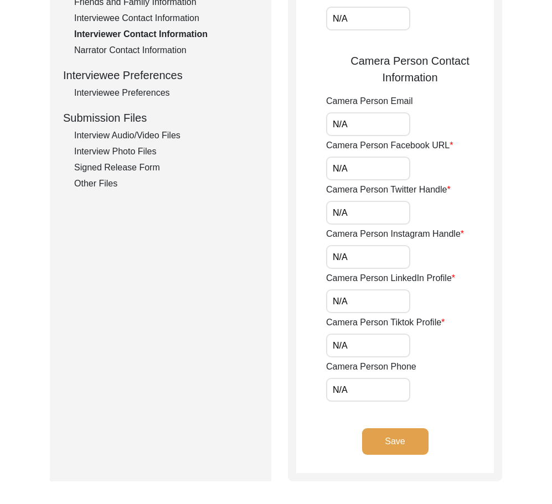
click at [305, 124] on app-interviewer-contact-information "Interviewer Contact Information Interviewer Phone Number [PHONE_NUMBER] Intervi…" at bounding box center [395, 85] width 198 height 775
click at [316, 165] on app-interviewer-contact-information "Interviewer Contact Information Interviewer Phone Number [PHONE_NUMBER] Intervi…" at bounding box center [395, 85] width 198 height 775
click at [321, 209] on app-interviewer-contact-information "Interviewer Contact Information Interviewer Phone Number [PHONE_NUMBER] Intervi…" at bounding box center [395, 85] width 198 height 775
click at [312, 263] on app-interviewer-contact-information "Interviewer Contact Information Interviewer Phone Number [PHONE_NUMBER] Intervi…" at bounding box center [395, 85] width 198 height 775
click at [331, 303] on input "N/A" at bounding box center [368, 301] width 84 height 24
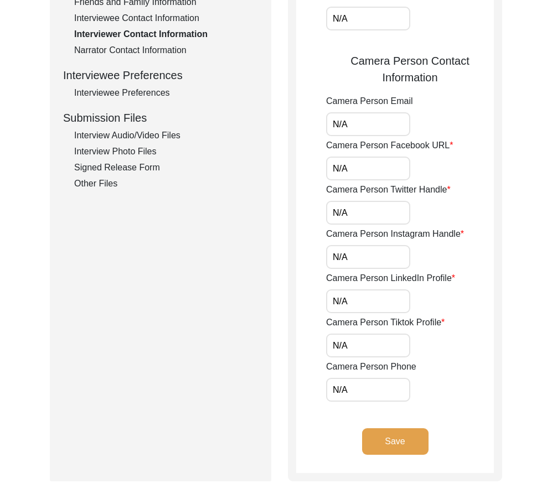
click at [354, 303] on input "N/A" at bounding box center [368, 301] width 84 height 24
click at [302, 301] on app-interviewer-contact-information "Interviewer Contact Information Interviewer Phone Number [PHONE_NUMBER] Intervi…" at bounding box center [395, 85] width 198 height 775
click at [295, 343] on div "Interviewer Contact Information Interviewer Phone Number [PHONE_NUMBER] Intervi…" at bounding box center [395, 81] width 214 height 801
click at [287, 377] on div "Submission Form Archivist Interview Information Interviewee Information Intervi…" at bounding box center [276, 81] width 452 height 801
click at [286, 377] on div "Submission Form Archivist Interview Information Interviewee Information Intervi…" at bounding box center [276, 81] width 452 height 801
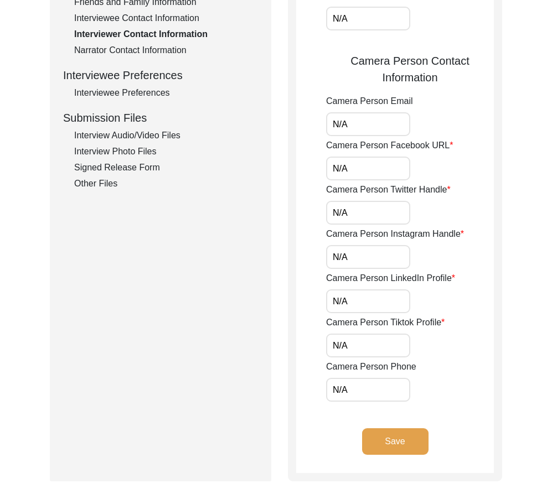
click at [365, 447] on button "Save" at bounding box center [395, 441] width 66 height 27
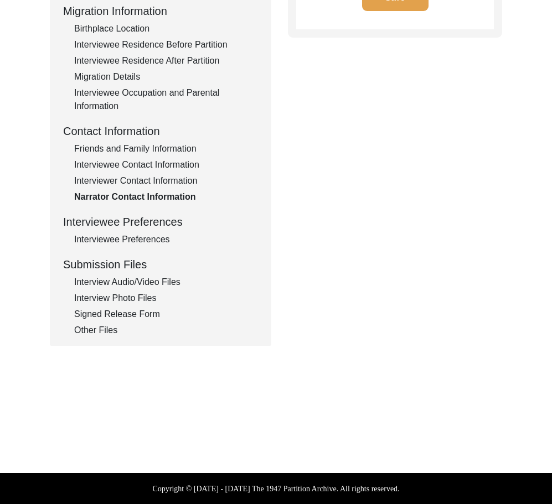
type textarea "N/A"
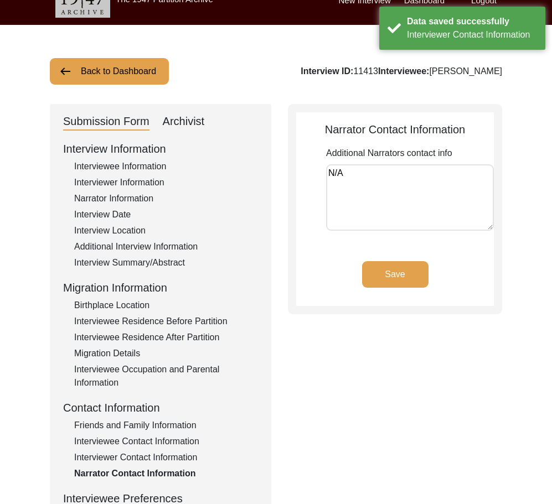
scroll to position [241, 0]
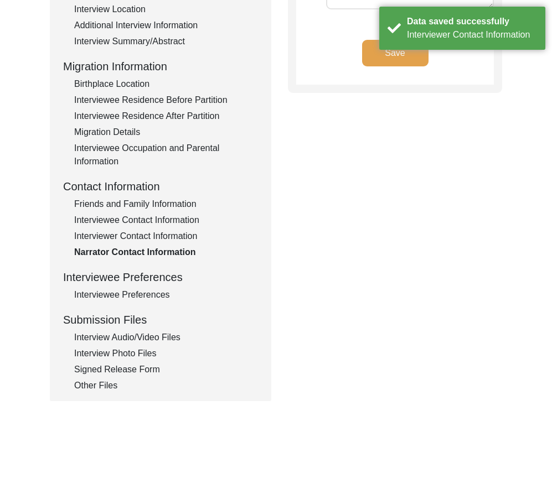
click at [131, 299] on div "Interviewee Preferences" at bounding box center [166, 294] width 184 height 13
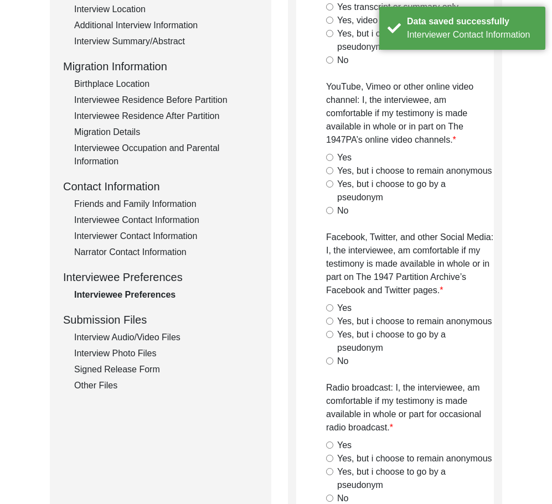
radio input "true"
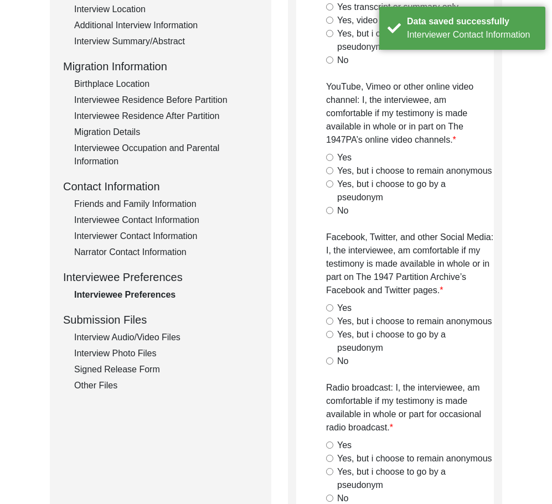
radio input "true"
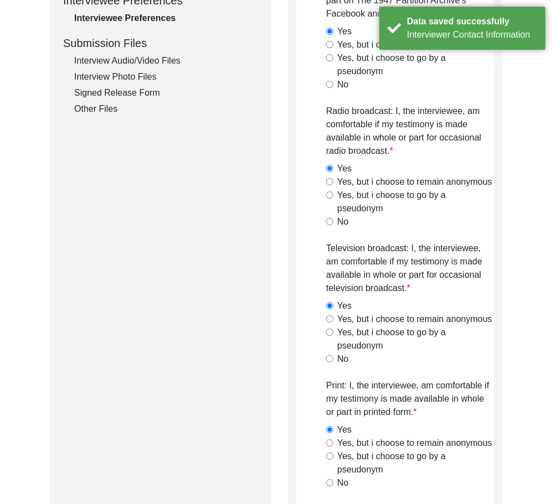
scroll to position [296, 0]
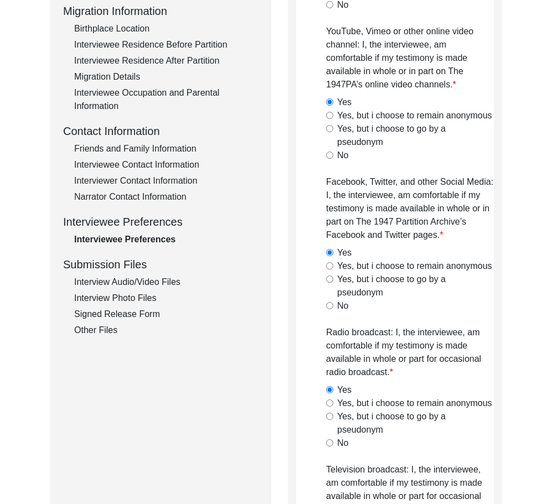
click at [132, 267] on div "Submission Files" at bounding box center [160, 264] width 195 height 17
click at [136, 275] on div "Interview Information Interviewee Information Interviewer Information Narrator …" at bounding box center [160, 100] width 195 height 473
click at [140, 282] on div "Interview Audio/Video Files" at bounding box center [166, 282] width 184 height 13
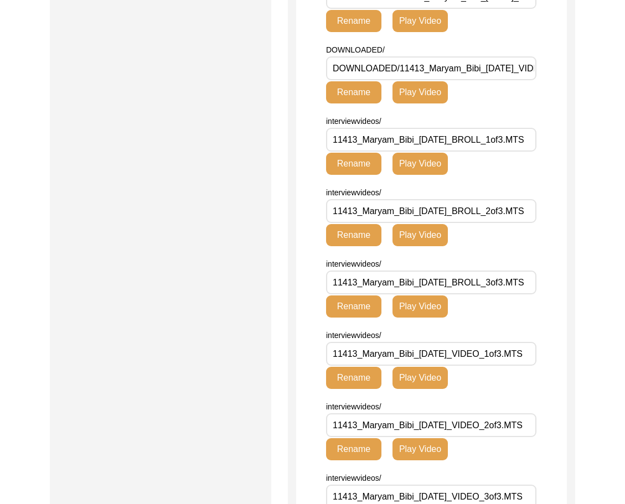
scroll to position [456, 0]
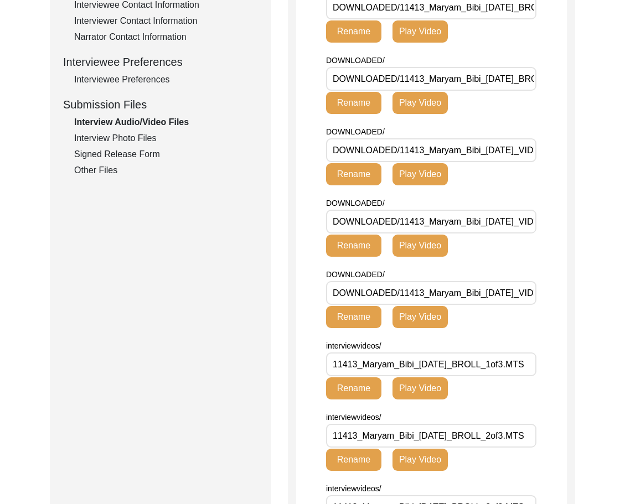
click at [133, 139] on div "Interview Photo Files" at bounding box center [166, 138] width 184 height 13
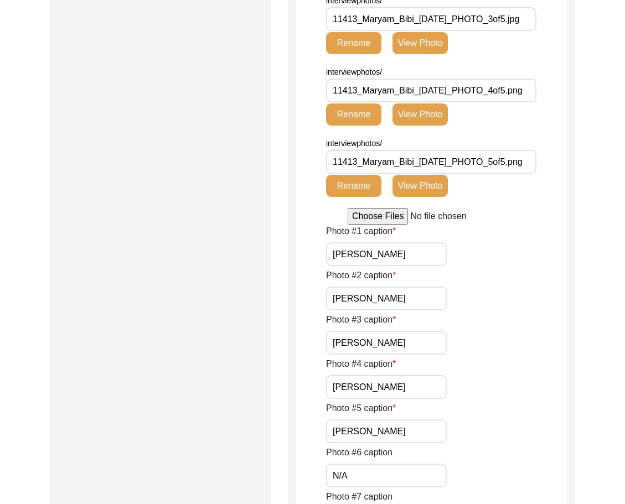
scroll to position [843, 0]
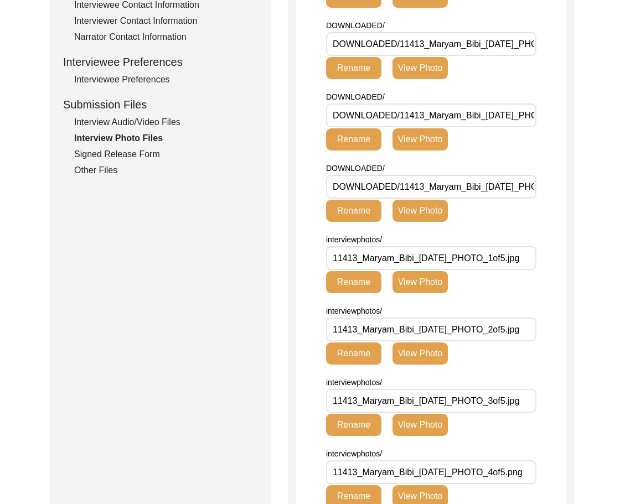
click at [112, 156] on div "Signed Release Form" at bounding box center [166, 154] width 184 height 13
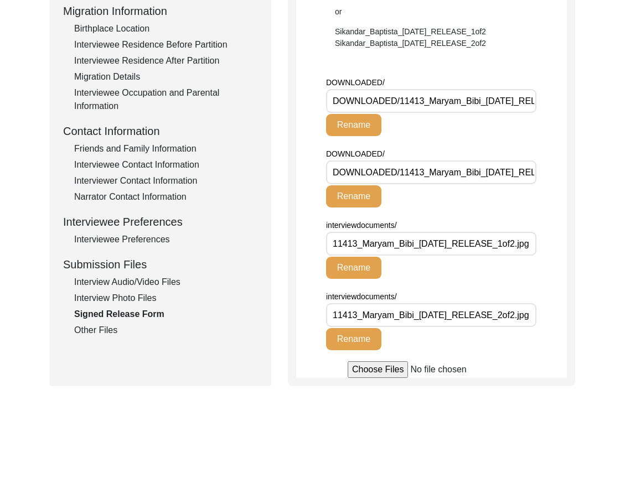
scroll to position [336, 0]
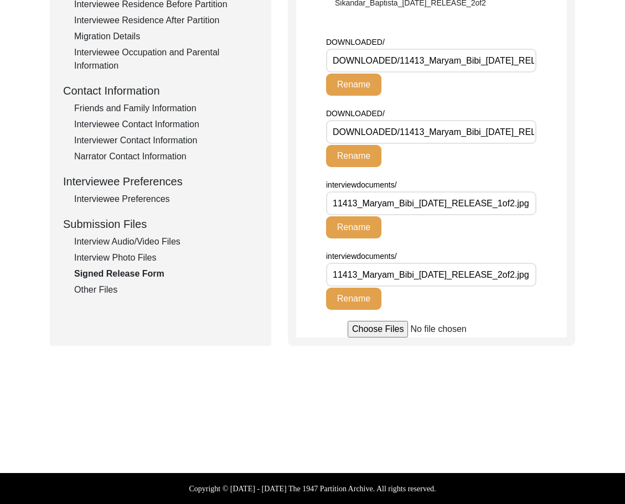
click at [78, 294] on div "Other Files" at bounding box center [166, 289] width 184 height 13
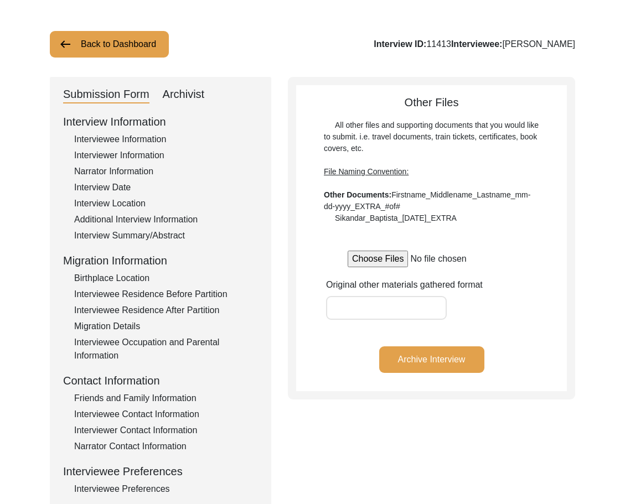
scroll to position [19, 0]
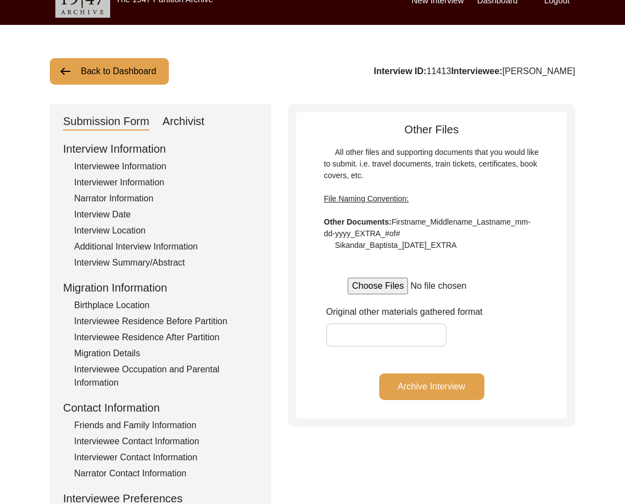
click at [189, 108] on div "Submission Form Archivist Interview Information Interviewee Information Intervi…" at bounding box center [160, 363] width 221 height 519
click at [189, 117] on div "Archivist" at bounding box center [184, 122] width 42 height 18
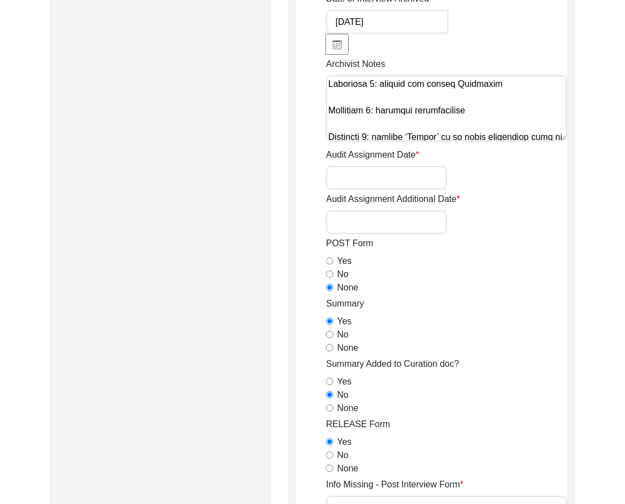
scroll to position [1040, 0]
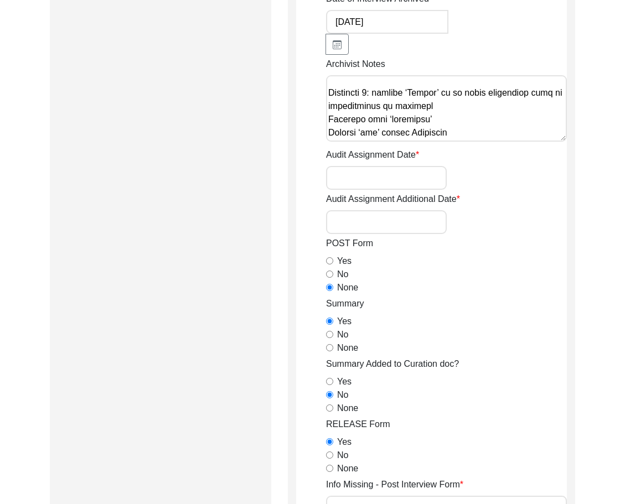
click at [395, 177] on input "Audit Assignment Date" at bounding box center [386, 178] width 121 height 24
click at [395, 178] on input "[DATE]" at bounding box center [386, 178] width 121 height 24
click at [403, 213] on div "Audit Assignment Additional Date" at bounding box center [446, 214] width 241 height 42
click at [406, 227] on input "Audit Assignment Additional Date" at bounding box center [386, 222] width 121 height 24
click at [464, 130] on textarea "Archivist Notes" at bounding box center [446, 108] width 241 height 66
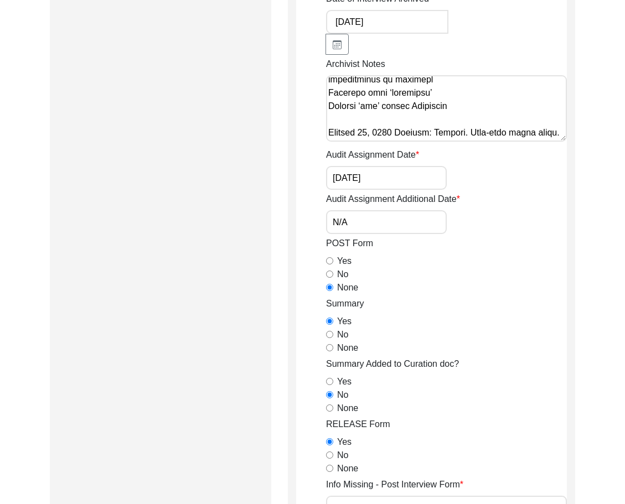
scroll to position [1077, 0]
click at [429, 133] on textarea "Archivist Notes" at bounding box center [446, 108] width 241 height 66
paste textarea "Deleted extra spaces Interviewee Middle Name: Changed [PERSON_NAME] to N/A Inte…"
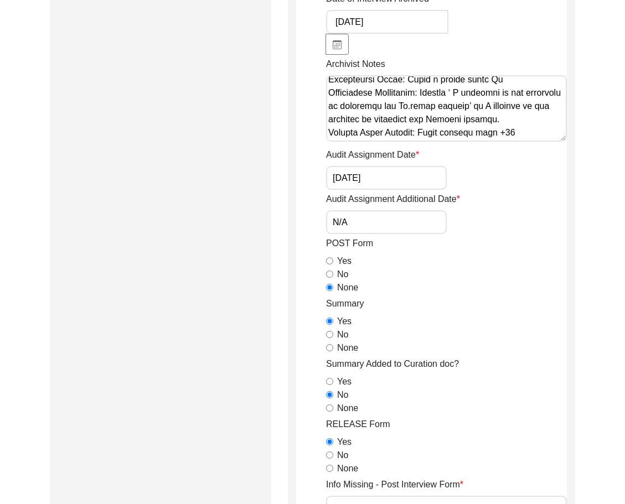
scroll to position [1131, 0]
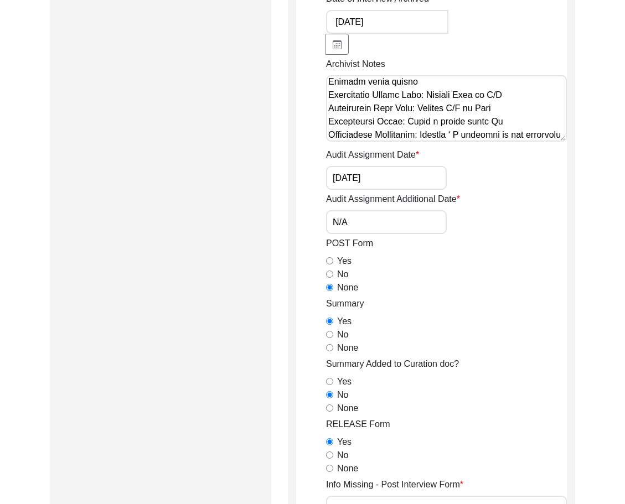
click at [419, 85] on textarea "Archivist Notes" at bounding box center [446, 108] width 241 height 66
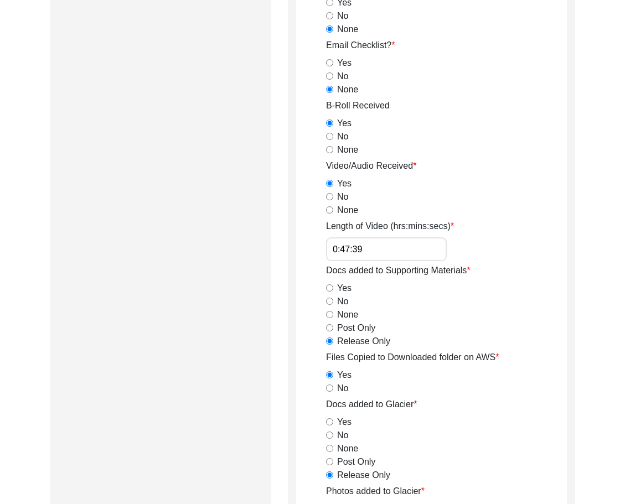
scroll to position [1071, 0]
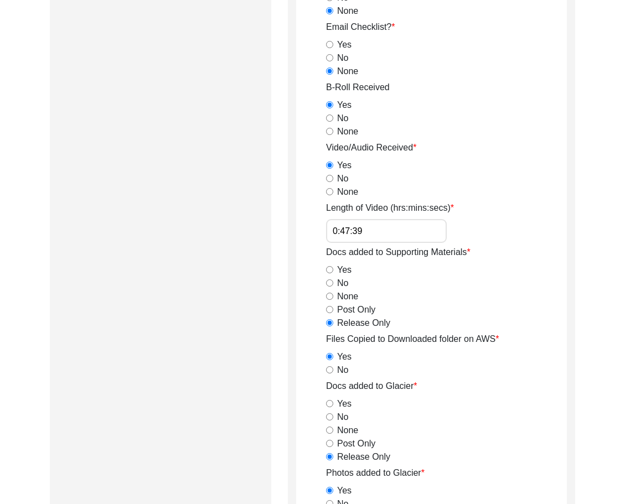
click at [422, 225] on input "0:47:39" at bounding box center [386, 231] width 121 height 24
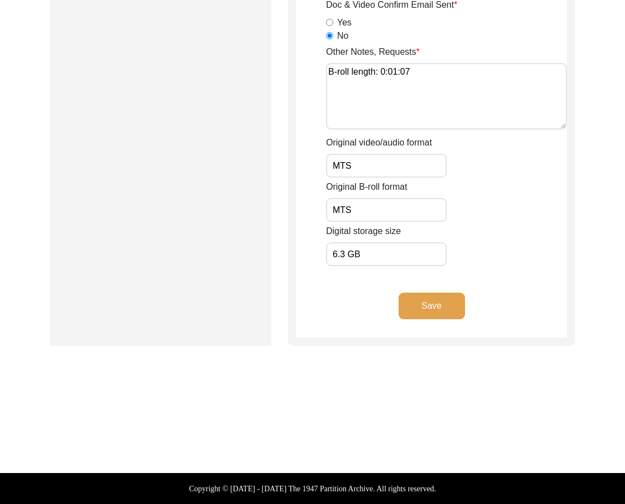
click at [435, 303] on button "Save" at bounding box center [431, 306] width 66 height 27
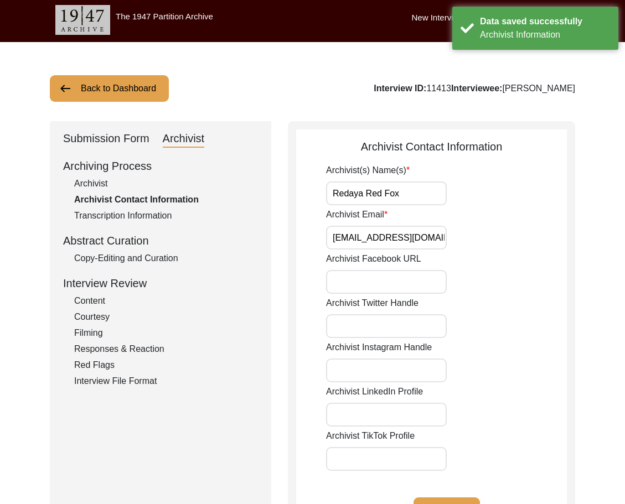
scroll to position [0, 0]
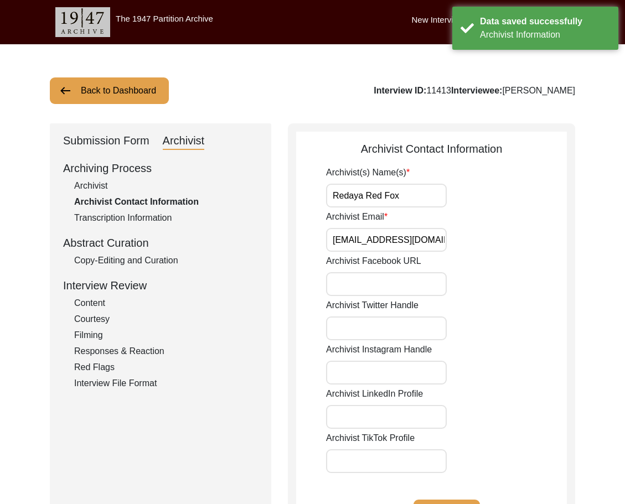
click at [414, 191] on input "Redaya Red Fox" at bounding box center [386, 196] width 121 height 24
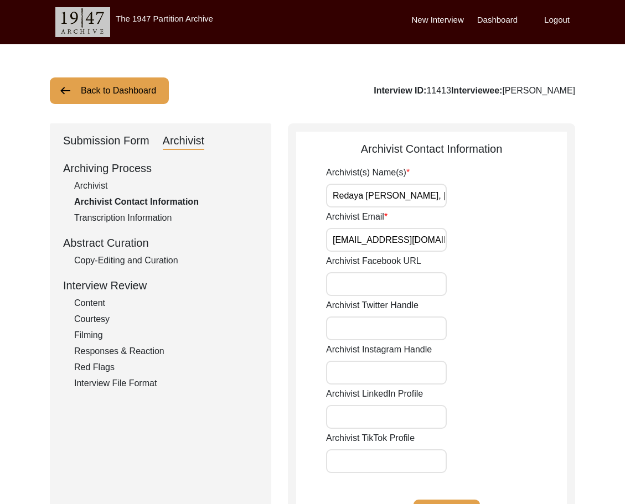
click at [442, 241] on input "Archivist Email" at bounding box center [386, 240] width 121 height 24
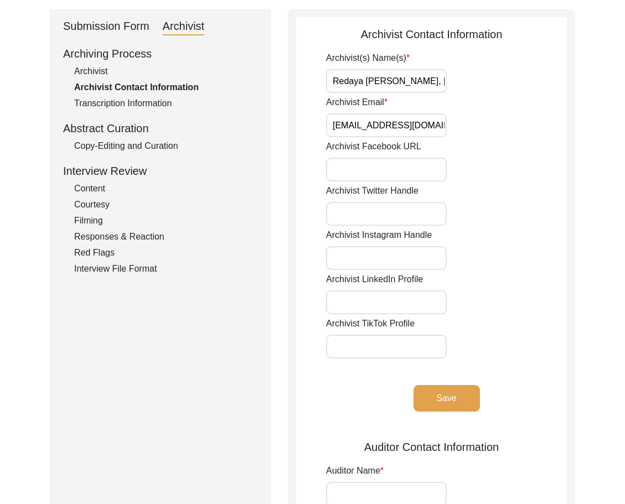
scroll to position [221, 0]
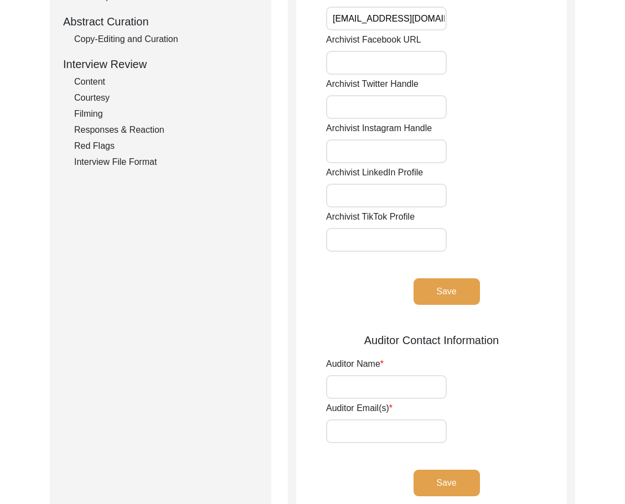
click at [445, 289] on button "Save" at bounding box center [446, 291] width 66 height 27
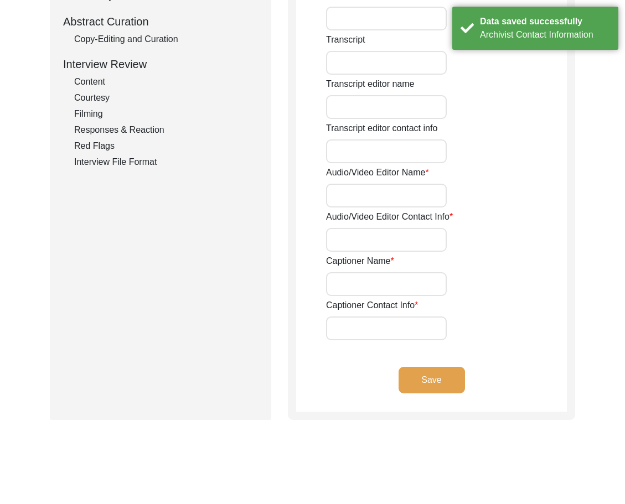
scroll to position [0, 0]
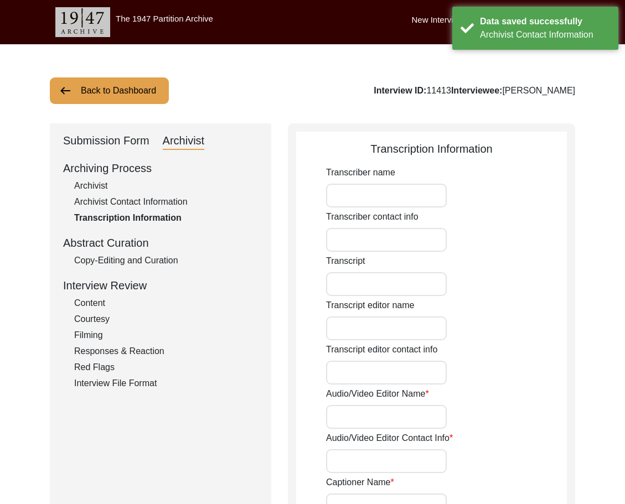
click at [145, 265] on div "Copy-Editing and Curation" at bounding box center [166, 260] width 184 height 13
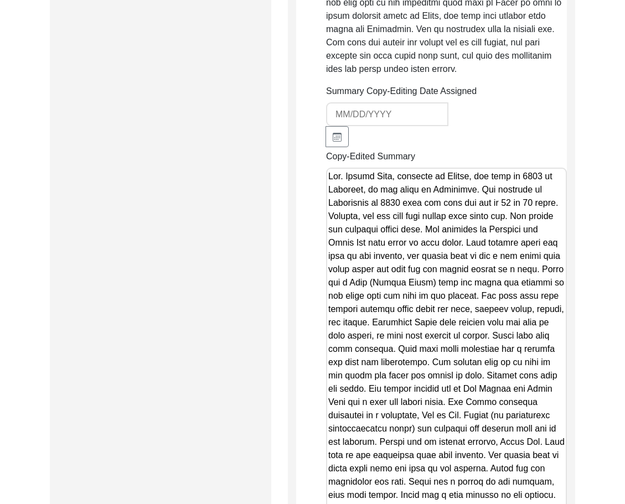
scroll to position [1383, 0]
click at [405, 215] on textarea "Copy-Edited Summary" at bounding box center [446, 489] width 241 height 644
click at [265, 244] on div "Submission Form Archivist Archiving Process Archivist Archivist Contact Informa…" at bounding box center [160, 50] width 221 height 2621
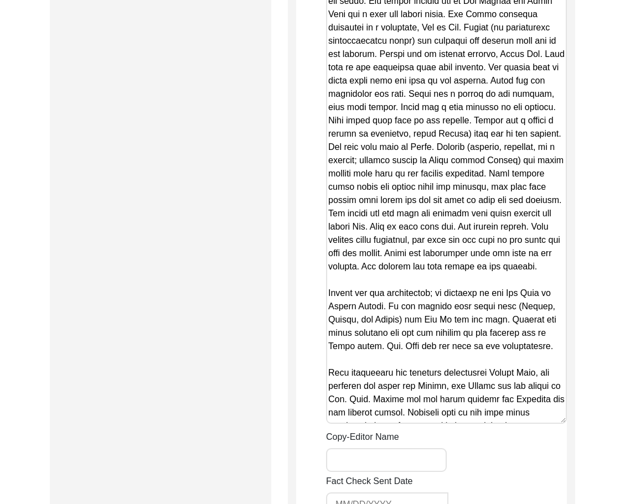
scroll to position [2047, 0]
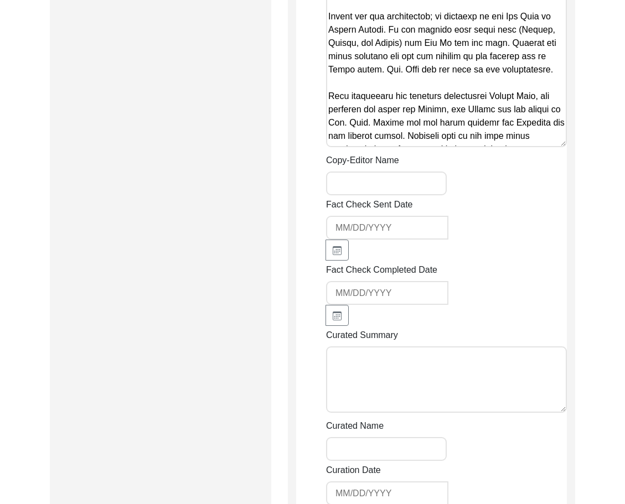
click at [389, 195] on input "Copy-Editor Name" at bounding box center [386, 184] width 121 height 24
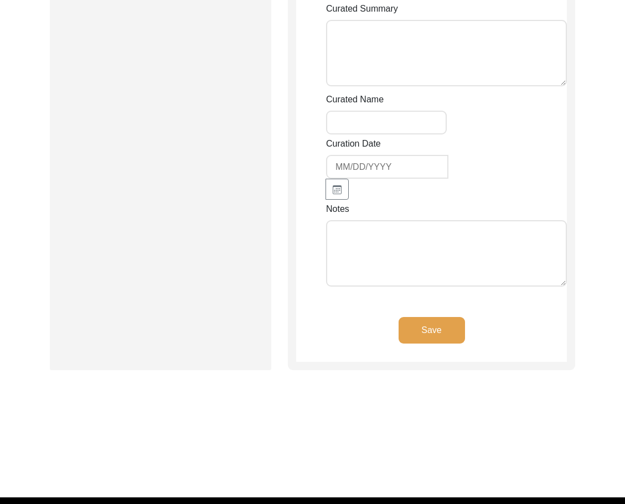
scroll to position [2379, 0]
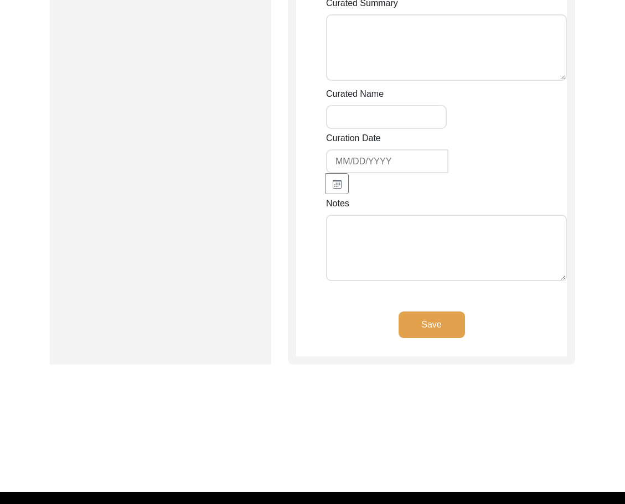
click at [340, 246] on textarea "Notes" at bounding box center [446, 248] width 241 height 66
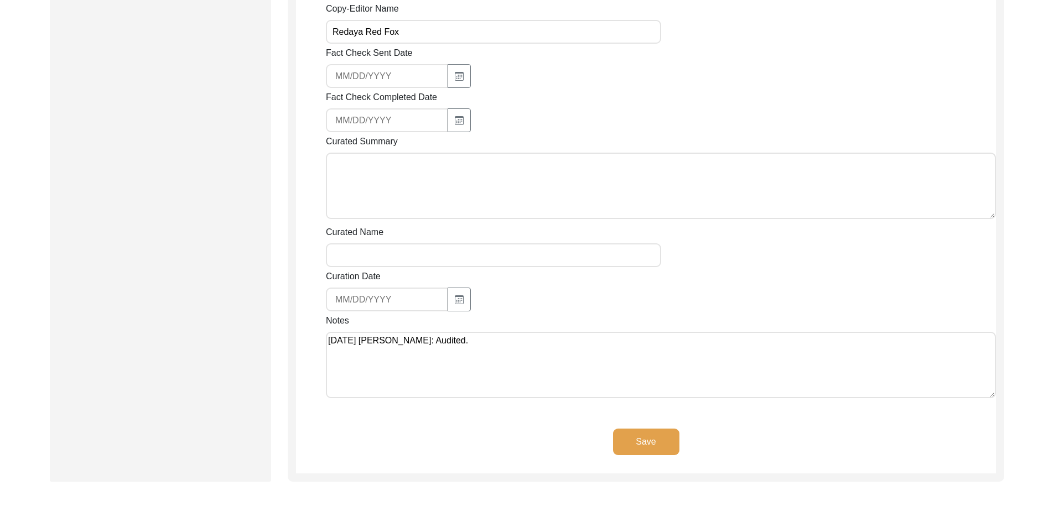
scroll to position [1074, 0]
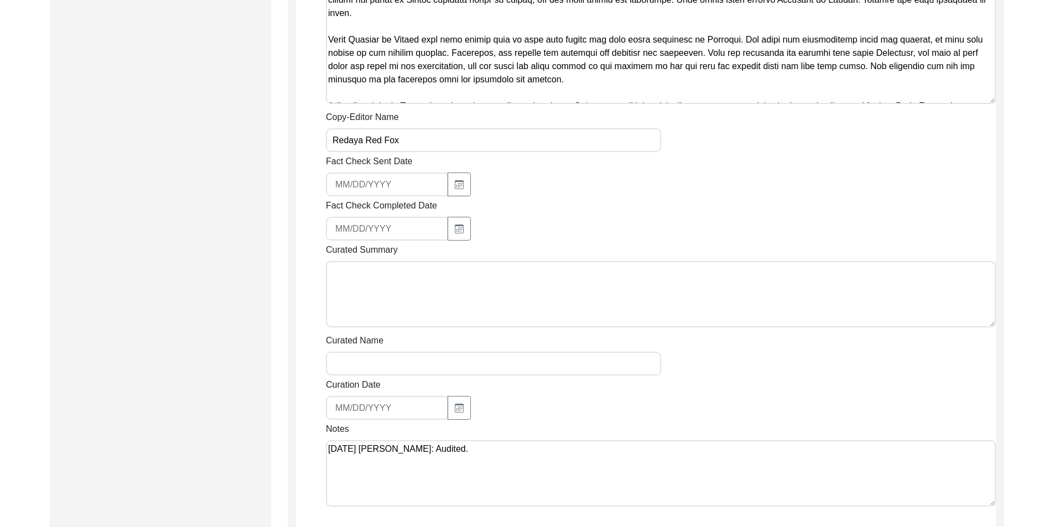
paste textarea "10 or [DEMOGRAPHIC_DATA]. However, she may have been around nine years old. She…"
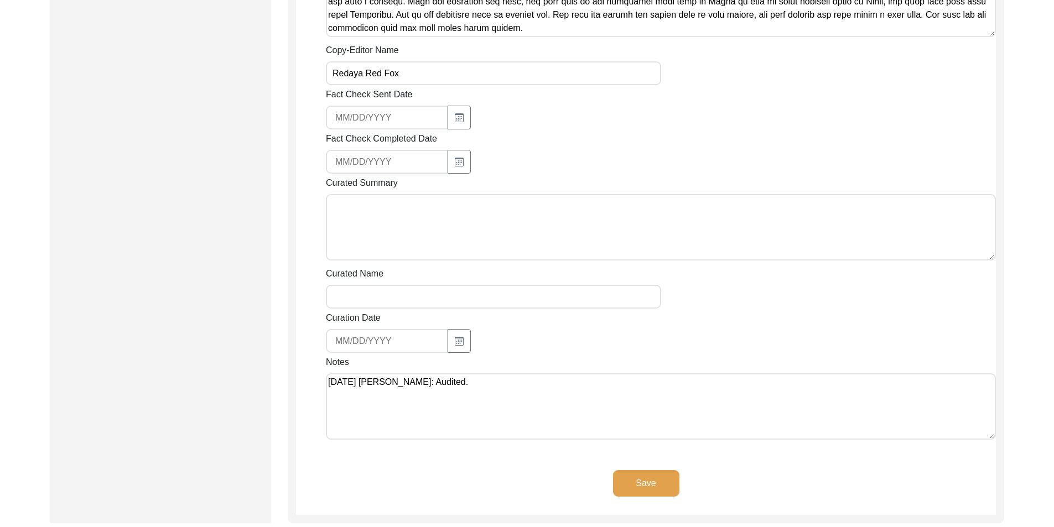
scroll to position [1129, 0]
click at [541, 396] on textarea "[DATE] [PERSON_NAME]: Audited." at bounding box center [661, 405] width 670 height 66
click at [650, 475] on button "Save" at bounding box center [646, 482] width 66 height 27
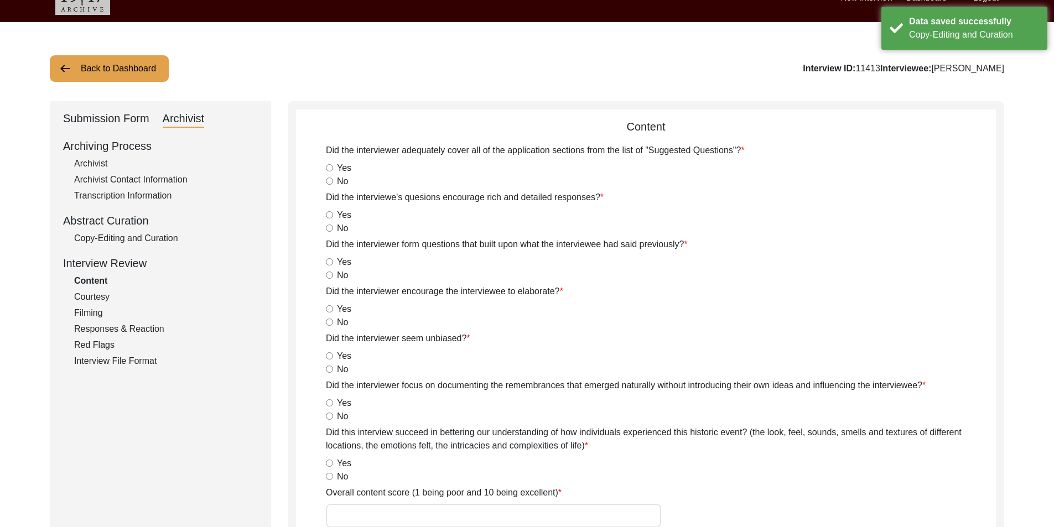
scroll to position [19, 0]
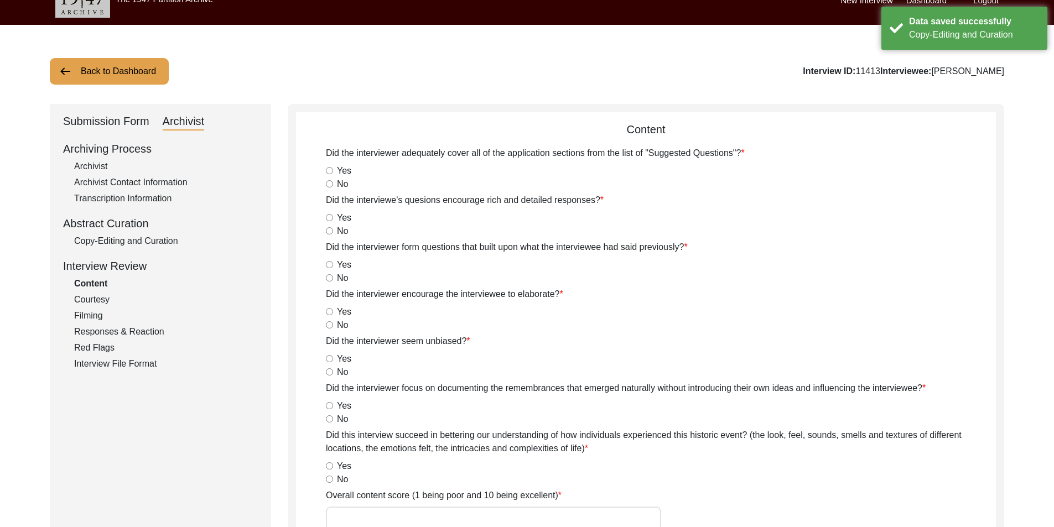
click at [113, 116] on div "Submission Form" at bounding box center [106, 122] width 86 height 18
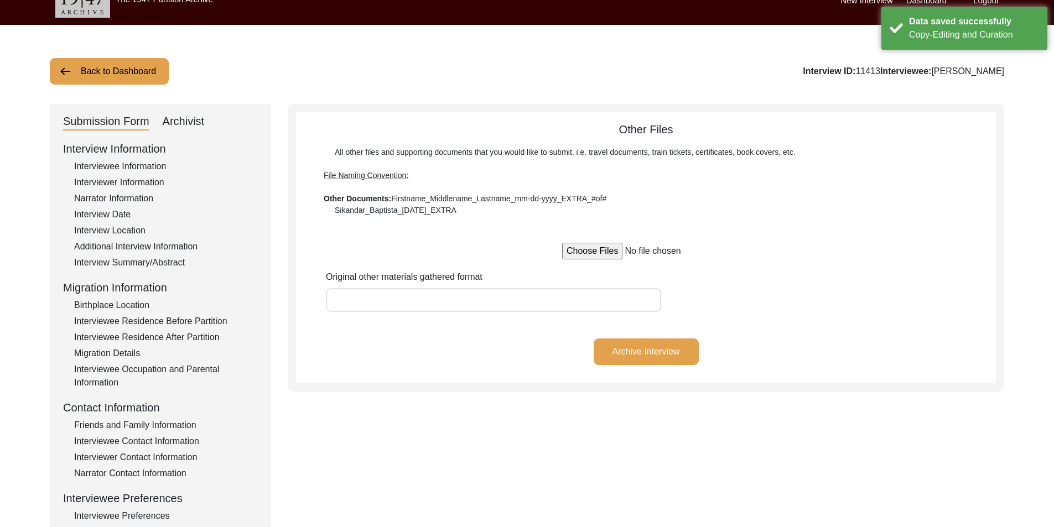
click at [117, 82] on button "Back to Dashboard" at bounding box center [109, 71] width 119 height 27
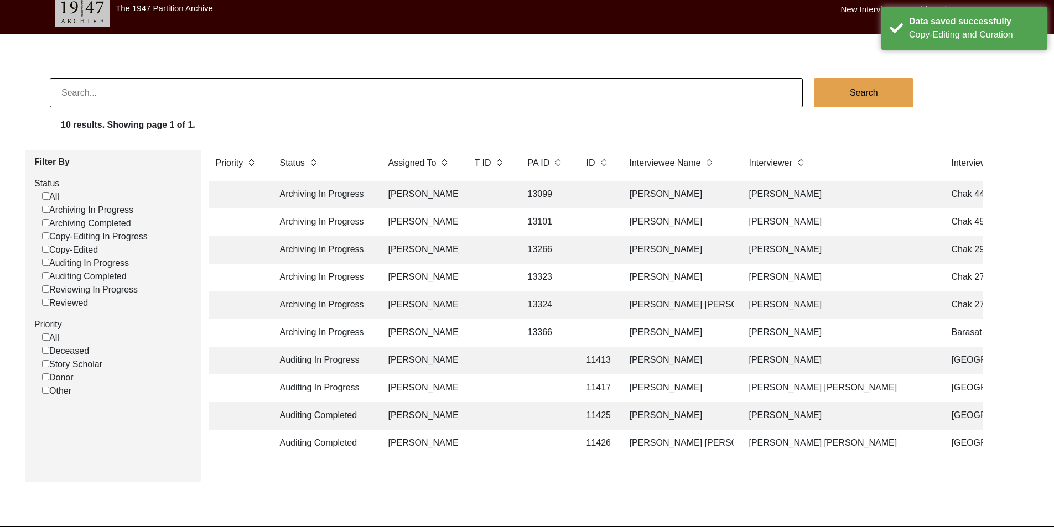
scroll to position [19, 0]
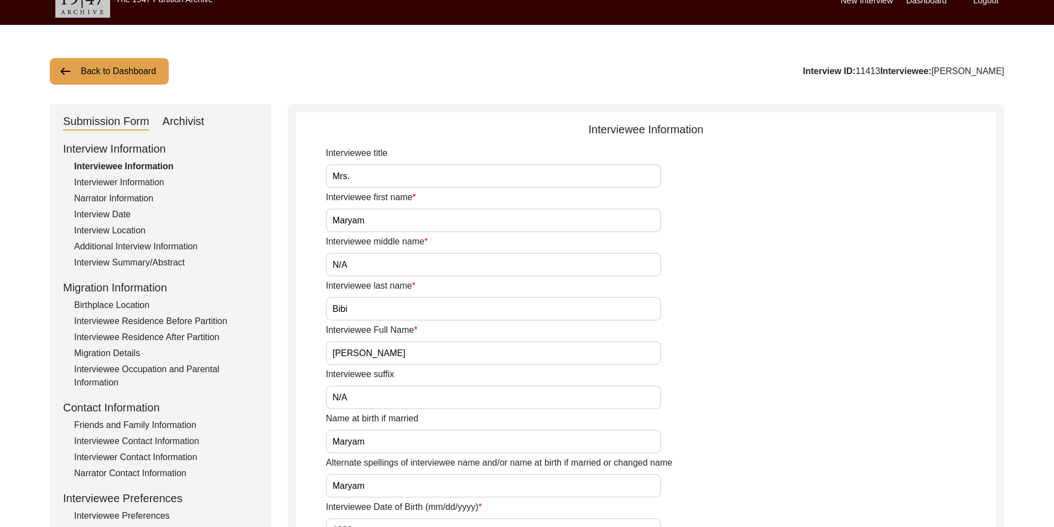
click at [168, 114] on div "Archivist" at bounding box center [184, 122] width 42 height 18
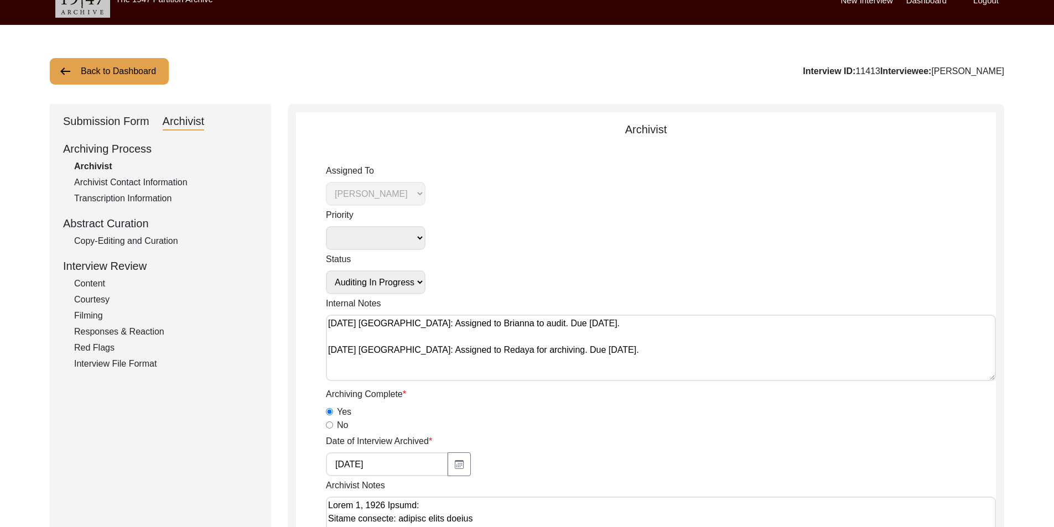
click at [354, 283] on select "Submission In Progress Submitted/Received Archiving In Progress Archiving Compl…" at bounding box center [376, 283] width 100 height 24
click at [326, 271] on select "Submission In Progress Submitted/Received Archiving In Progress Archiving Compl…" at bounding box center [376, 283] width 100 height 24
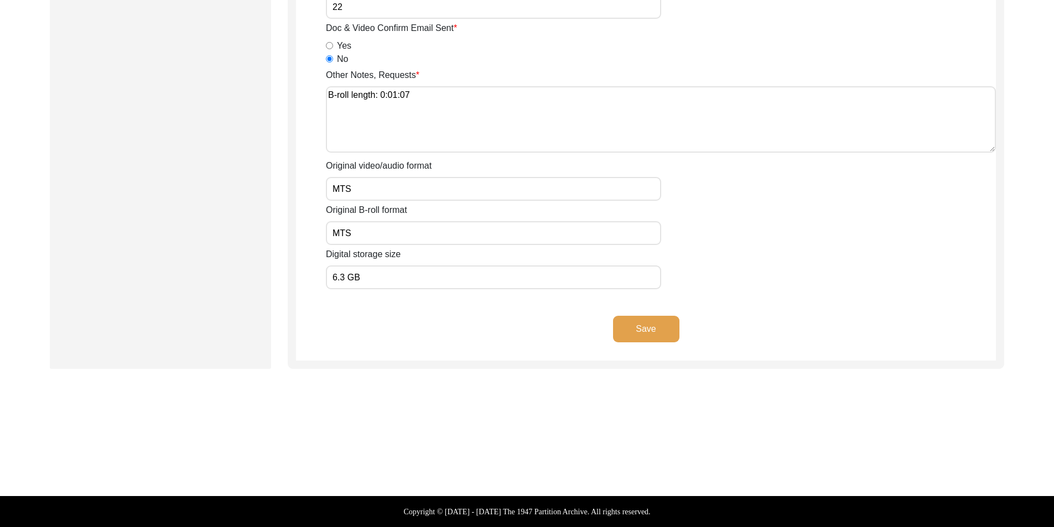
click at [652, 335] on button "Save" at bounding box center [646, 329] width 66 height 27
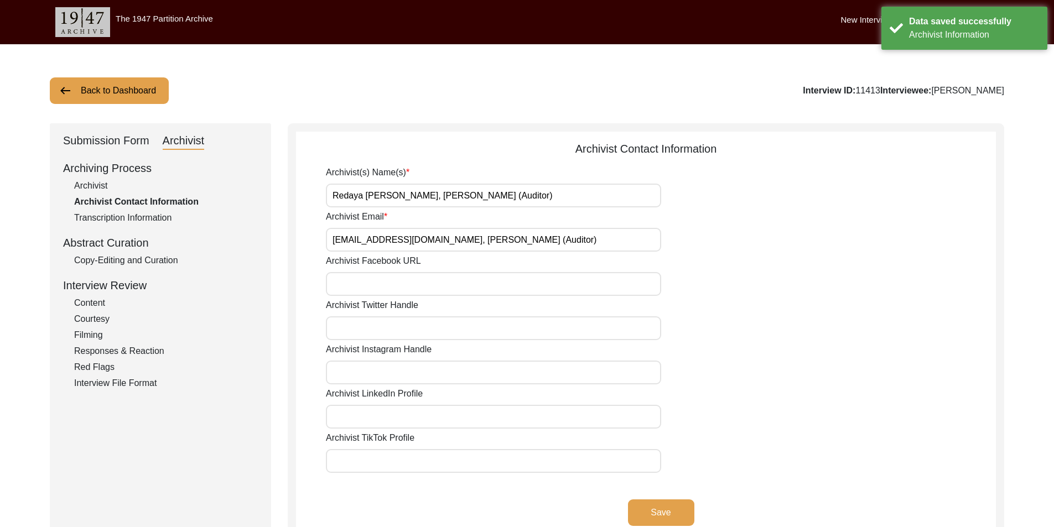
click at [96, 90] on button "Back to Dashboard" at bounding box center [109, 90] width 119 height 27
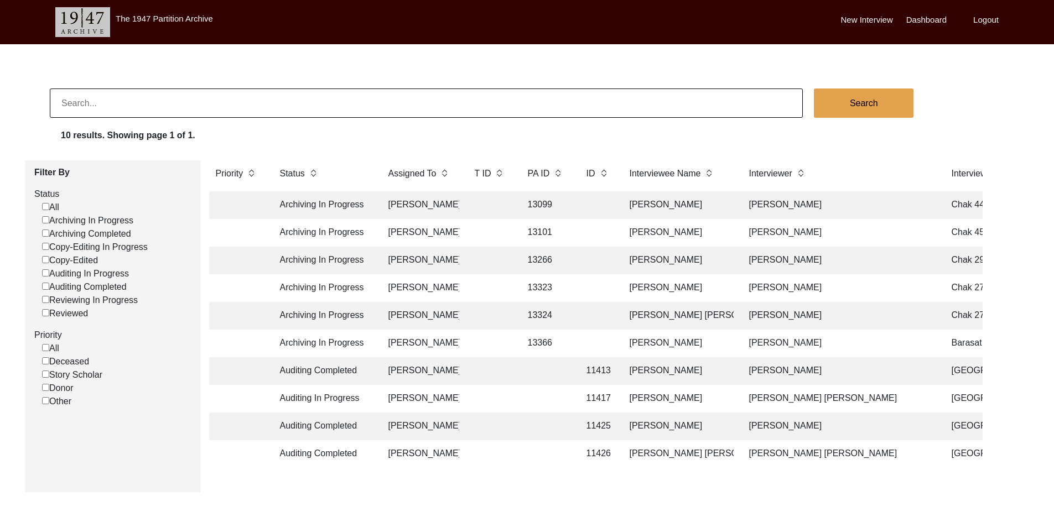
click at [409, 402] on td "[PERSON_NAME]" at bounding box center [420, 399] width 77 height 28
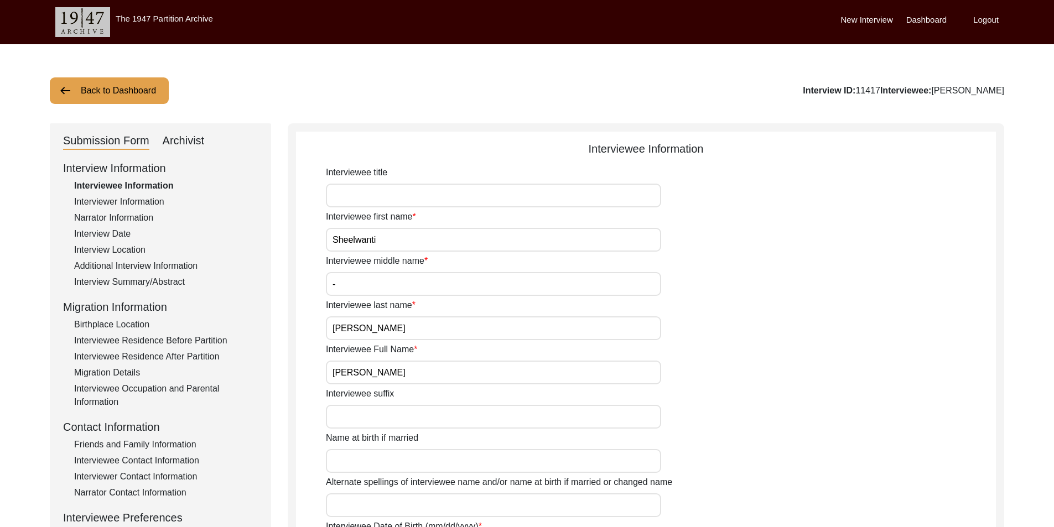
click at [400, 242] on input "Sheelwanti" at bounding box center [493, 240] width 335 height 24
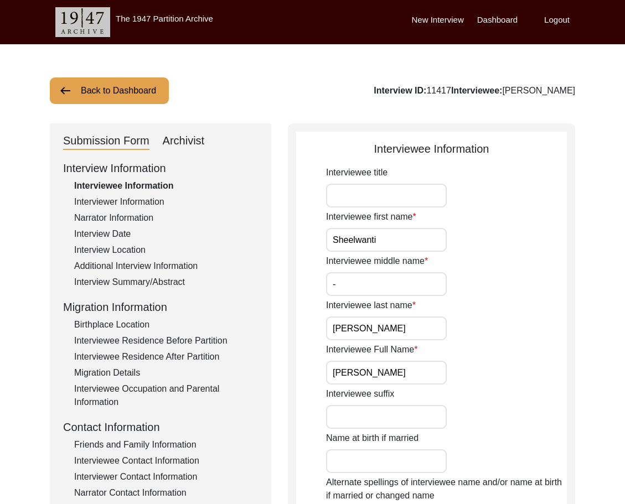
click at [164, 200] on div "Interviewer Information" at bounding box center [166, 201] width 184 height 13
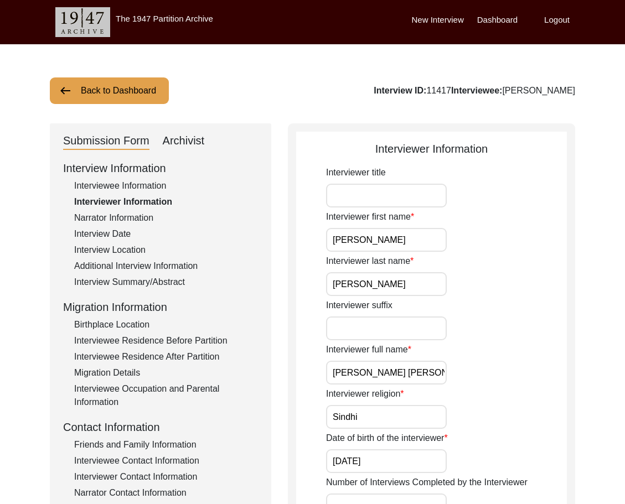
click at [138, 184] on div "Interviewee Information" at bounding box center [166, 185] width 184 height 13
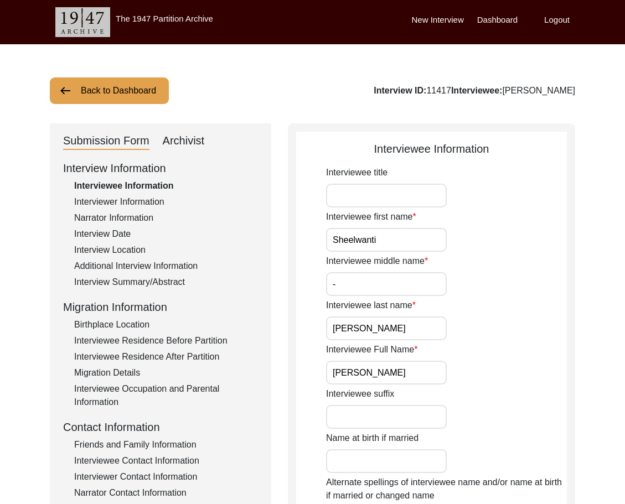
drag, startPoint x: 379, startPoint y: 284, endPoint x: 295, endPoint y: 278, distance: 83.8
drag, startPoint x: 358, startPoint y: 184, endPoint x: 352, endPoint y: 190, distance: 8.2
click at [358, 184] on input "Interviewee title" at bounding box center [386, 196] width 121 height 24
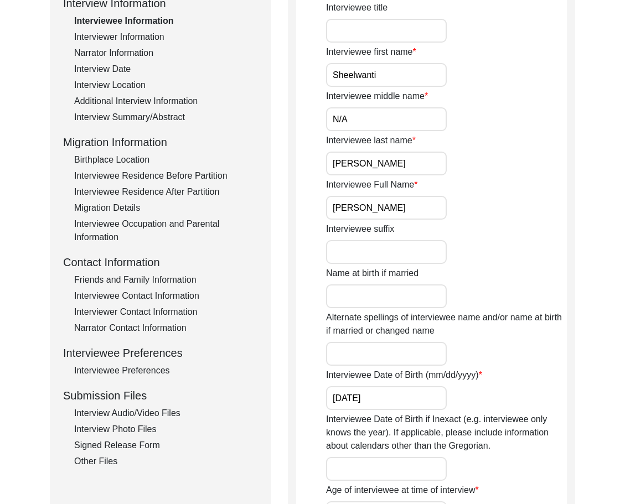
scroll to position [166, 0]
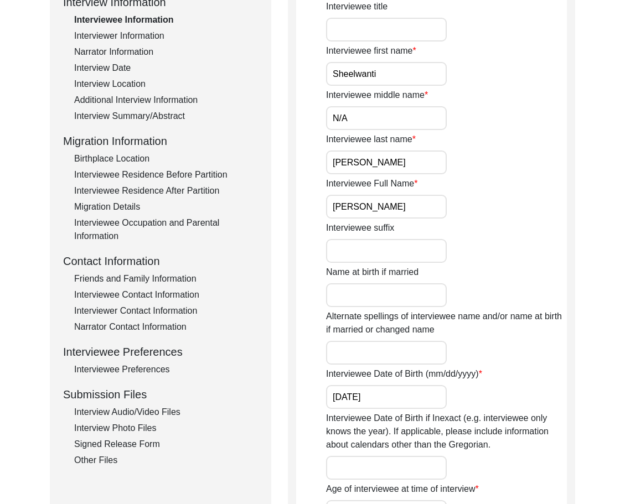
click at [321, 220] on app-interviewee-information "Interviewee Information Interviewee title Interviewee first name [PERSON_NAME] …" at bounding box center [431, 462] width 271 height 974
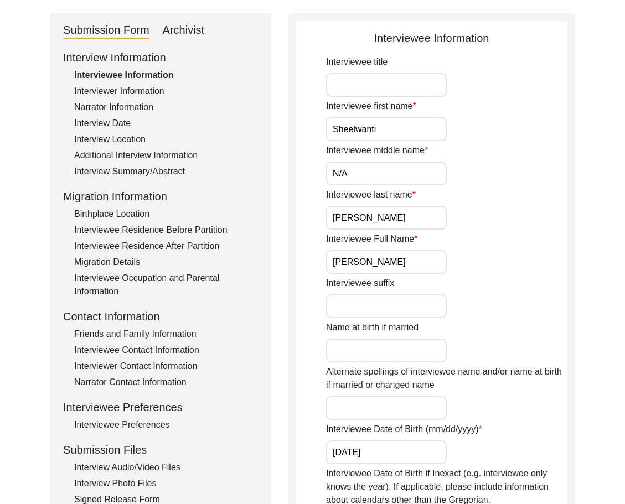
drag, startPoint x: 415, startPoint y: 127, endPoint x: 363, endPoint y: 165, distance: 64.5
drag, startPoint x: 357, startPoint y: 174, endPoint x: 331, endPoint y: 172, distance: 26.1
click at [331, 170] on input "N/A" at bounding box center [386, 174] width 121 height 24
drag, startPoint x: 366, startPoint y: 217, endPoint x: 308, endPoint y: 218, distance: 58.1
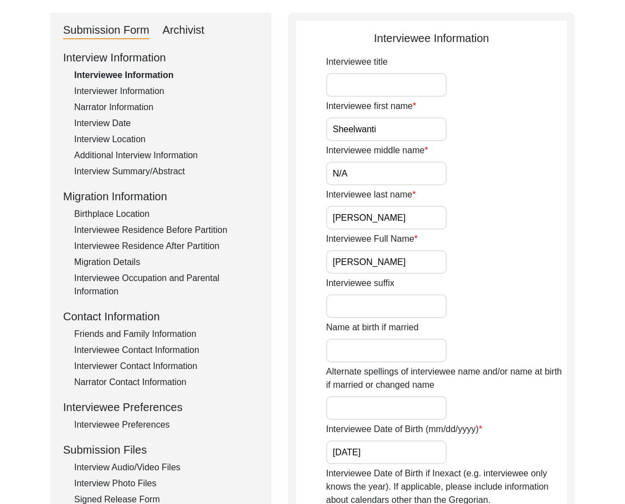
drag, startPoint x: 384, startPoint y: 264, endPoint x: 309, endPoint y: 263, distance: 75.3
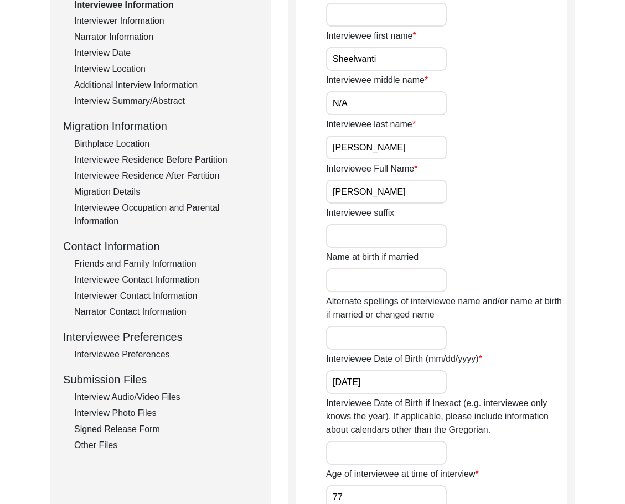
scroll to position [332, 0]
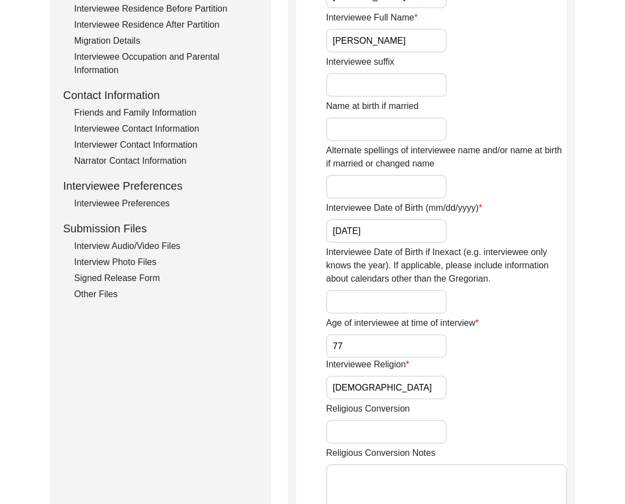
drag, startPoint x: 394, startPoint y: 231, endPoint x: 286, endPoint y: 236, distance: 108.6
click at [288, 234] on div "Interviewee Information Interviewee title Interviewee first name [PERSON_NAME] …" at bounding box center [431, 291] width 287 height 1000
drag, startPoint x: 317, startPoint y: 351, endPoint x: 355, endPoint y: 382, distance: 48.8
click at [309, 354] on app-interviewee-information "Interviewee Information Interviewee title Interviewee first name [PERSON_NAME] …" at bounding box center [431, 296] width 271 height 974
drag, startPoint x: 391, startPoint y: 397, endPoint x: 248, endPoint y: 370, distance: 145.3
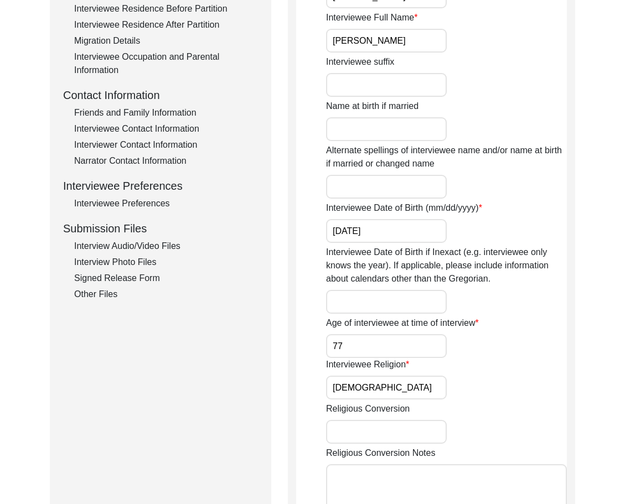
click at [292, 378] on div "Interviewee Information Interviewee title Interviewee first name [PERSON_NAME] …" at bounding box center [431, 291] width 287 height 1000
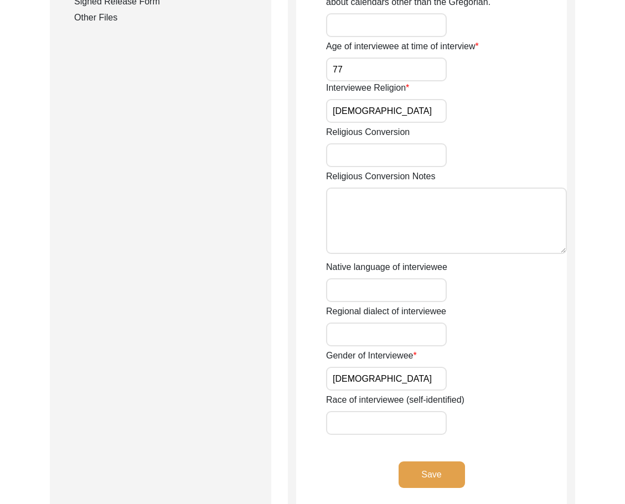
drag, startPoint x: 364, startPoint y: 387, endPoint x: 278, endPoint y: 369, distance: 87.7
click at [279, 369] on div "Submission Form Archivist Interview Information Interviewee Information Intervi…" at bounding box center [312, 15] width 525 height 1000
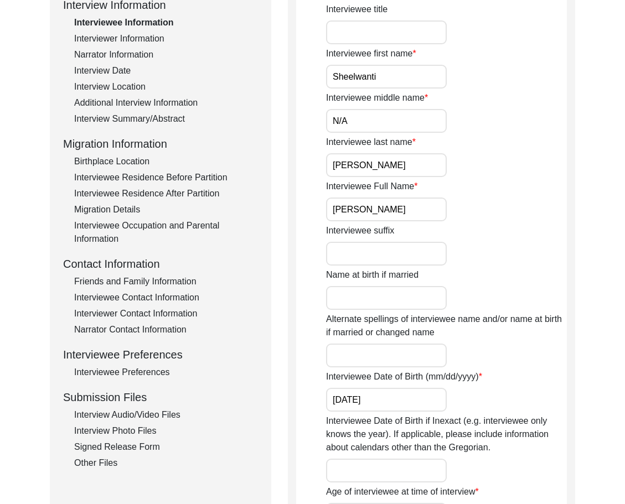
scroll to position [0, 0]
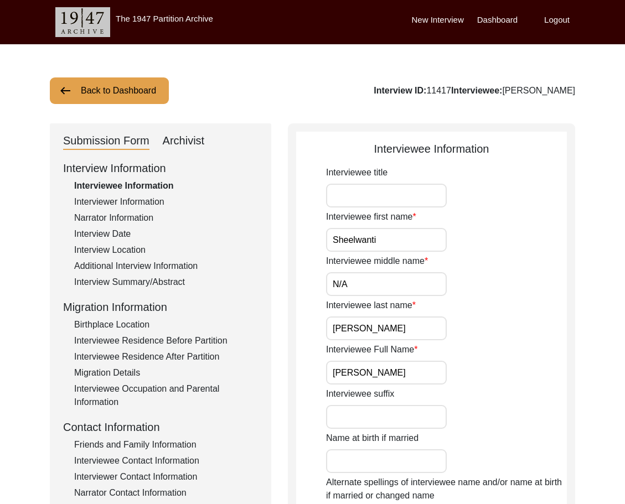
click at [367, 194] on input "Interviewee title" at bounding box center [386, 196] width 121 height 24
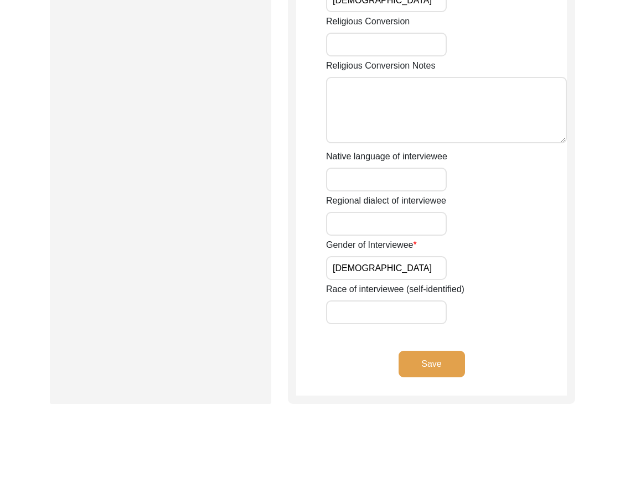
click at [419, 375] on button "Save" at bounding box center [431, 364] width 66 height 27
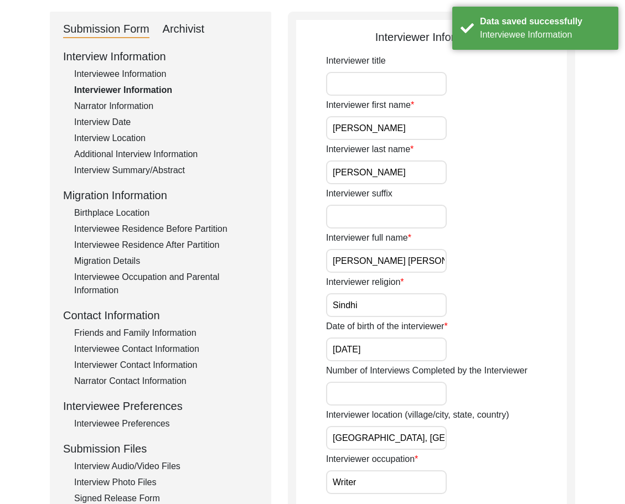
scroll to position [111, 0]
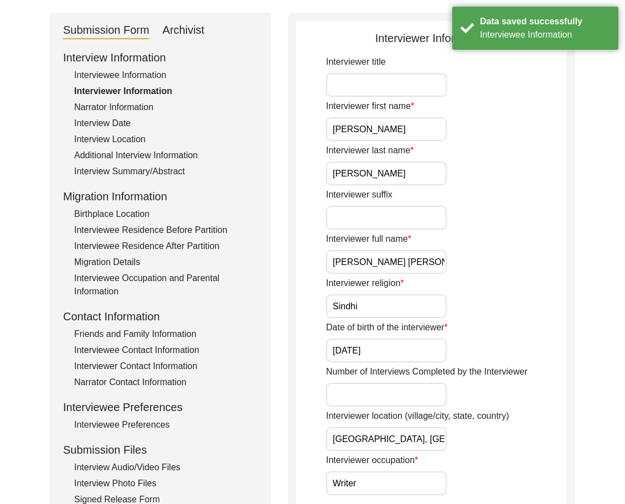
click at [122, 178] on div "Interview Summary/Abstract" at bounding box center [166, 171] width 184 height 13
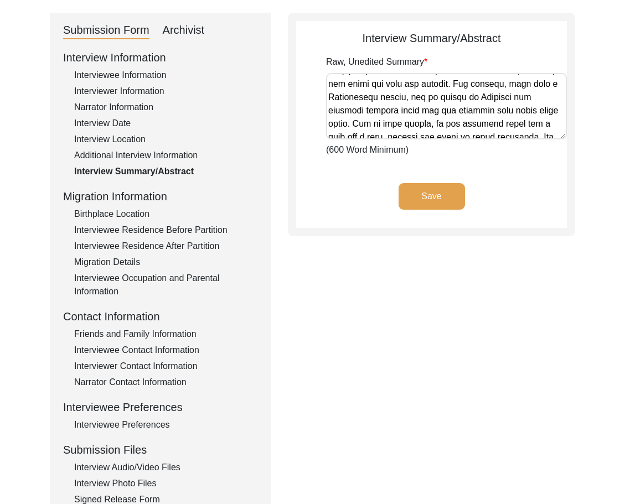
scroll to position [553, 0]
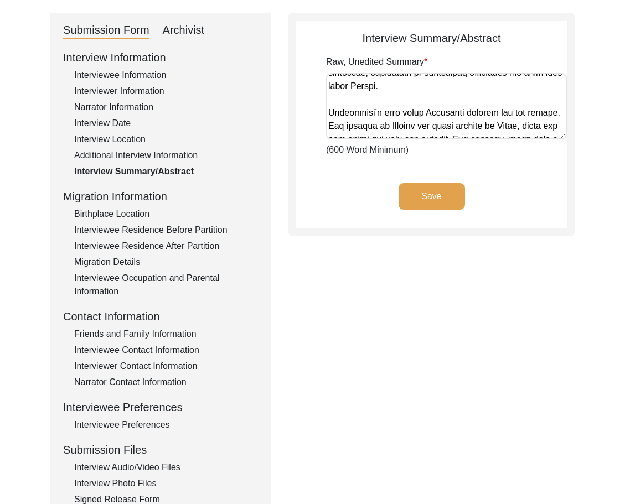
click at [140, 98] on div "Interview Information Interviewee Information Interviewer Information Narrator …" at bounding box center [160, 285] width 195 height 473
click at [140, 95] on div "Interviewer Information" at bounding box center [166, 91] width 184 height 13
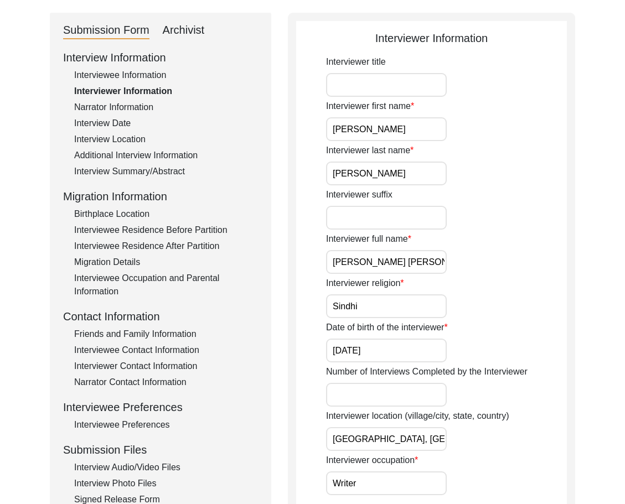
drag, startPoint x: 374, startPoint y: 126, endPoint x: 291, endPoint y: 130, distance: 83.7
drag, startPoint x: 338, startPoint y: 183, endPoint x: 307, endPoint y: 184, distance: 31.0
click at [381, 177] on input "[PERSON_NAME]" at bounding box center [386, 174] width 121 height 24
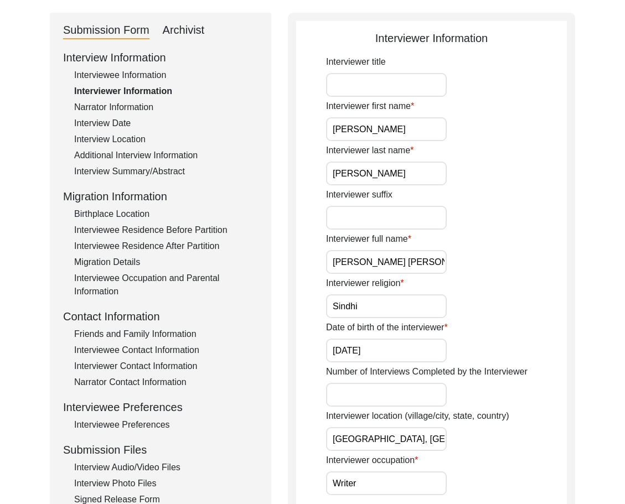
click at [419, 255] on input "[PERSON_NAME] [PERSON_NAME]" at bounding box center [386, 262] width 121 height 24
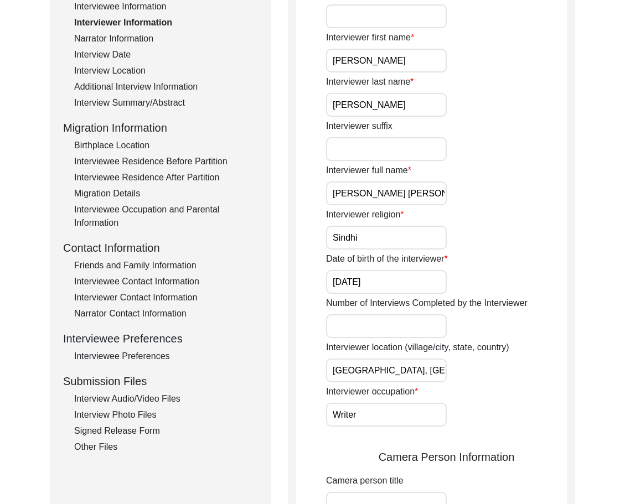
scroll to position [277, 0]
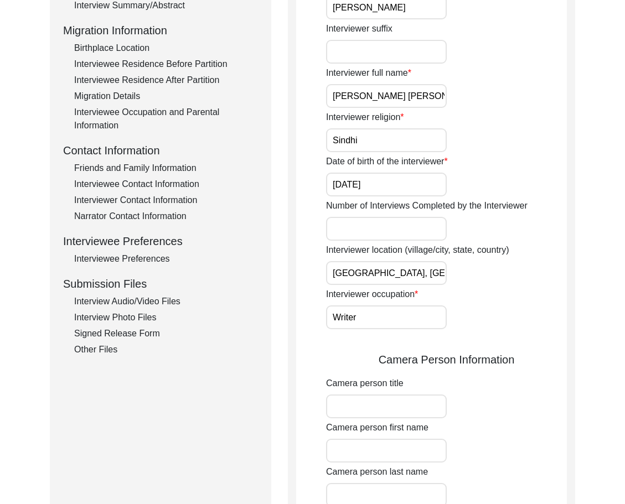
drag, startPoint x: 364, startPoint y: 149, endPoint x: 314, endPoint y: 153, distance: 49.4
click at [315, 152] on app-interviewer-information "Interviewer Information Interviewer title Interviewer first name [PERSON_NAME] …" at bounding box center [431, 445] width 271 height 1162
drag, startPoint x: 410, startPoint y: 191, endPoint x: 333, endPoint y: 224, distance: 83.9
click at [297, 191] on app-interviewer-information "Interviewer Information Interviewer title Interviewer first name [PERSON_NAME] …" at bounding box center [431, 445] width 271 height 1162
drag, startPoint x: 448, startPoint y: 273, endPoint x: 432, endPoint y: 273, distance: 16.0
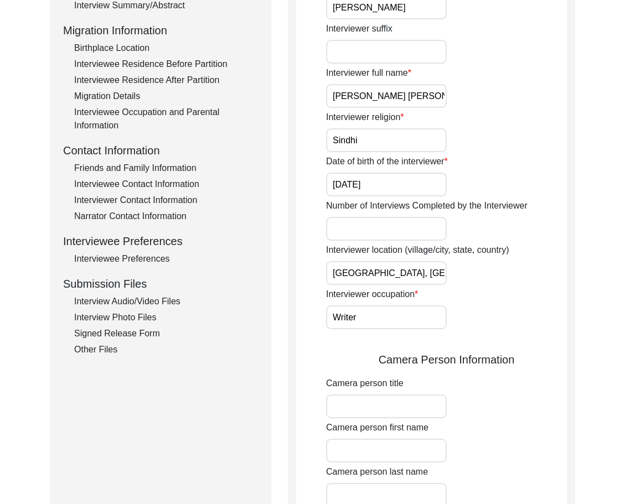
click at [432, 273] on div "Interviewer location (village/city, state, country) [GEOGRAPHIC_DATA], [GEOGRAP…" at bounding box center [446, 264] width 241 height 42
drag, startPoint x: 436, startPoint y: 274, endPoint x: 308, endPoint y: 267, distance: 128.0
click at [308, 267] on app-interviewer-information "Interviewer Information Interviewer title Interviewer first name [PERSON_NAME] …" at bounding box center [431, 445] width 271 height 1162
click at [334, 274] on input "[GEOGRAPHIC_DATA], [GEOGRAPHIC_DATA], [GEOGRAPHIC_DATA]" at bounding box center [386, 273] width 121 height 24
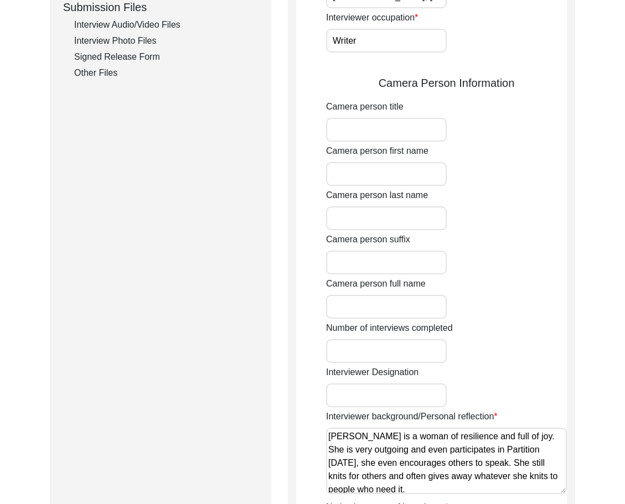
click at [293, 281] on div "Interviewer Information Interviewer title Interviewer first name [PERSON_NAME] …" at bounding box center [431, 163] width 287 height 1187
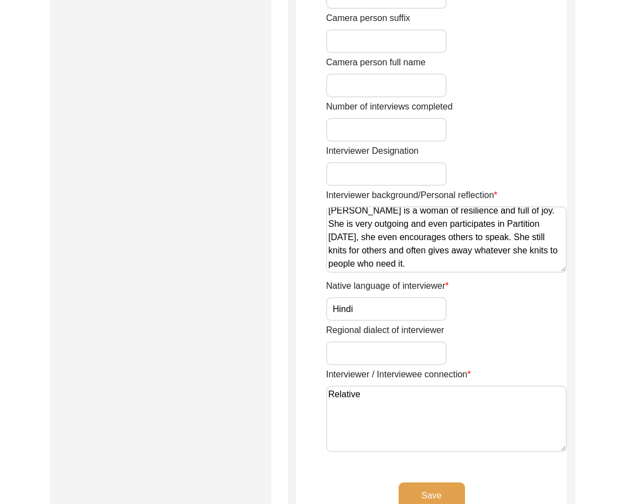
scroll to position [0, 0]
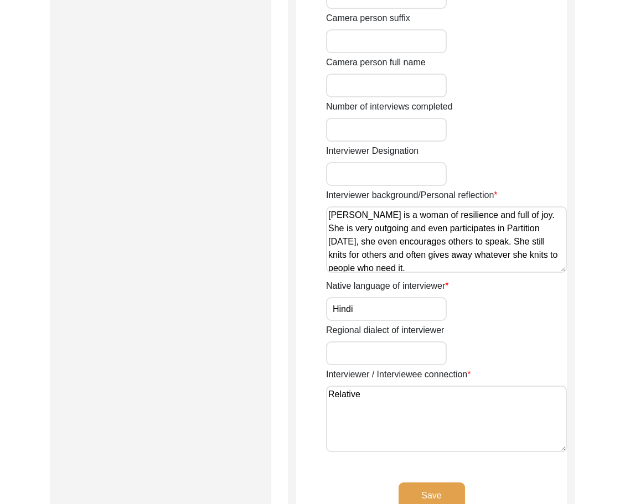
drag, startPoint x: 400, startPoint y: 247, endPoint x: 283, endPoint y: 203, distance: 124.9
click at [518, 268] on textarea "[PERSON_NAME] is a woman of resilience and full of joy. She is very outgoing an…" at bounding box center [446, 239] width 241 height 66
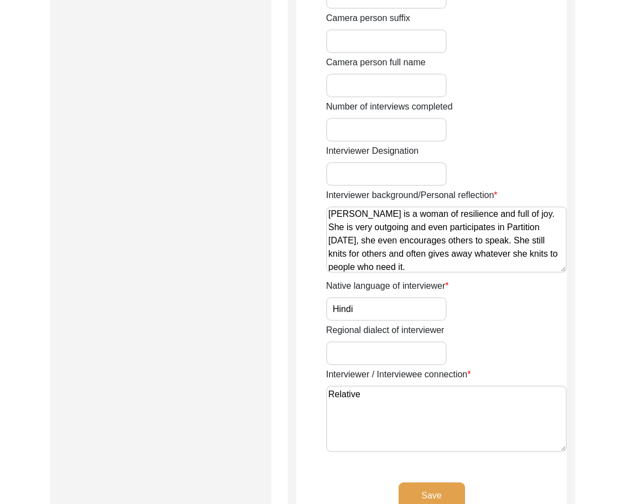
drag, startPoint x: 322, startPoint y: 308, endPoint x: 297, endPoint y: 329, distance: 32.6
drag, startPoint x: 366, startPoint y: 392, endPoint x: 312, endPoint y: 392, distance: 53.7
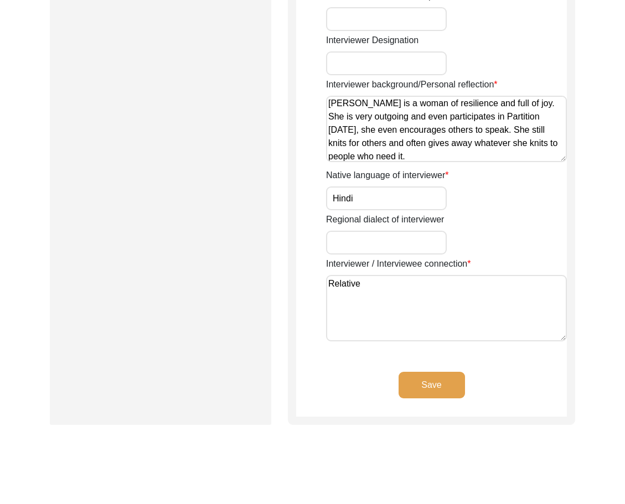
drag, startPoint x: 436, startPoint y: 391, endPoint x: 425, endPoint y: 388, distance: 11.4
click at [435, 391] on button "Save" at bounding box center [431, 385] width 66 height 27
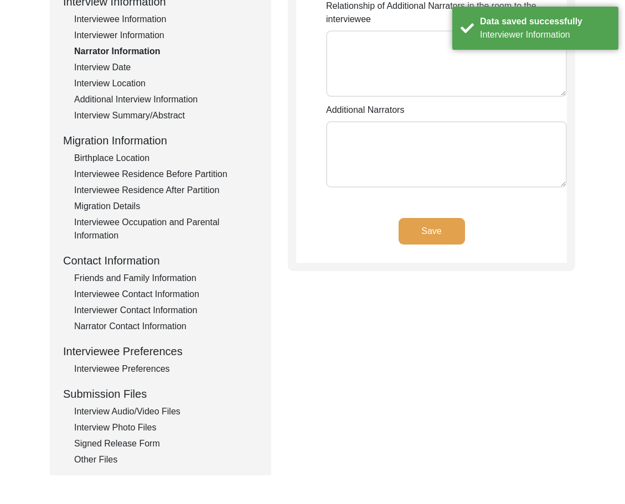
scroll to position [0, 0]
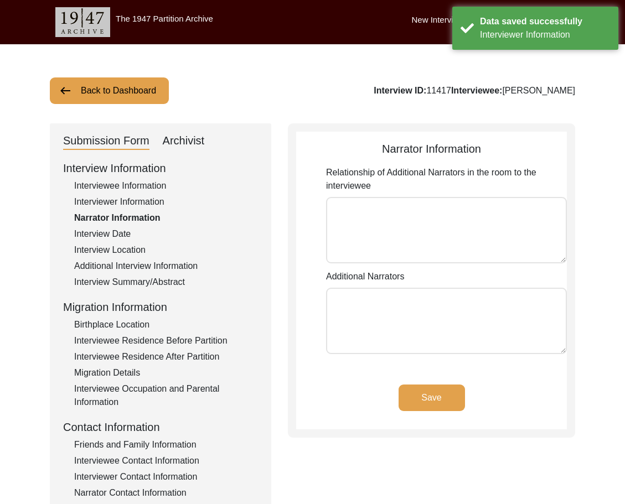
click at [125, 227] on div "Interview Date" at bounding box center [166, 233] width 184 height 13
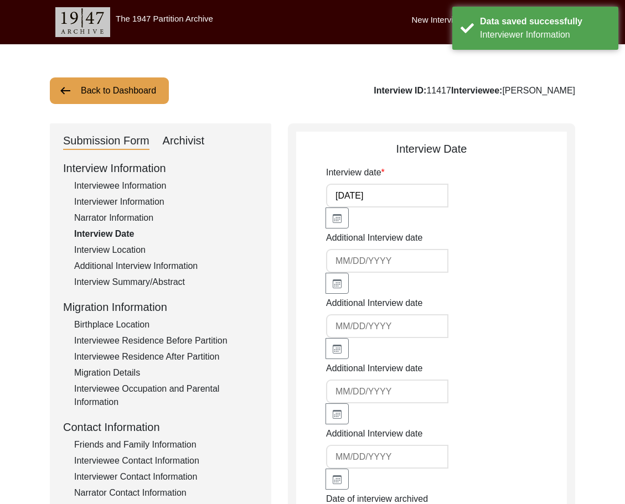
click at [129, 245] on div "Interview Location" at bounding box center [166, 249] width 184 height 13
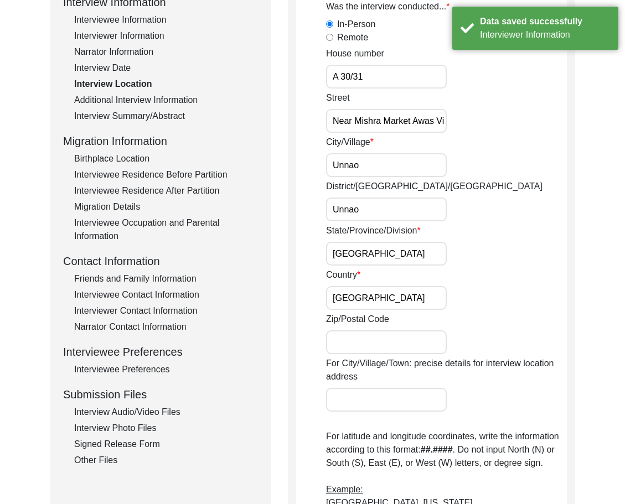
scroll to position [0, 13]
drag, startPoint x: 340, startPoint y: 118, endPoint x: 471, endPoint y: 121, distance: 131.2
click at [471, 121] on div "Street Near [GEOGRAPHIC_DATA] Awas Vikas" at bounding box center [446, 112] width 241 height 42
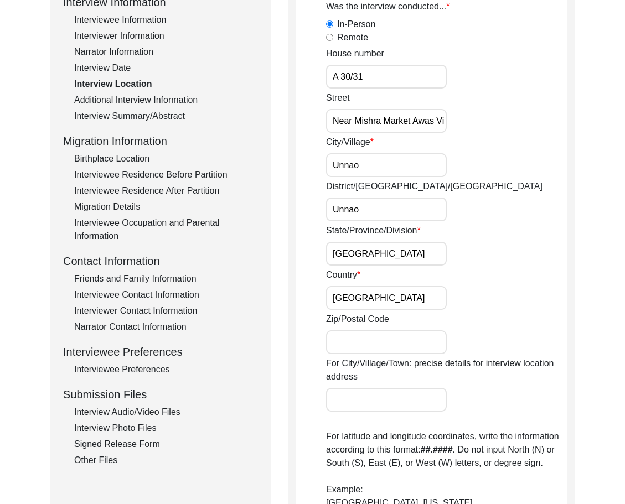
click at [390, 168] on input "Unnao" at bounding box center [386, 165] width 121 height 24
click at [373, 171] on input "Unnao" at bounding box center [386, 165] width 121 height 24
click at [391, 210] on input "Unnao" at bounding box center [386, 210] width 121 height 24
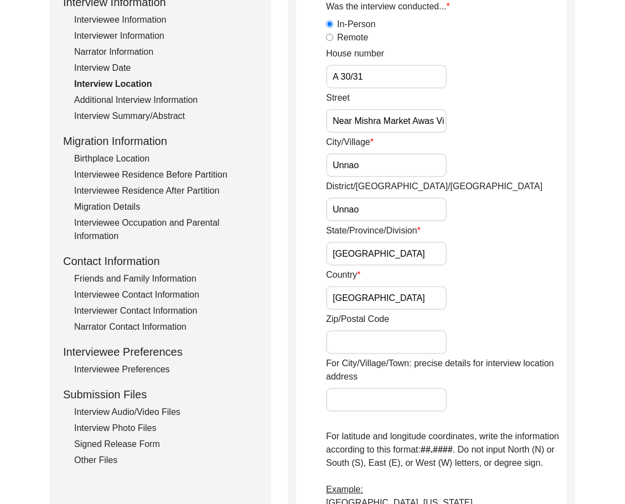
click at [408, 253] on input "[GEOGRAPHIC_DATA]" at bounding box center [386, 254] width 121 height 24
click at [393, 299] on input "[GEOGRAPHIC_DATA]" at bounding box center [386, 298] width 121 height 24
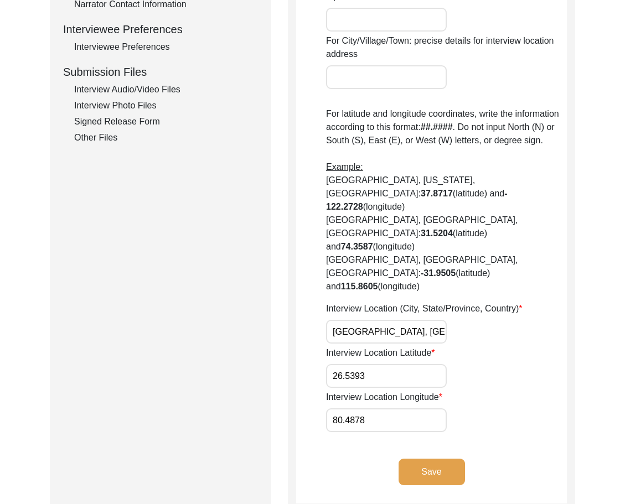
scroll to position [498, 0]
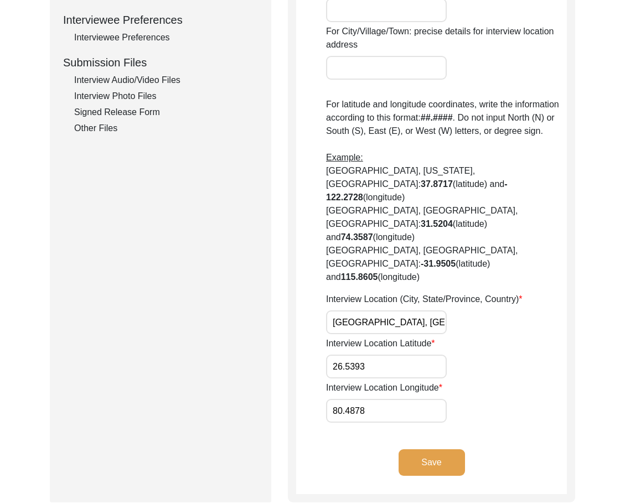
drag, startPoint x: 329, startPoint y: 280, endPoint x: 493, endPoint y: 282, distance: 164.4
click at [493, 293] on div "Interview Location (City, State/Province, Country) [GEOGRAPHIC_DATA], [GEOGRAPH…" at bounding box center [446, 314] width 241 height 42
click at [449, 449] on button "Save" at bounding box center [431, 462] width 66 height 27
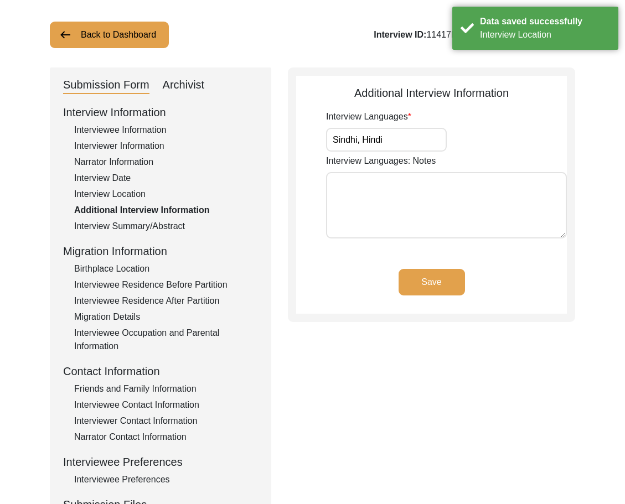
scroll to position [0, 0]
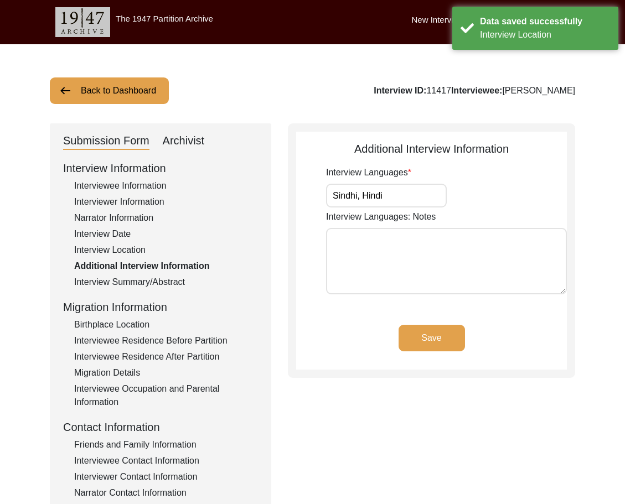
drag, startPoint x: 404, startPoint y: 191, endPoint x: 281, endPoint y: 193, distance: 122.9
click at [281, 193] on div "Submission Form Archivist Interview Information Interviewee Information Intervi…" at bounding box center [312, 382] width 525 height 519
click at [122, 329] on div "Birthplace Location" at bounding box center [166, 324] width 184 height 13
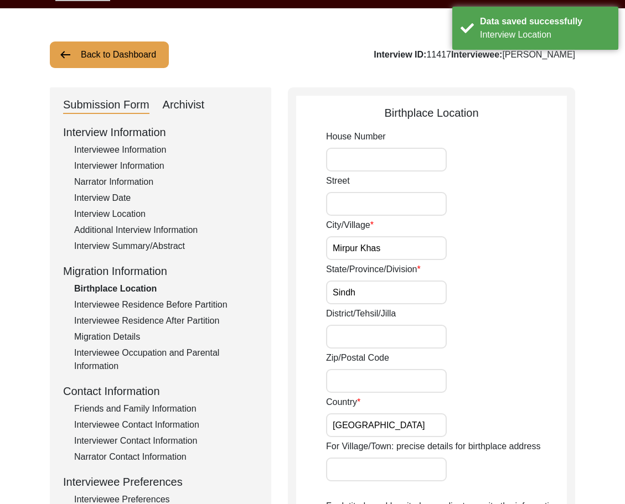
scroll to position [55, 0]
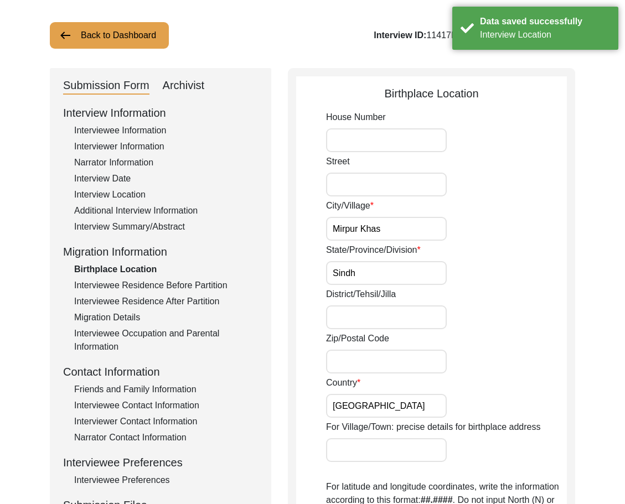
click at [411, 231] on input "Mirpur Khas" at bounding box center [386, 229] width 121 height 24
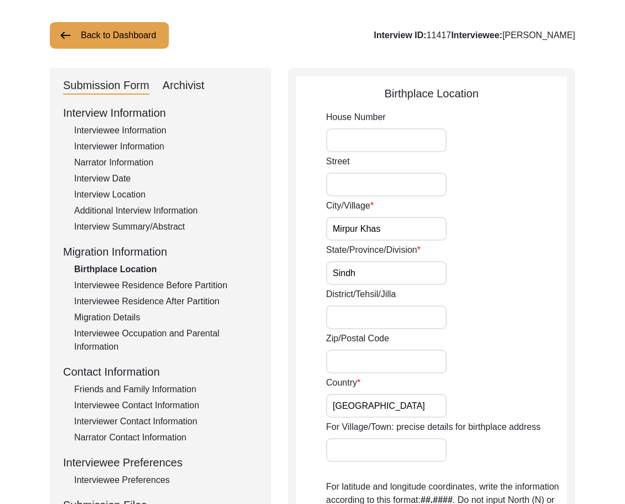
drag, startPoint x: 396, startPoint y: 281, endPoint x: 306, endPoint y: 287, distance: 90.4
click at [307, 284] on app-birthplace-location "Birthplace Location House [GEOGRAPHIC_DATA]/Village [GEOGRAPHIC_DATA]/Province/…" at bounding box center [431, 487] width 271 height 805
drag, startPoint x: 396, startPoint y: 395, endPoint x: 331, endPoint y: 384, distance: 66.2
click at [331, 384] on div "Country [GEOGRAPHIC_DATA]" at bounding box center [446, 397] width 241 height 42
click at [323, 382] on app-birthplace-location "Birthplace Location House [GEOGRAPHIC_DATA]/Village [GEOGRAPHIC_DATA]/Province/…" at bounding box center [431, 487] width 271 height 805
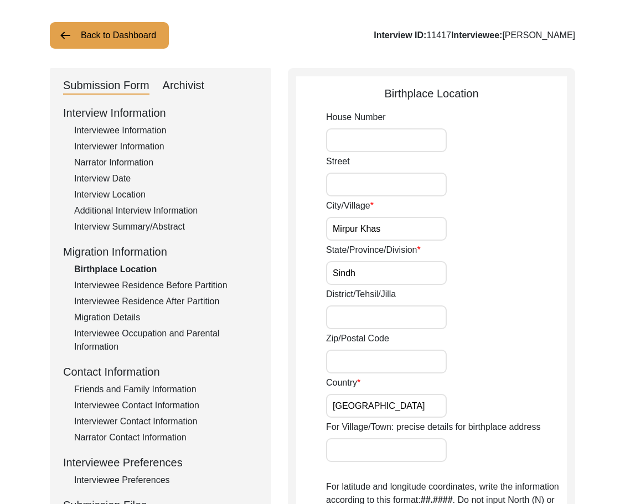
click at [457, 281] on div "State/Province/Division [GEOGRAPHIC_DATA]" at bounding box center [446, 264] width 241 height 42
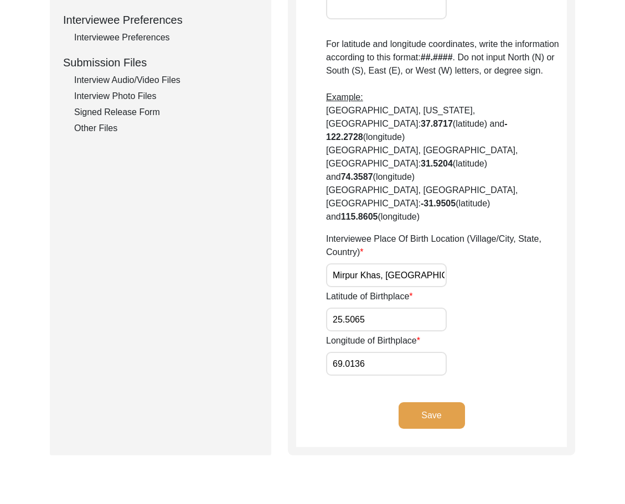
scroll to position [0, 2]
drag, startPoint x: 352, startPoint y: 240, endPoint x: 507, endPoint y: 253, distance: 155.5
click at [516, 244] on div "Interviewee Place Of Birth Location (Village/City, State, Country) [GEOGRAPHIC_…" at bounding box center [446, 259] width 241 height 55
click at [400, 308] on input "25.5065" at bounding box center [386, 320] width 121 height 24
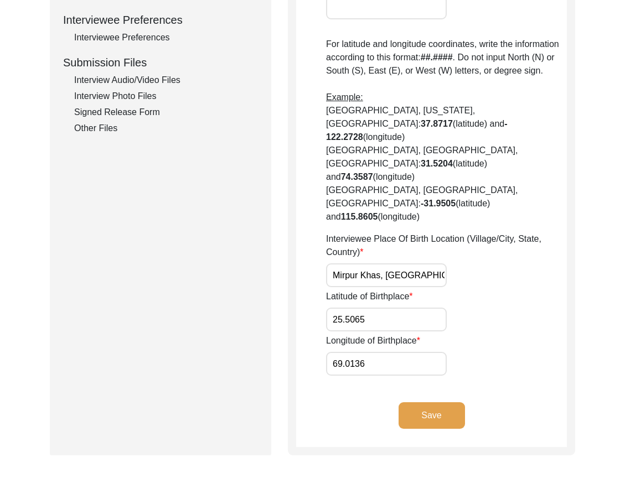
click at [399, 352] on input "69.0136" at bounding box center [386, 364] width 121 height 24
click at [338, 352] on input "69.0136" at bounding box center [386, 364] width 121 height 24
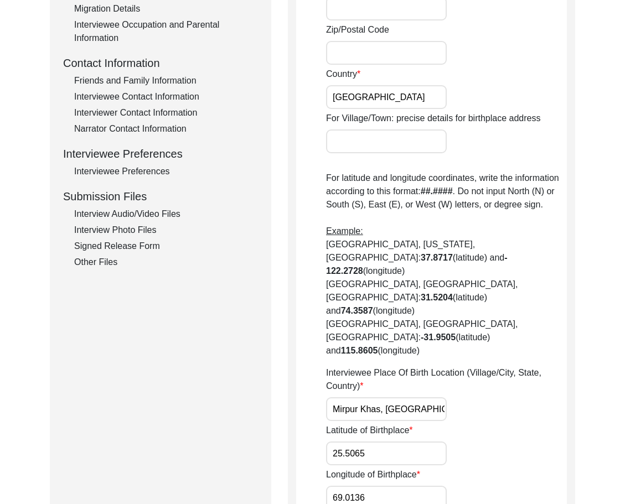
scroll to position [221, 0]
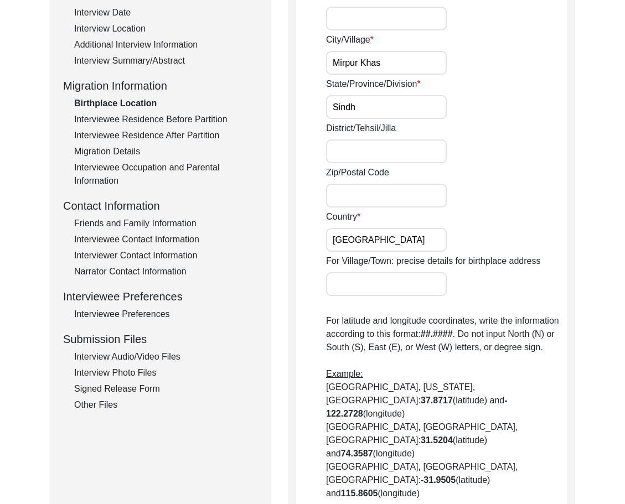
click at [118, 141] on div "Interviewee Residence After Partition" at bounding box center [166, 135] width 184 height 13
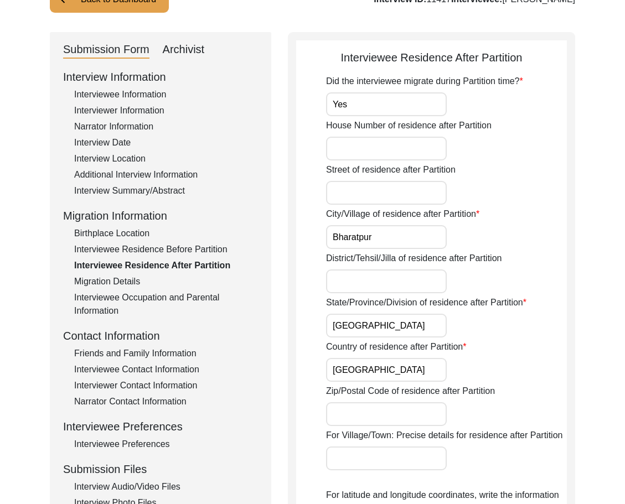
scroll to position [111, 0]
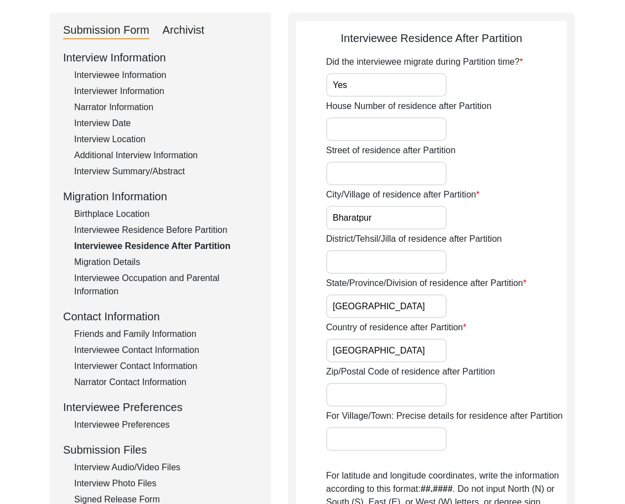
click at [383, 219] on input "Bharatpur" at bounding box center [386, 218] width 121 height 24
click at [333, 85] on input "Yes" at bounding box center [386, 85] width 121 height 24
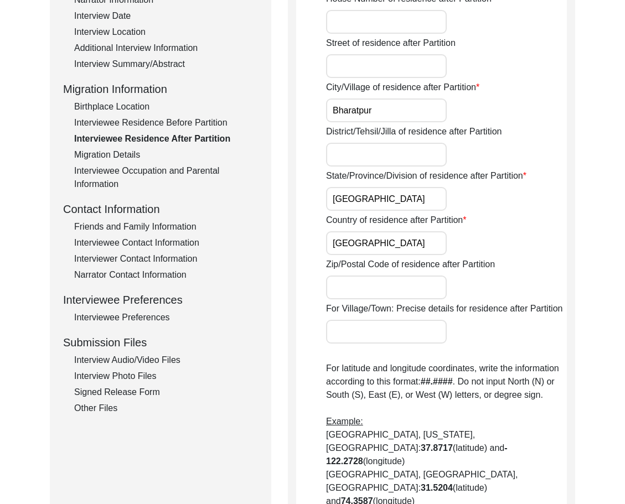
scroll to position [443, 0]
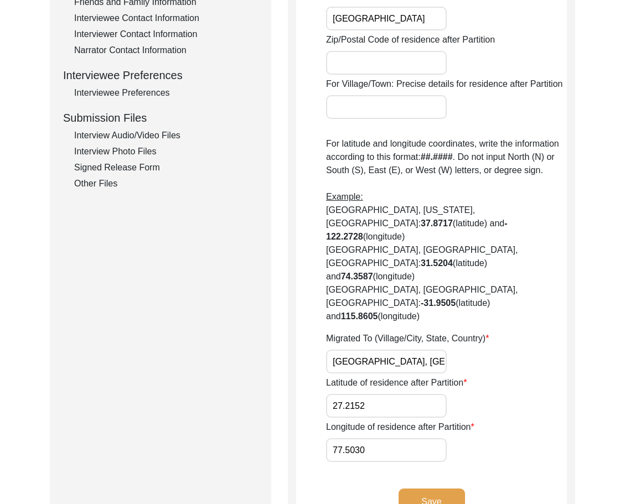
drag, startPoint x: 367, startPoint y: 317, endPoint x: 501, endPoint y: 322, distance: 134.6
click at [501, 332] on div "Migrated To (Village/City, State, Country) [GEOGRAPHIC_DATA], [GEOGRAPHIC_DATA]…" at bounding box center [446, 353] width 241 height 42
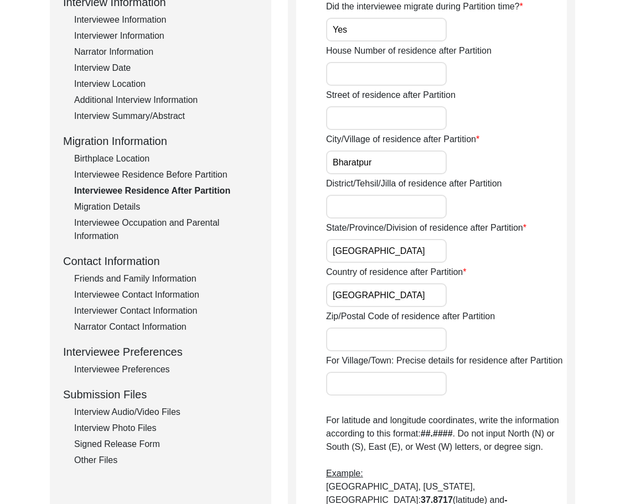
scroll to position [111, 0]
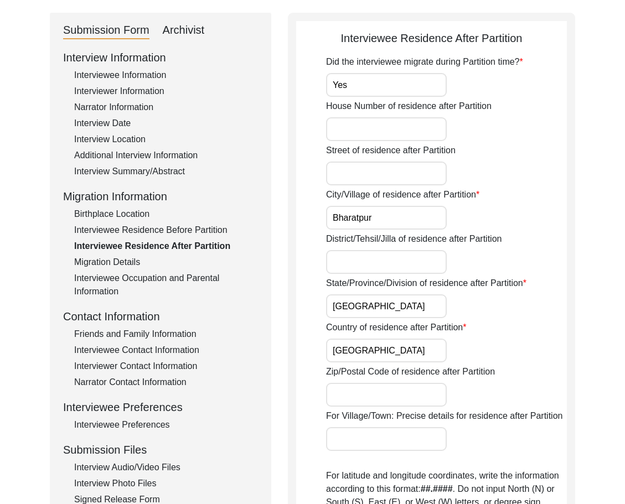
click at [115, 234] on div "Interviewee Residence Before Partition" at bounding box center [166, 230] width 184 height 13
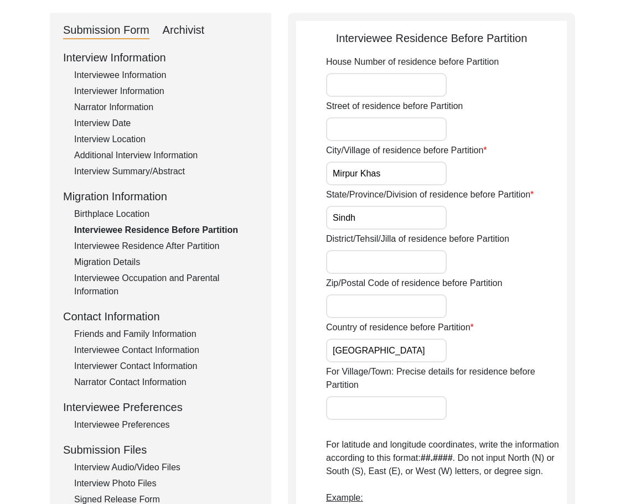
click at [123, 266] on div "Migration Details" at bounding box center [166, 262] width 184 height 13
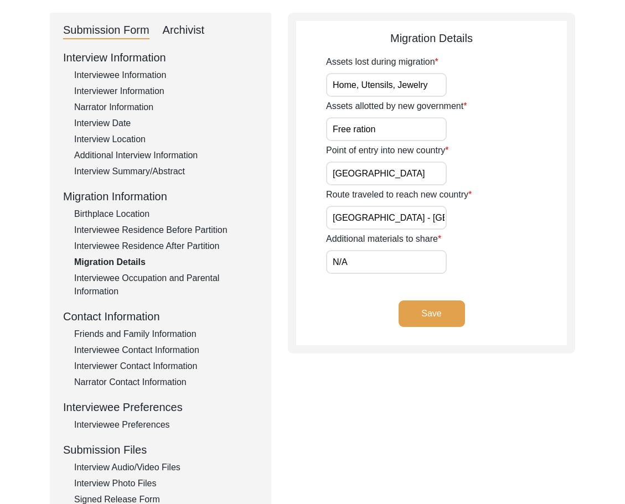
click at [366, 86] on input "Home, Utensils, Jewelry" at bounding box center [386, 85] width 121 height 24
click at [397, 83] on input "Home, utensils, Jewelry" at bounding box center [386, 85] width 121 height 24
drag, startPoint x: 402, startPoint y: 125, endPoint x: 289, endPoint y: 126, distance: 112.3
click at [288, 125] on div "Migration Details Assets lost during migration Home, utensils, jewelry Assets a…" at bounding box center [431, 183] width 287 height 341
drag, startPoint x: 391, startPoint y: 168, endPoint x: 306, endPoint y: 169, distance: 85.2
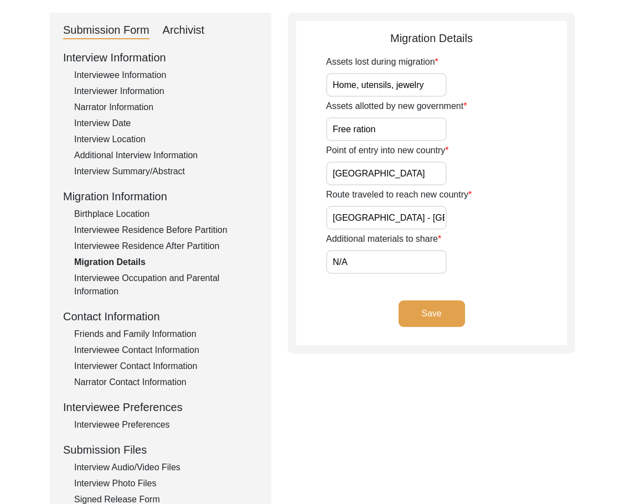
click at [306, 169] on app-migration-details "Migration Details Assets lost during migration Home, utensils, jewelry Assets a…" at bounding box center [431, 187] width 271 height 315
drag, startPoint x: 324, startPoint y: 208, endPoint x: 355, endPoint y: 215, distance: 32.2
click at [355, 215] on app-migration-details "Migration Details Assets lost during migration Home, utensils, jewelry Assets a…" at bounding box center [431, 187] width 271 height 315
click at [409, 220] on input "[GEOGRAPHIC_DATA] - [GEOGRAPHIC_DATA] via ship" at bounding box center [386, 218] width 121 height 24
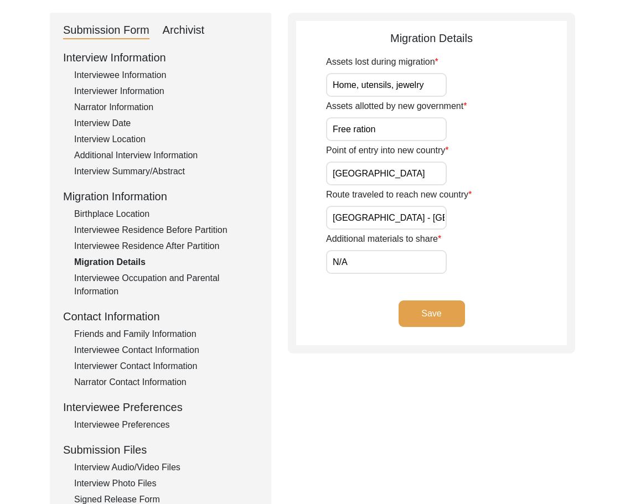
click at [409, 220] on input "[GEOGRAPHIC_DATA] - [GEOGRAPHIC_DATA] via ship" at bounding box center [386, 218] width 121 height 24
click at [376, 264] on input "N/A" at bounding box center [386, 262] width 121 height 24
click at [329, 312] on div "Save" at bounding box center [431, 322] width 271 height 45
drag, startPoint x: 396, startPoint y: 324, endPoint x: 423, endPoint y: 320, distance: 27.4
click at [397, 324] on div "Save" at bounding box center [431, 322] width 271 height 45
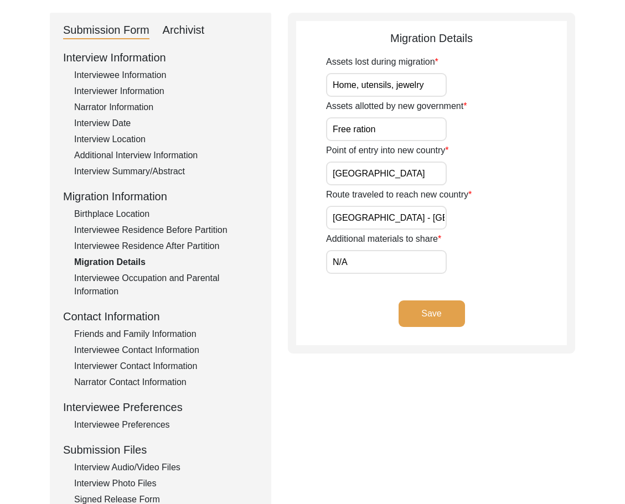
click at [428, 319] on button "Save" at bounding box center [431, 313] width 66 height 27
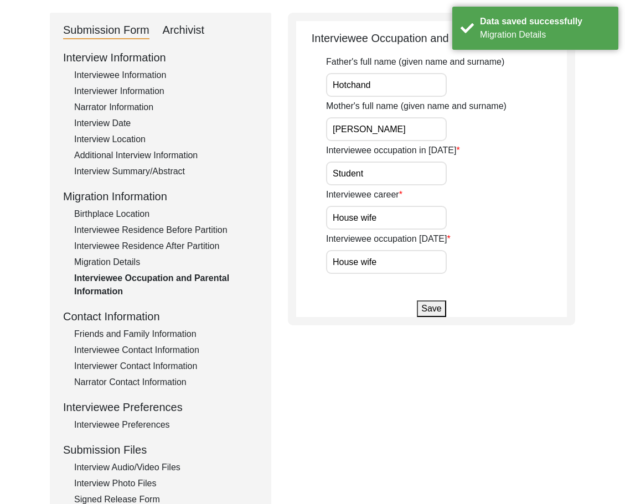
drag, startPoint x: 325, startPoint y: 72, endPoint x: 323, endPoint y: 82, distance: 10.6
click at [310, 75] on app-parental-information "Interviewee Occupation and Parental Information Father's full name (given name …" at bounding box center [431, 173] width 271 height 287
drag, startPoint x: 385, startPoint y: 85, endPoint x: 315, endPoint y: 92, distance: 69.6
click at [304, 82] on app-parental-information "Interviewee Occupation and Parental Information Father's full name (given name …" at bounding box center [431, 173] width 271 height 287
drag, startPoint x: 397, startPoint y: 139, endPoint x: 350, endPoint y: 149, distance: 48.2
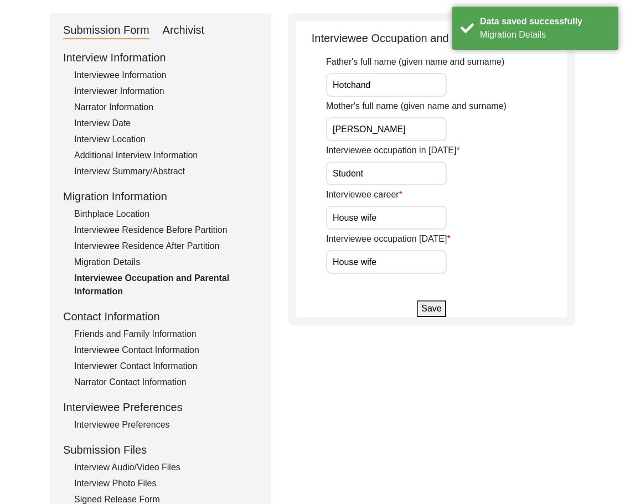
click at [341, 136] on input "[PERSON_NAME]" at bounding box center [386, 129] width 121 height 24
drag, startPoint x: 392, startPoint y: 174, endPoint x: 332, endPoint y: 177, distance: 60.4
click at [333, 177] on input "Student" at bounding box center [386, 174] width 121 height 24
click at [354, 193] on label "Interviewee career" at bounding box center [364, 194] width 76 height 13
click at [354, 206] on input "House wife" at bounding box center [386, 218] width 121 height 24
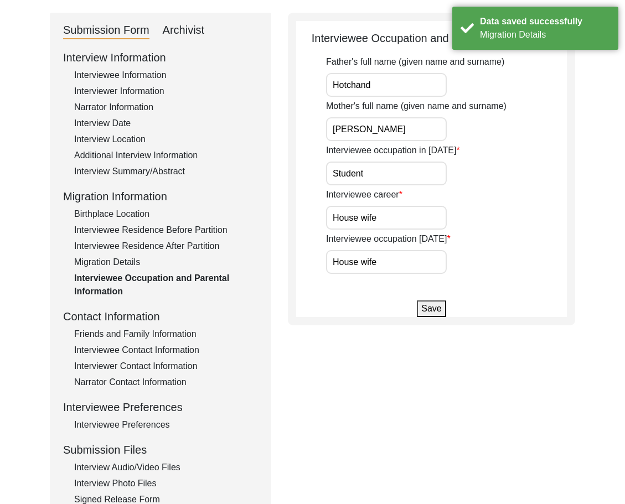
click at [391, 216] on input "House wife" at bounding box center [386, 218] width 121 height 24
click at [382, 268] on input "House wife" at bounding box center [386, 262] width 121 height 24
click at [121, 338] on div "Friends and Family Information" at bounding box center [166, 334] width 184 height 13
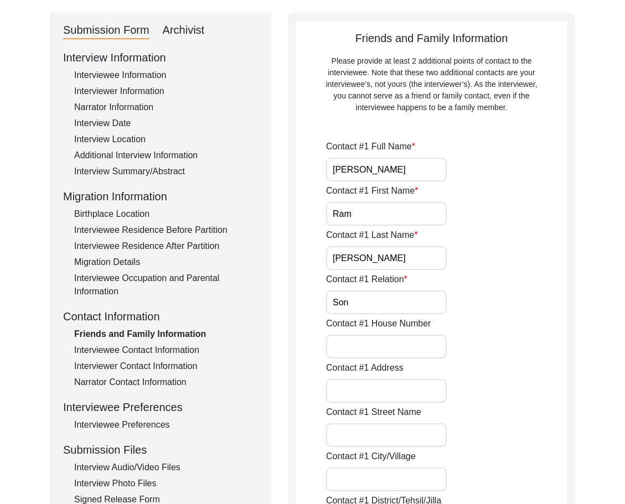
drag, startPoint x: 388, startPoint y: 172, endPoint x: 308, endPoint y: 175, distance: 80.3
drag, startPoint x: 383, startPoint y: 216, endPoint x: 376, endPoint y: 217, distance: 6.7
click at [376, 217] on input "Ram" at bounding box center [386, 214] width 121 height 24
click at [378, 264] on input "[PERSON_NAME]" at bounding box center [386, 258] width 121 height 24
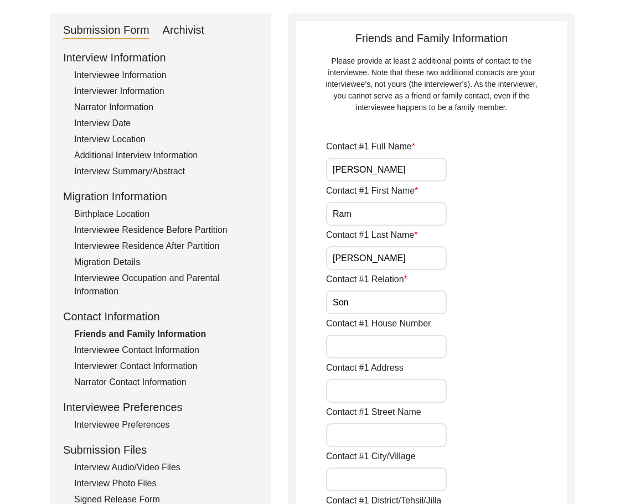
click at [375, 295] on input "Son" at bounding box center [386, 303] width 121 height 24
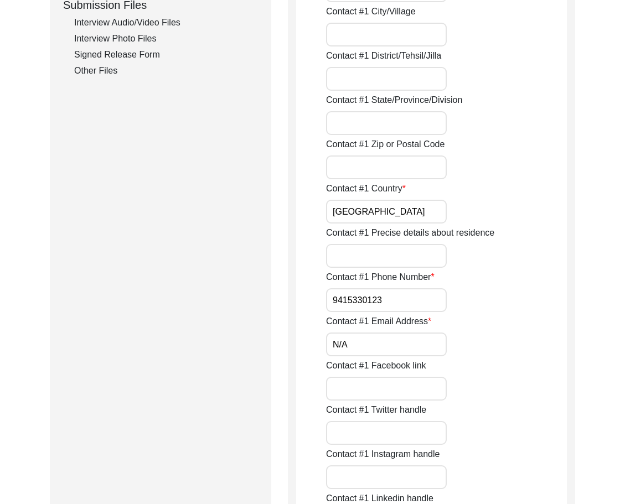
scroll to position [609, 0]
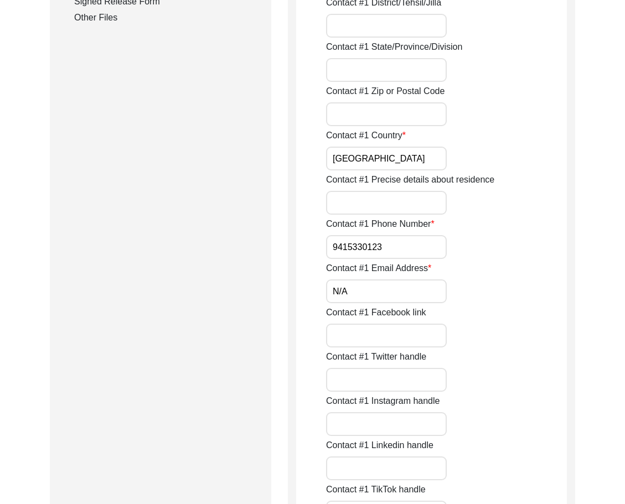
click at [387, 168] on input "[GEOGRAPHIC_DATA]" at bounding box center [386, 159] width 121 height 24
click at [330, 247] on input "9415330123" at bounding box center [386, 247] width 121 height 24
paste input "+91"
drag, startPoint x: 330, startPoint y: 247, endPoint x: 445, endPoint y: 249, distance: 115.1
click at [442, 248] on input "[PHONE_NUMBER]" at bounding box center [386, 247] width 121 height 24
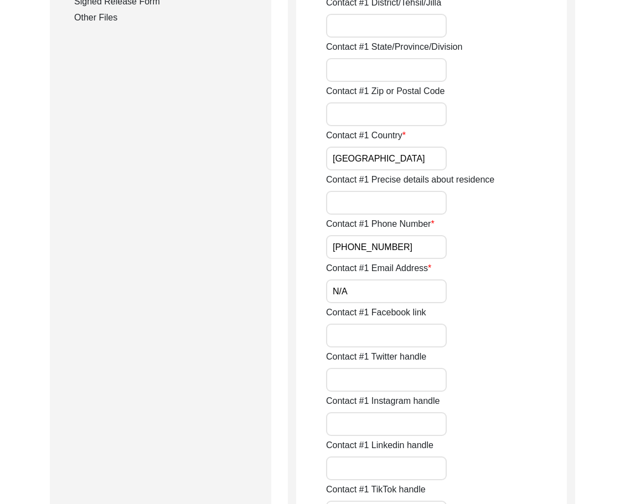
click at [398, 284] on input "N/A" at bounding box center [386, 291] width 121 height 24
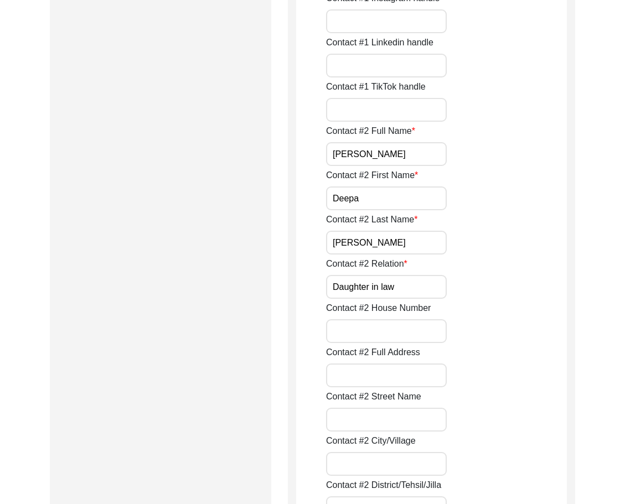
scroll to position [996, 0]
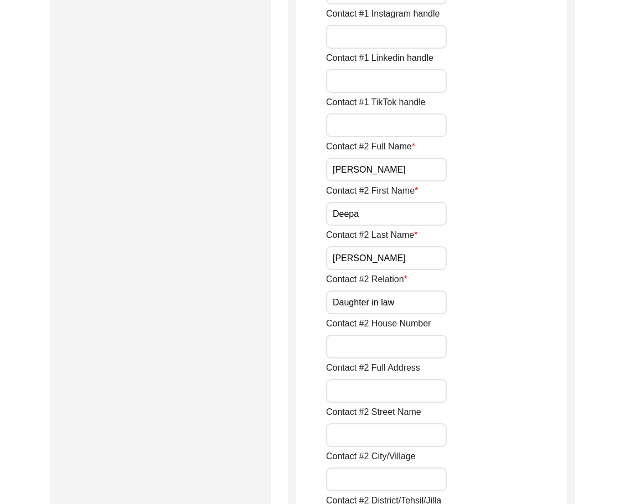
drag, startPoint x: 395, startPoint y: 168, endPoint x: 313, endPoint y: 172, distance: 82.6
drag, startPoint x: 360, startPoint y: 203, endPoint x: 291, endPoint y: 213, distance: 70.4
drag, startPoint x: 361, startPoint y: 258, endPoint x: 346, endPoint y: 266, distance: 16.6
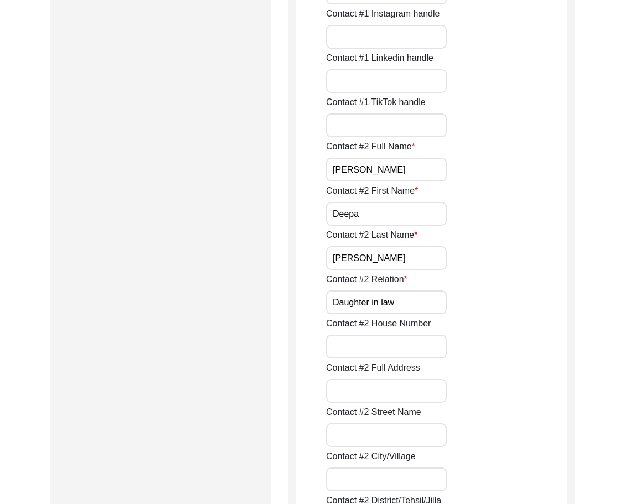
click at [342, 260] on input "[PERSON_NAME]" at bounding box center [386, 258] width 121 height 24
drag, startPoint x: 407, startPoint y: 300, endPoint x: 292, endPoint y: 300, distance: 115.1
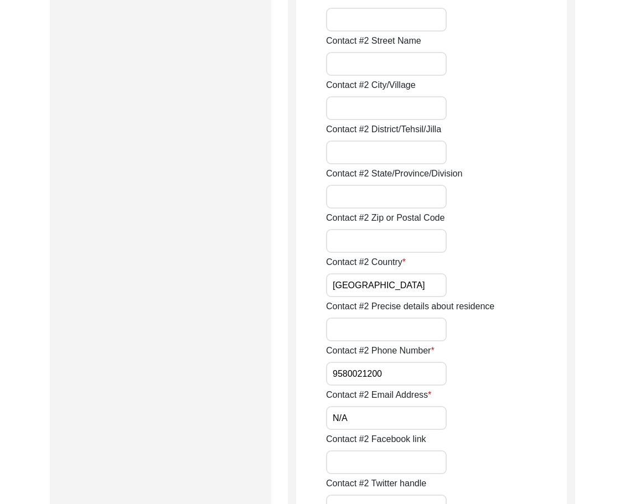
scroll to position [1549, 0]
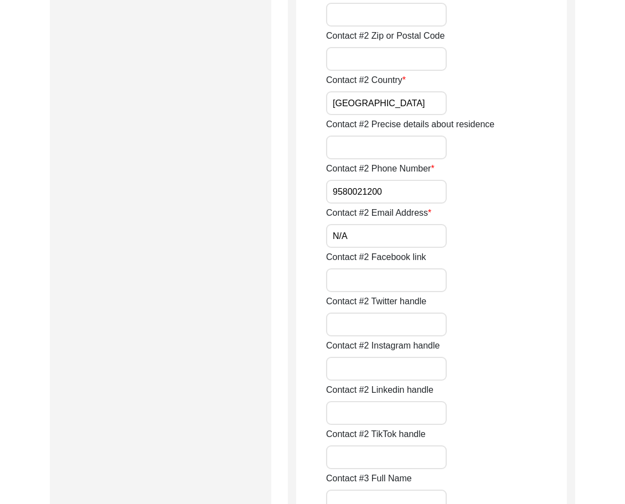
click at [329, 191] on input "9580021200" at bounding box center [386, 192] width 121 height 24
paste input "+91"
drag, startPoint x: 333, startPoint y: 192, endPoint x: 463, endPoint y: 207, distance: 131.4
click at [438, 192] on input "[PHONE_NUMBER]" at bounding box center [386, 192] width 121 height 24
click at [412, 236] on input "N/A" at bounding box center [386, 236] width 121 height 24
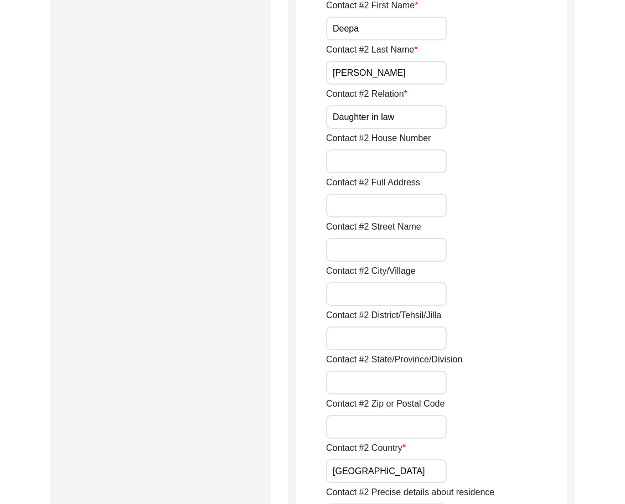
scroll to position [1051, 0]
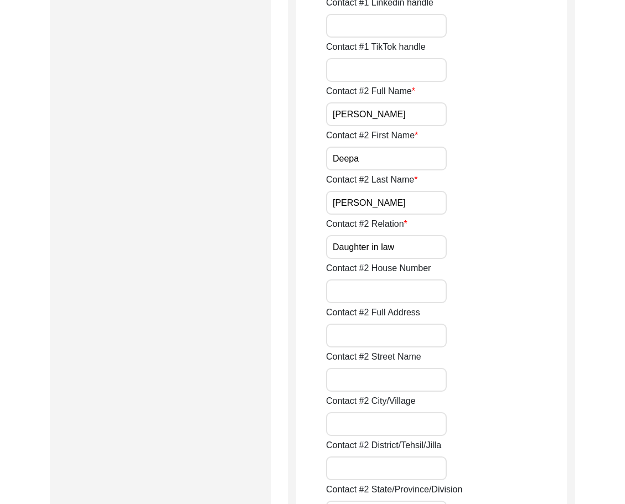
drag, startPoint x: 401, startPoint y: 246, endPoint x: 371, endPoint y: 247, distance: 29.9
click at [371, 247] on input "Daughter in law" at bounding box center [386, 247] width 121 height 24
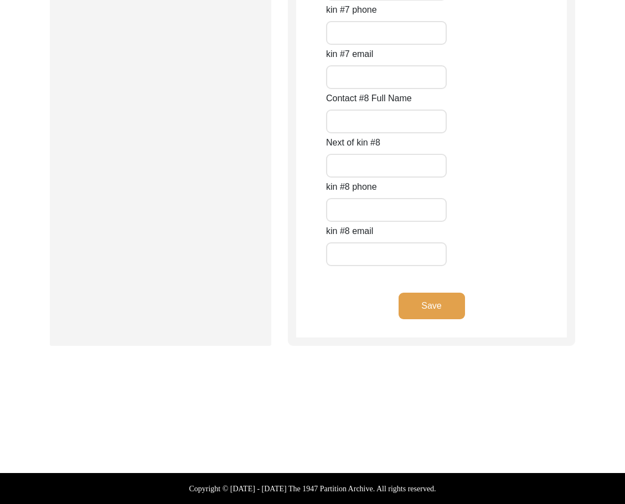
click at [432, 326] on div "Save" at bounding box center [431, 315] width 271 height 45
click at [422, 313] on button "Save" at bounding box center [431, 306] width 66 height 27
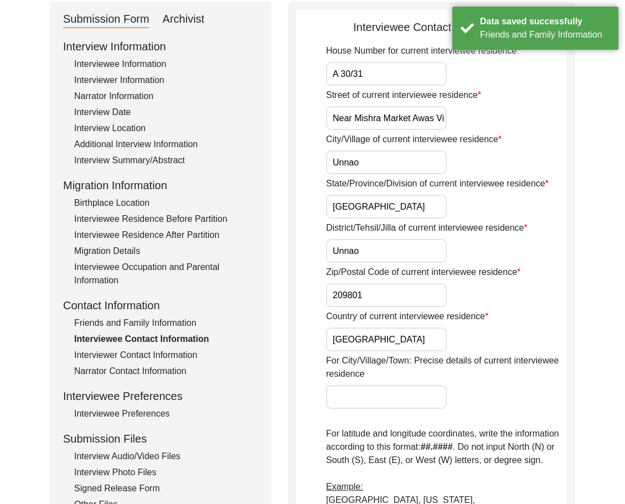
scroll to position [0, 0]
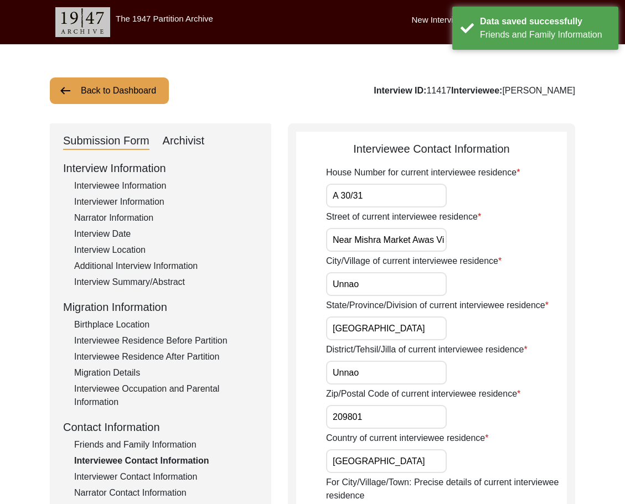
drag, startPoint x: 330, startPoint y: 235, endPoint x: 480, endPoint y: 256, distance: 151.4
click at [408, 285] on input "Unnao" at bounding box center [386, 284] width 121 height 24
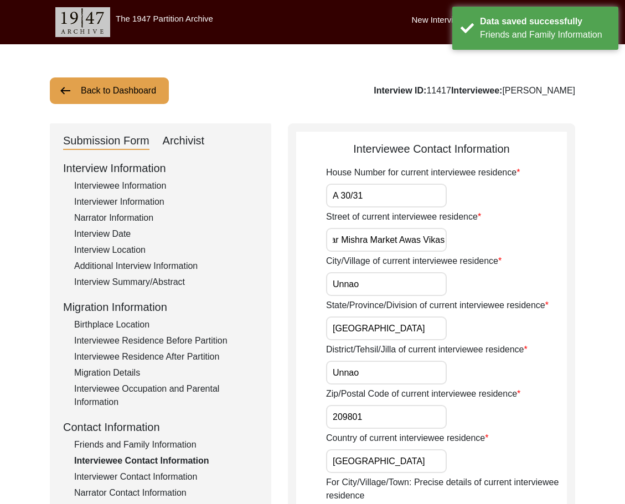
scroll to position [0, 0]
click at [387, 326] on input "[GEOGRAPHIC_DATA]" at bounding box center [386, 329] width 121 height 24
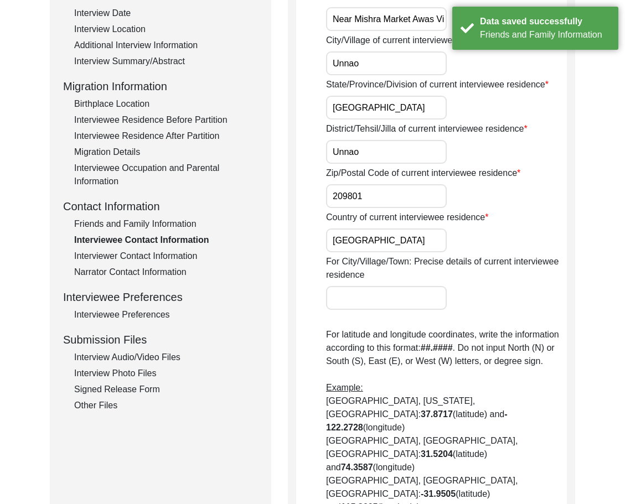
scroll to position [221, 0]
click at [376, 163] on div "House Number for current interviewee residence A 30/31 Street of current interv…" at bounding box center [446, 499] width 241 height 1108
click at [374, 153] on input "Unnao" at bounding box center [386, 151] width 121 height 24
drag, startPoint x: 374, startPoint y: 192, endPoint x: 376, endPoint y: 230, distance: 38.2
click at [374, 193] on input "209801" at bounding box center [386, 196] width 121 height 24
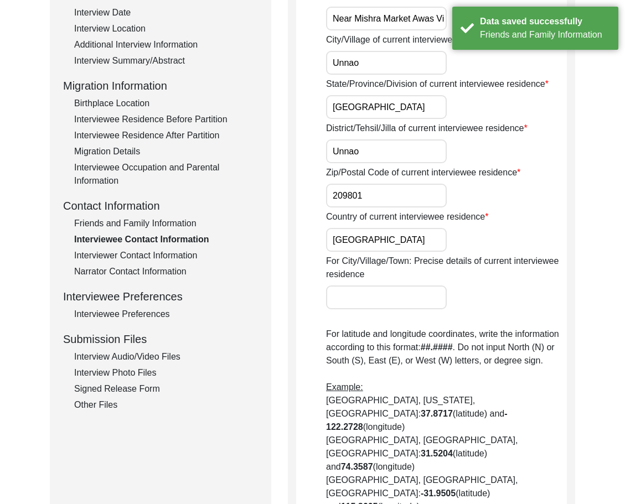
click at [376, 246] on input "[GEOGRAPHIC_DATA]" at bounding box center [386, 240] width 121 height 24
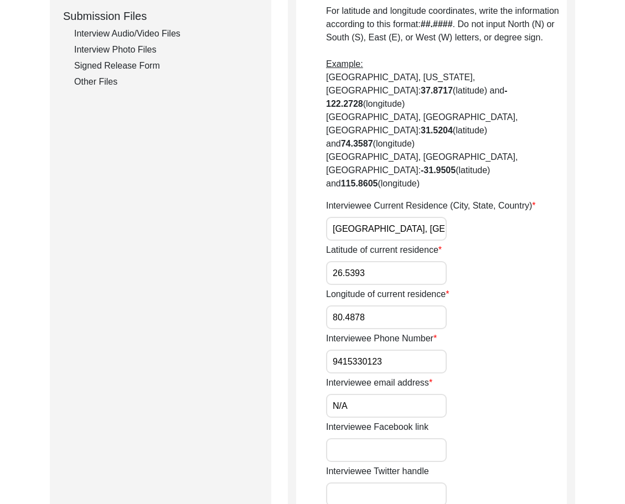
scroll to position [498, 0]
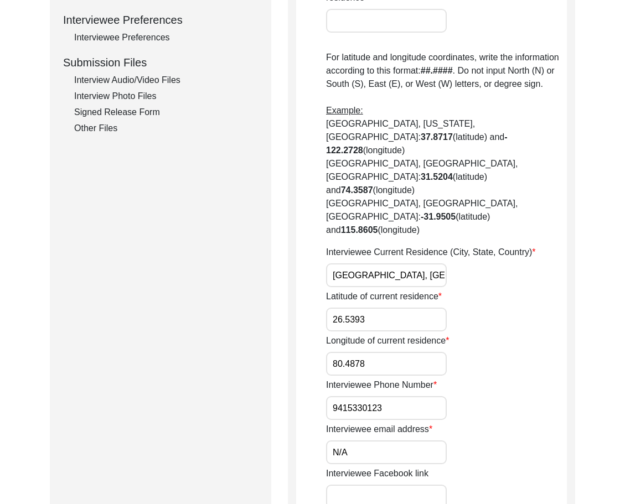
drag, startPoint x: 351, startPoint y: 231, endPoint x: 510, endPoint y: 236, distance: 158.4
click at [513, 246] on div "Interviewee Current Residence (City, State, Country) [GEOGRAPHIC_DATA], [GEOGRA…" at bounding box center [446, 267] width 241 height 42
click at [421, 308] on input "26.5393" at bounding box center [386, 320] width 121 height 24
click at [402, 352] on input "80.4878" at bounding box center [386, 364] width 121 height 24
click at [329, 396] on input "9415330123" at bounding box center [386, 408] width 121 height 24
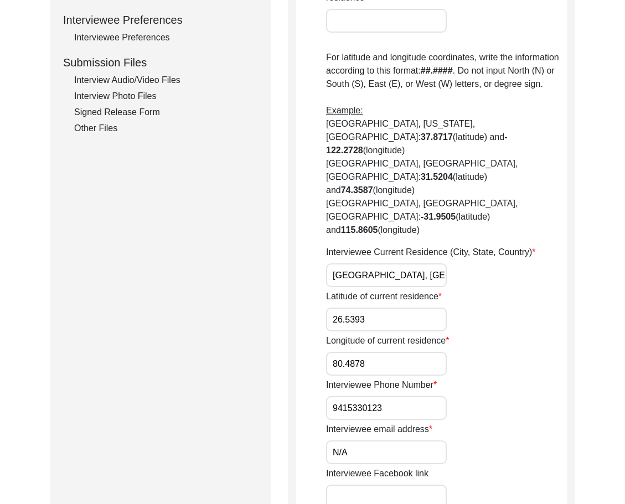
paste input "+91"
drag, startPoint x: 329, startPoint y: 367, endPoint x: 423, endPoint y: 394, distance: 97.4
click at [454, 378] on div "Interviewee Phone Number [PHONE_NUMBER]" at bounding box center [446, 399] width 241 height 42
click at [415, 423] on div "Interviewee email address N/A" at bounding box center [446, 444] width 241 height 42
click at [414, 440] on input "N/A" at bounding box center [386, 452] width 121 height 24
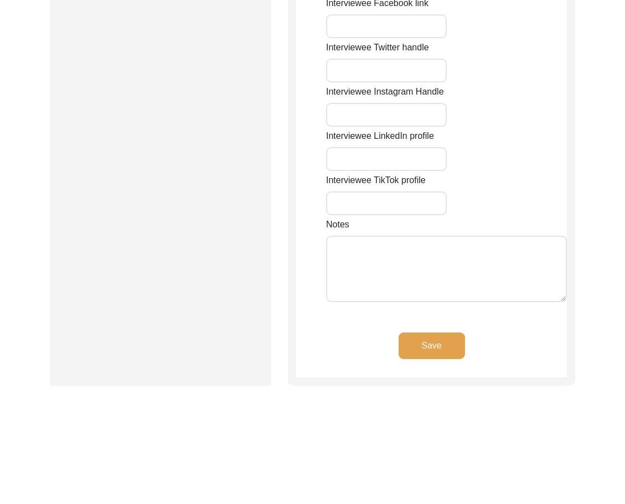
click at [436, 333] on button "Save" at bounding box center [431, 346] width 66 height 27
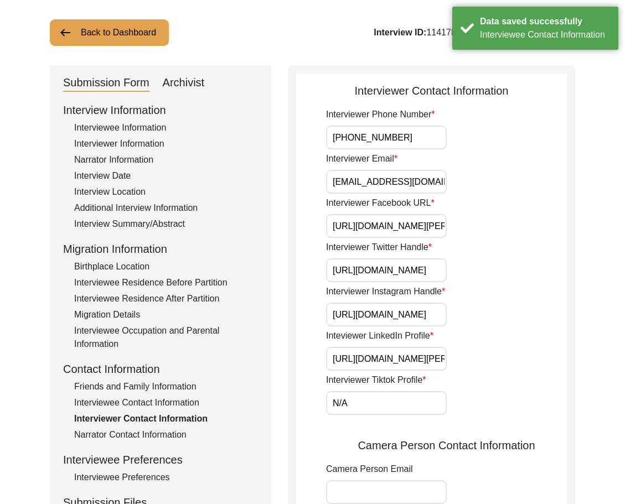
scroll to position [0, 0]
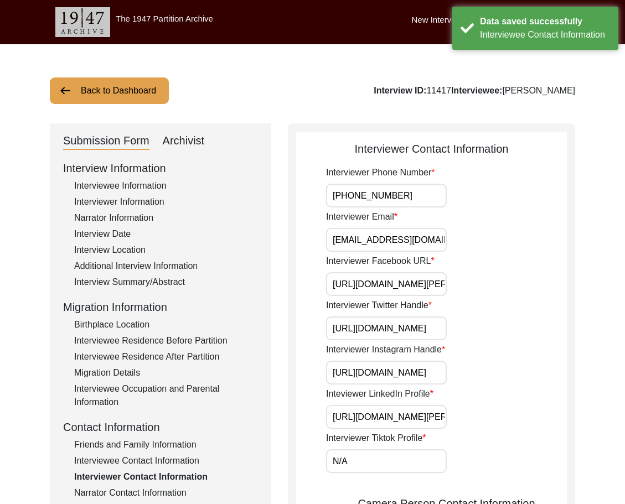
drag, startPoint x: 412, startPoint y: 204, endPoint x: 308, endPoint y: 200, distance: 104.7
drag, startPoint x: 330, startPoint y: 231, endPoint x: 481, endPoint y: 261, distance: 153.5
click at [491, 248] on div "Interviewer Email [EMAIL_ADDRESS][DOMAIN_NAME]" at bounding box center [446, 231] width 241 height 42
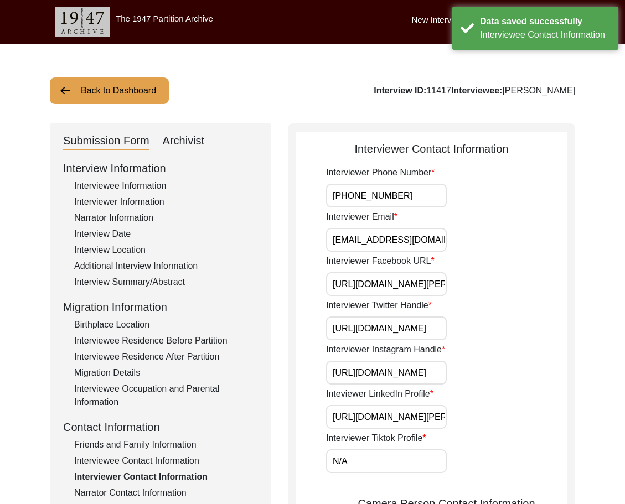
scroll to position [0, 80]
drag, startPoint x: 428, startPoint y: 278, endPoint x: 525, endPoint y: 308, distance: 101.2
click at [525, 308] on div "Interviewer Phone Number [PHONE_NUMBER] Interviewer Email [EMAIL_ADDRESS][DOMAI…" at bounding box center [446, 497] width 241 height 662
drag, startPoint x: 410, startPoint y: 323, endPoint x: 492, endPoint y: 357, distance: 89.1
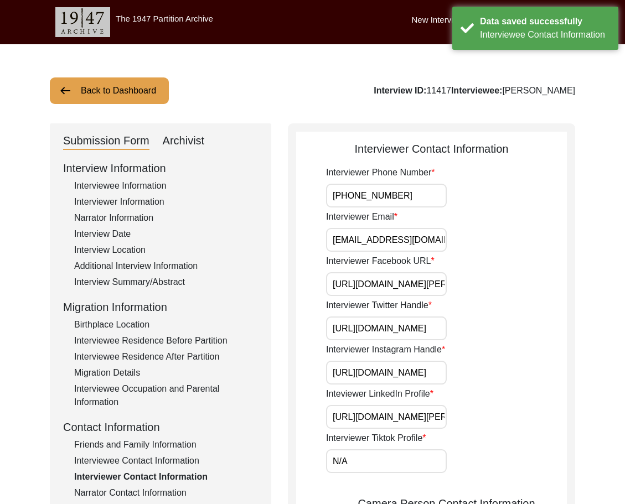
click at [521, 346] on div "Interviewer Phone Number [PHONE_NUMBER] Interviewer Email [EMAIL_ADDRESS][DOMAI…" at bounding box center [446, 497] width 241 height 662
drag, startPoint x: 413, startPoint y: 375, endPoint x: 511, endPoint y: 402, distance: 101.6
click at [519, 399] on div "Interviewer Phone Number [PHONE_NUMBER] Interviewer Email [EMAIL_ADDRESS][DOMAI…" at bounding box center [446, 497] width 241 height 662
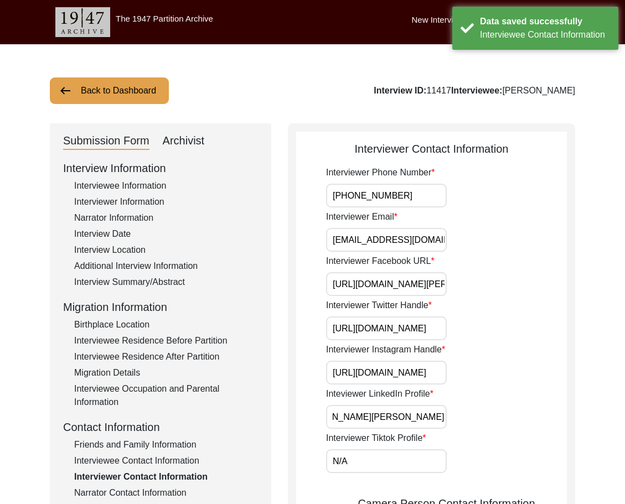
drag, startPoint x: 418, startPoint y: 422, endPoint x: 536, endPoint y: 424, distance: 118.4
click at [536, 424] on div "Inteviewer LinkedIn Profile [URL][DOMAIN_NAME][PERSON_NAME]" at bounding box center [446, 408] width 241 height 42
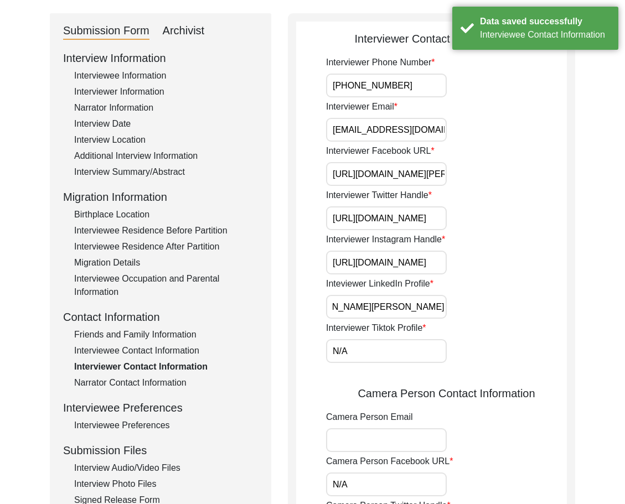
scroll to position [221, 0]
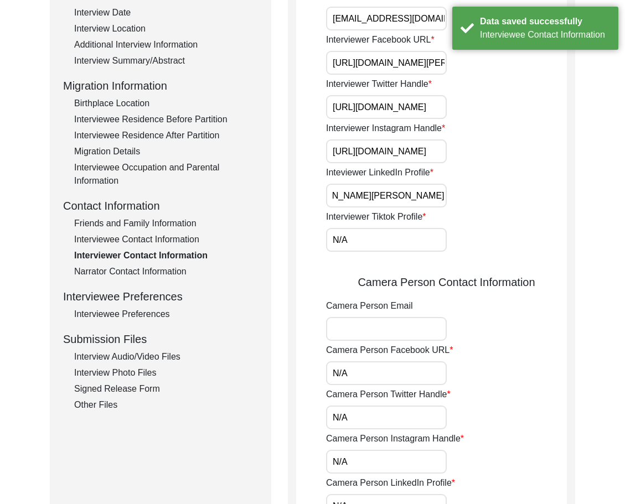
click at [378, 242] on input "N/A" at bounding box center [386, 240] width 121 height 24
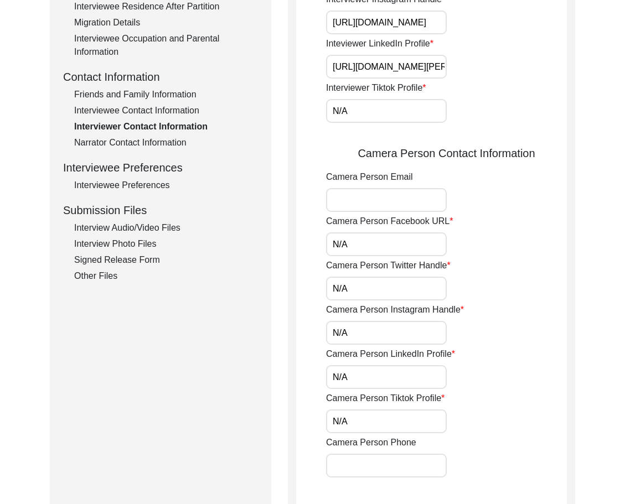
scroll to position [498, 0]
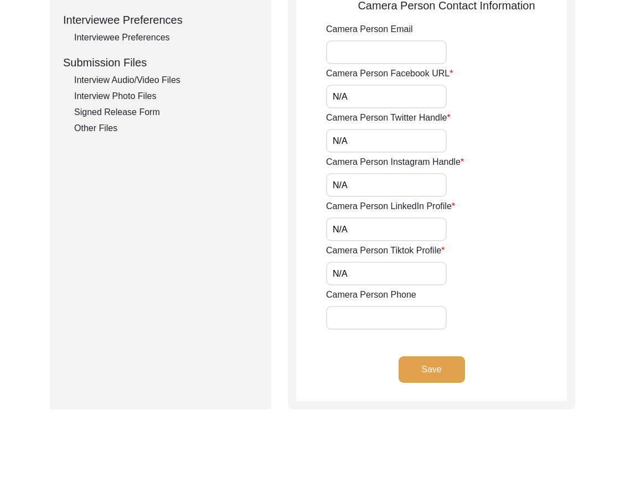
drag, startPoint x: 340, startPoint y: 95, endPoint x: 321, endPoint y: 120, distance: 31.5
click at [307, 99] on app-interviewer-contact-information "Interviewer Contact Information Interviewer Phone Number [PHONE_NUMBER] Intervi…" at bounding box center [431, 22] width 271 height 759
drag, startPoint x: 341, startPoint y: 131, endPoint x: 353, endPoint y: 137, distance: 13.1
click at [353, 137] on input "N/A" at bounding box center [386, 141] width 121 height 24
click at [350, 175] on input "N/A" at bounding box center [386, 185] width 121 height 24
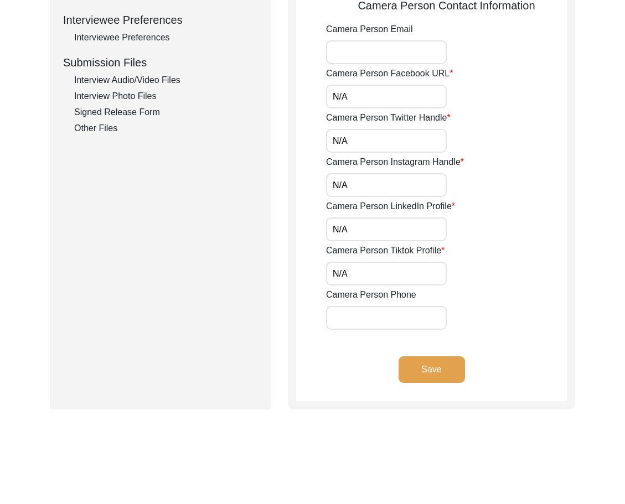
click at [351, 224] on input "N/A" at bounding box center [386, 229] width 121 height 24
click at [346, 272] on input "N/A" at bounding box center [386, 274] width 121 height 24
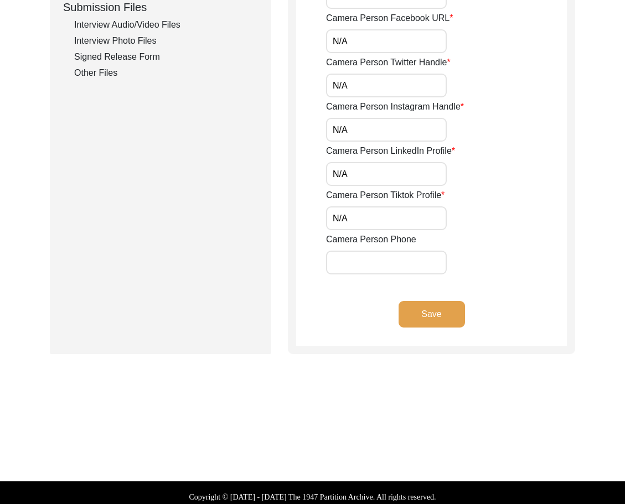
click at [424, 315] on button "Save" at bounding box center [431, 314] width 66 height 27
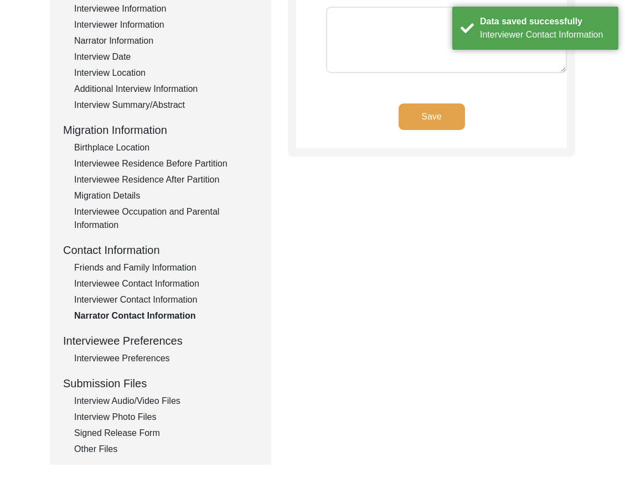
scroll to position [221, 0]
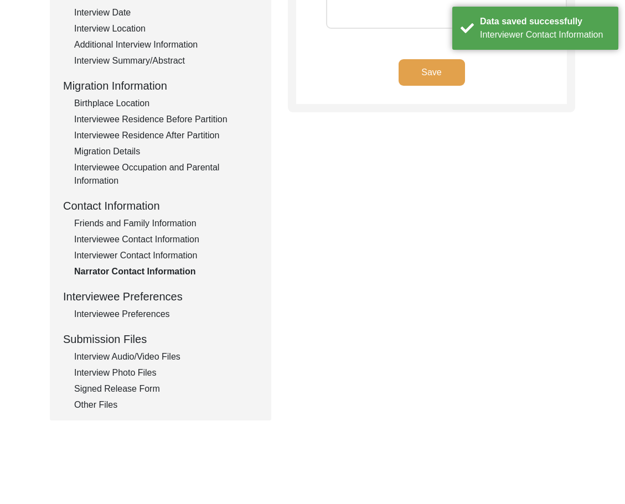
click at [134, 307] on div "Interview Information Interviewee Information Interviewer Information Narrator …" at bounding box center [160, 175] width 195 height 473
click at [134, 311] on div "Interviewee Preferences" at bounding box center [166, 314] width 184 height 13
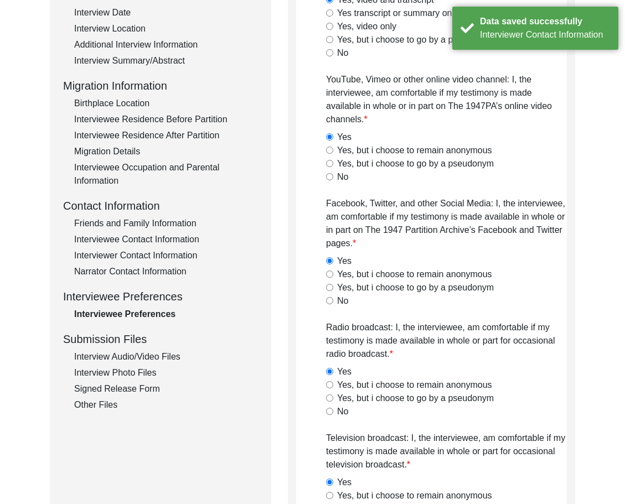
scroll to position [0, 0]
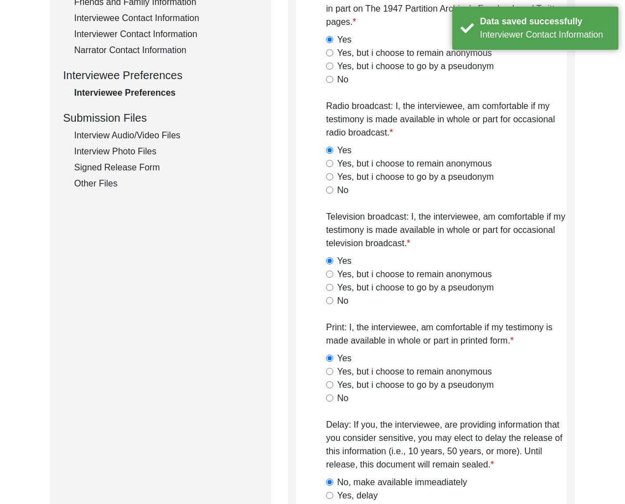
click at [129, 134] on div "Interview Audio/Video Files" at bounding box center [166, 135] width 184 height 13
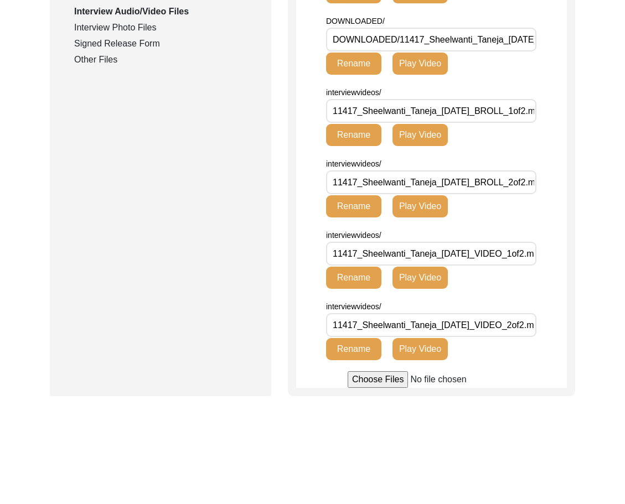
scroll to position [142, 0]
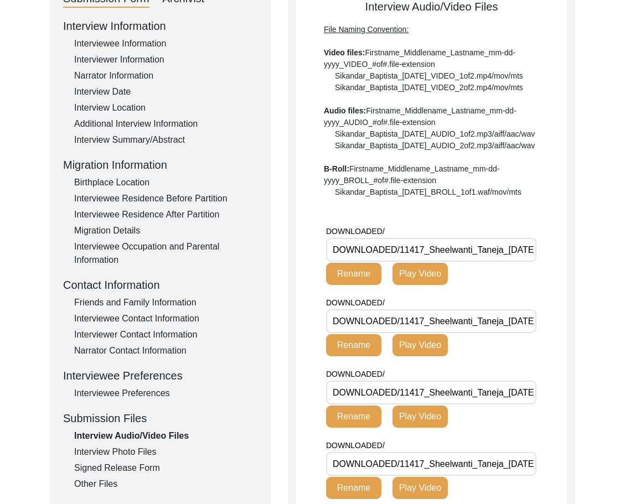
click at [139, 449] on div "Interview Photo Files" at bounding box center [166, 451] width 184 height 13
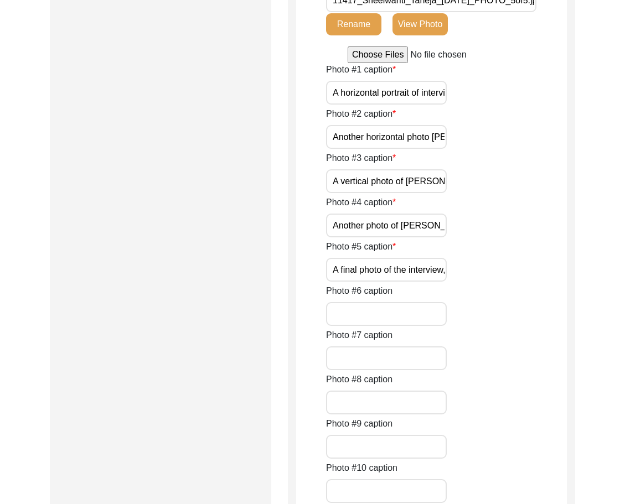
scroll to position [917, 0]
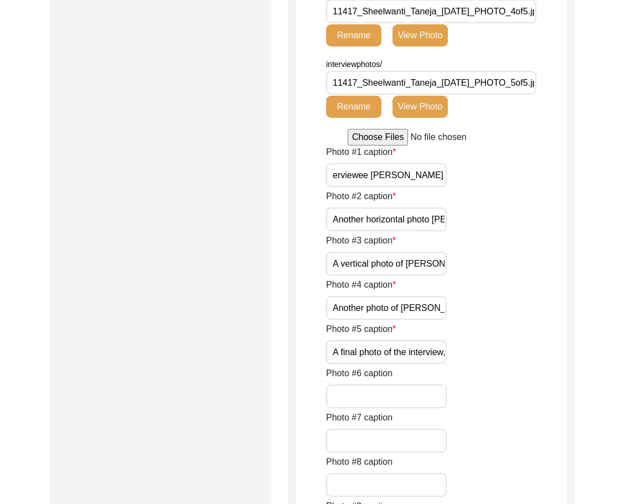
drag, startPoint x: 417, startPoint y: 173, endPoint x: 526, endPoint y: 175, distance: 109.0
click at [527, 174] on div "Photo #1 caption A horizontal portrait of interviewee [PERSON_NAME]." at bounding box center [446, 167] width 241 height 42
drag, startPoint x: 415, startPoint y: 214, endPoint x: 503, endPoint y: 242, distance: 92.6
click at [524, 229] on div "Photo #2 caption Another horizontal photo Sheelwanti, who seems to be pointing …" at bounding box center [446, 211] width 241 height 42
drag, startPoint x: 406, startPoint y: 258, endPoint x: 445, endPoint y: 308, distance: 63.5
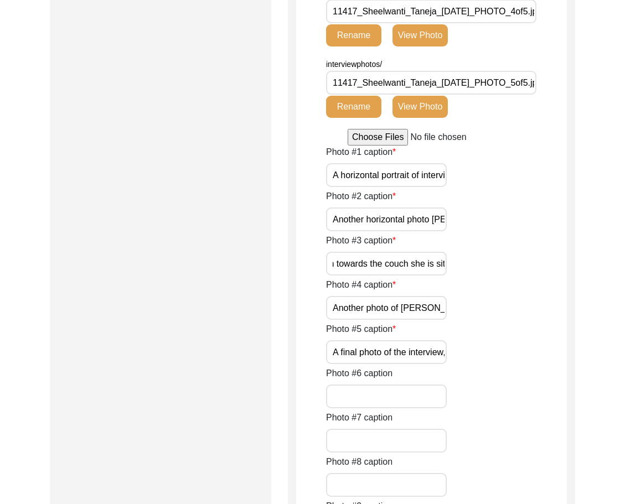
click at [526, 273] on div "Photo #3 caption A vertical photo of [PERSON_NAME], who is looking down towards…" at bounding box center [446, 255] width 241 height 42
drag, startPoint x: 394, startPoint y: 315, endPoint x: 526, endPoint y: 327, distance: 132.8
click at [529, 325] on div "Photo #1 caption A horizontal portrait of interviewee [PERSON_NAME]. Photo #2 c…" at bounding box center [446, 477] width 241 height 663
drag, startPoint x: 394, startPoint y: 356, endPoint x: 511, endPoint y: 356, distance: 117.3
click at [511, 356] on div "Photo #5 caption A final photo of the interview, [PERSON_NAME] explaining her s…" at bounding box center [446, 344] width 241 height 42
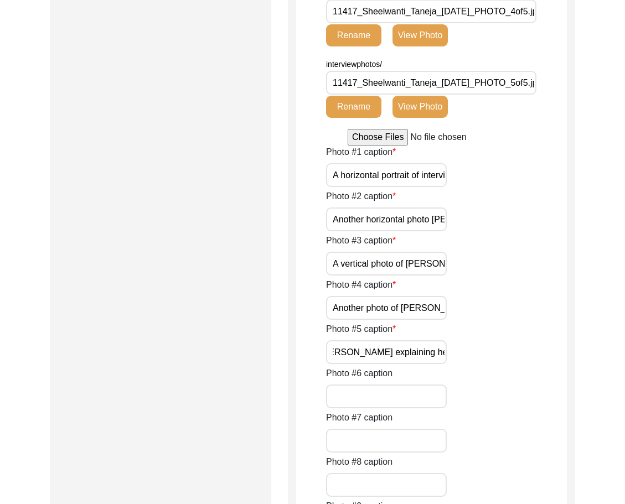
click at [511, 356] on div "Photo #5 caption A final photo of the interview, [PERSON_NAME] explaining her s…" at bounding box center [446, 344] width 241 height 42
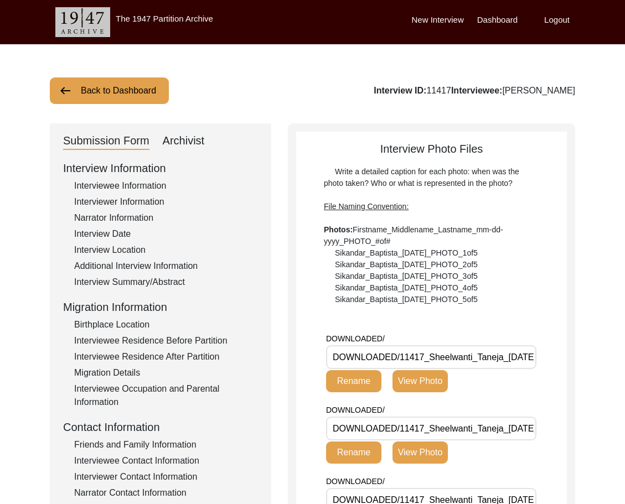
click at [179, 149] on div "Archivist" at bounding box center [184, 141] width 42 height 18
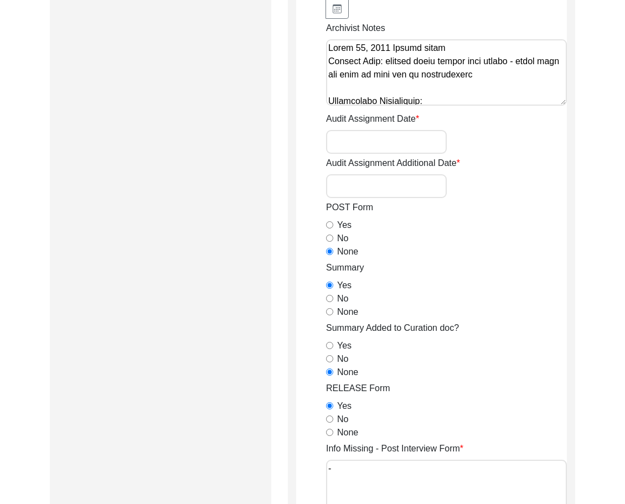
click at [370, 149] on input "Audit Assignment Date" at bounding box center [386, 142] width 121 height 24
click at [418, 183] on input "Audit Assignment Additional Date" at bounding box center [386, 186] width 121 height 24
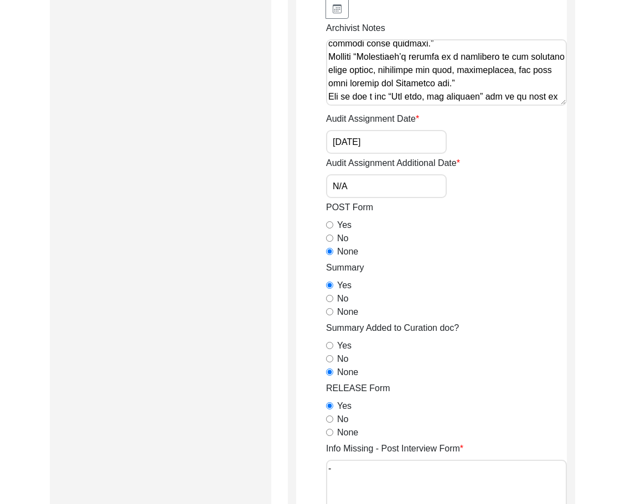
click at [554, 95] on textarea "Archivist Notes" at bounding box center [446, 72] width 241 height 66
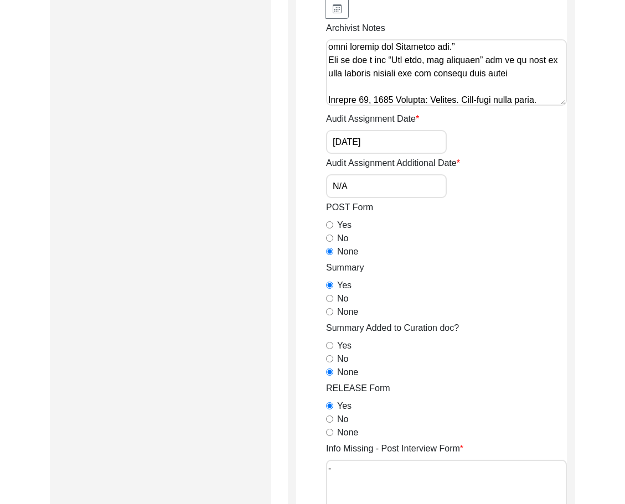
click at [418, 94] on textarea "Archivist Notes" at bounding box center [446, 72] width 241 height 66
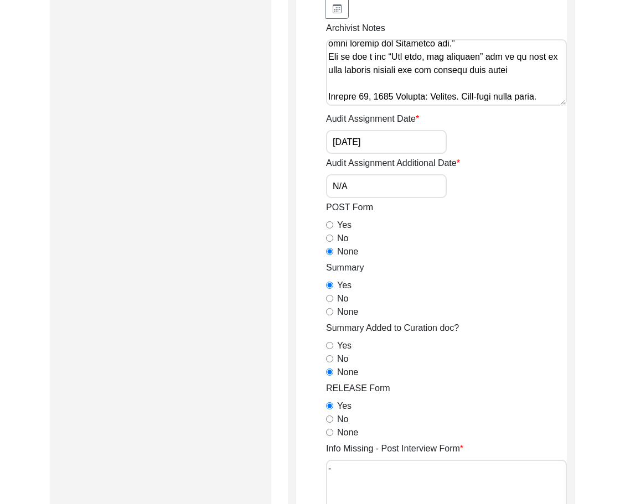
paste textarea "Deleted extra spaces Interviewee Title: Added Mrs. Phone Numbers: Added country…"
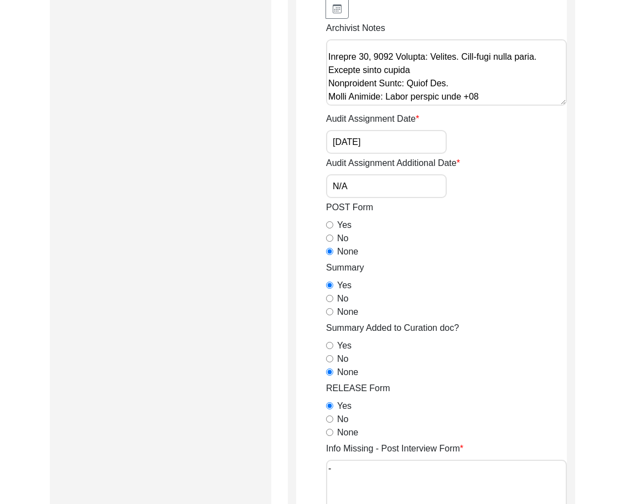
click at [394, 60] on textarea "Archivist Notes" at bounding box center [446, 72] width 241 height 66
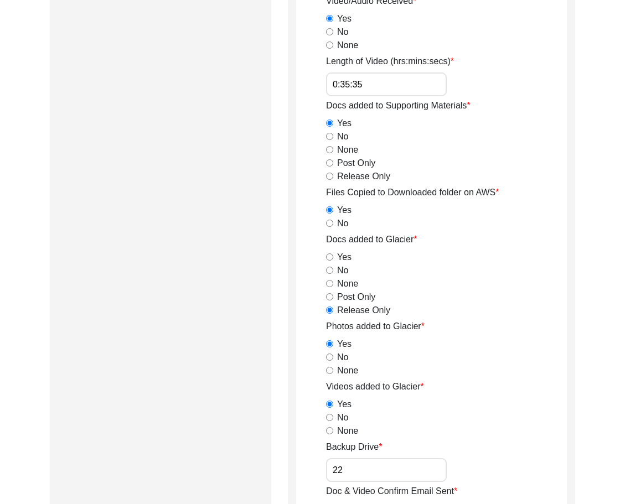
click at [388, 95] on input "0:35:35" at bounding box center [386, 84] width 121 height 24
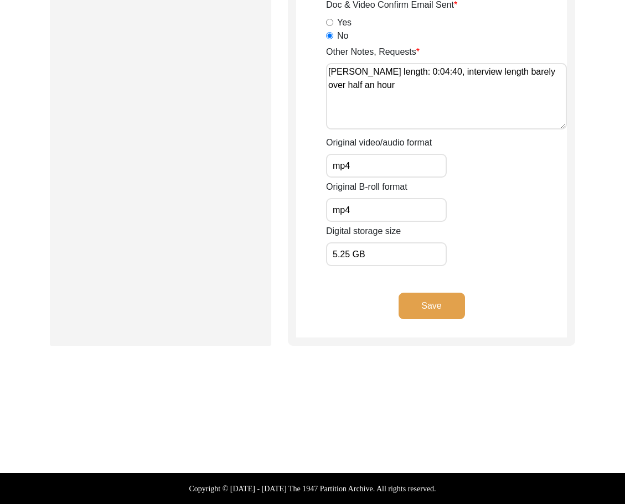
click at [437, 298] on button "Save" at bounding box center [431, 306] width 66 height 27
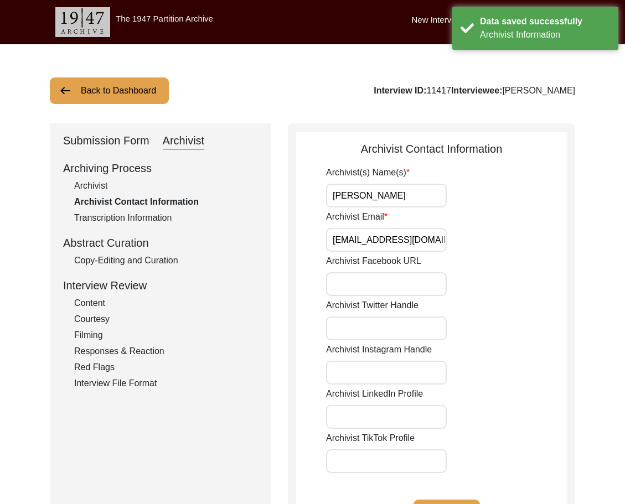
drag, startPoint x: 412, startPoint y: 201, endPoint x: 415, endPoint y: 208, distance: 7.4
click at [412, 201] on input "[PERSON_NAME]" at bounding box center [386, 196] width 121 height 24
click at [437, 238] on input "Archivist Email" at bounding box center [386, 240] width 121 height 24
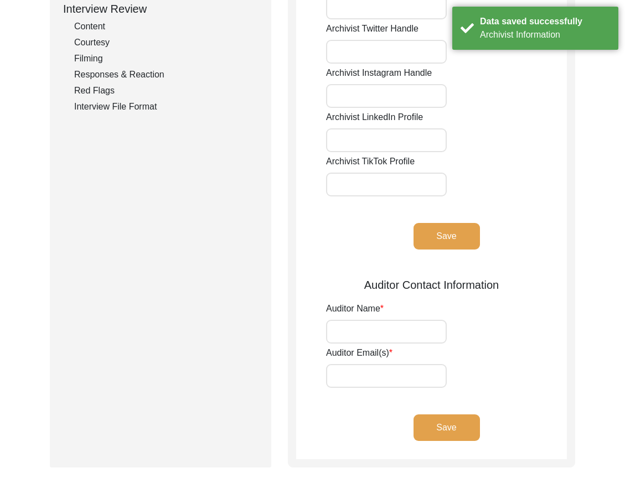
click at [426, 234] on button "Save" at bounding box center [446, 236] width 66 height 27
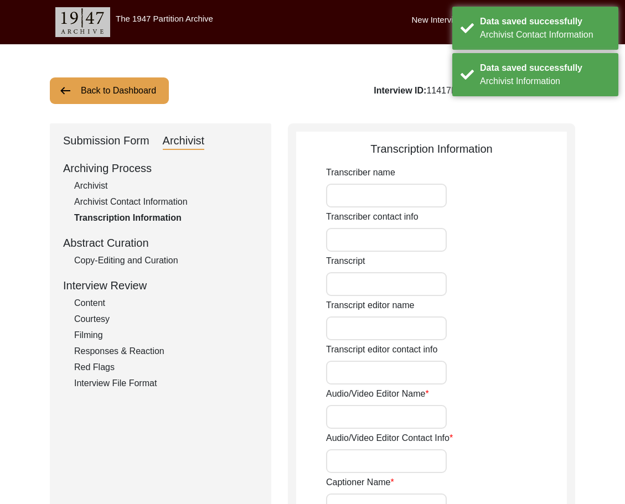
click at [120, 250] on div "Abstract Curation" at bounding box center [160, 243] width 195 height 17
click at [181, 256] on div "Copy-Editing and Curation" at bounding box center [166, 260] width 184 height 13
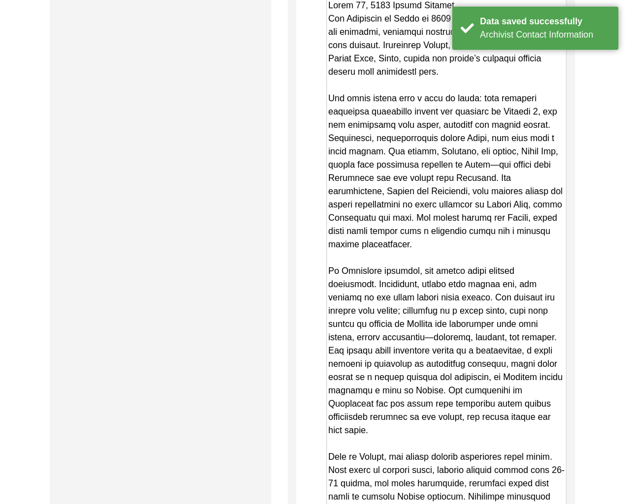
click at [385, 246] on textarea "Copy-Edited Summary" at bounding box center [446, 259] width 241 height 525
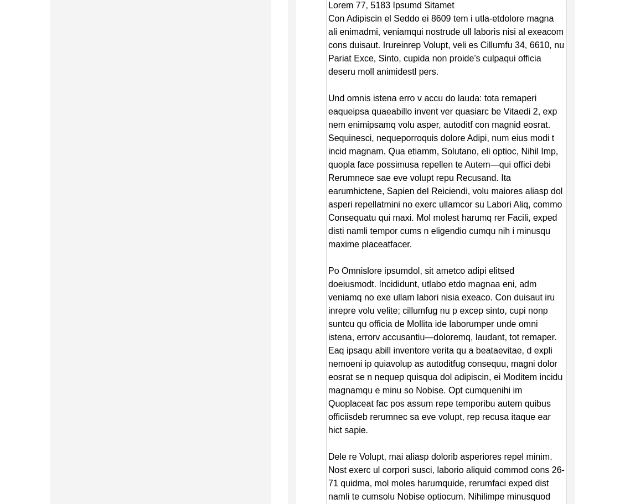
click at [453, 44] on textarea "Copy-Edited Summary" at bounding box center [446, 259] width 241 height 525
paste textarea "Lor. Ipsumdolor Sitame, cons ad Elitsedd 98, 8906, ei Tempor Inci, Utlab, etdol…"
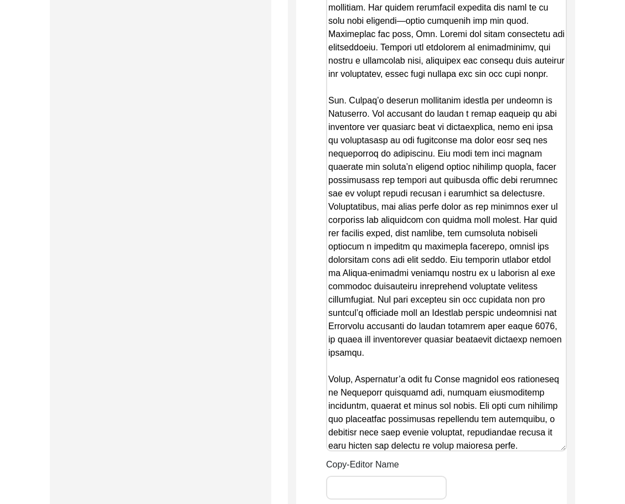
scroll to position [1497, 0]
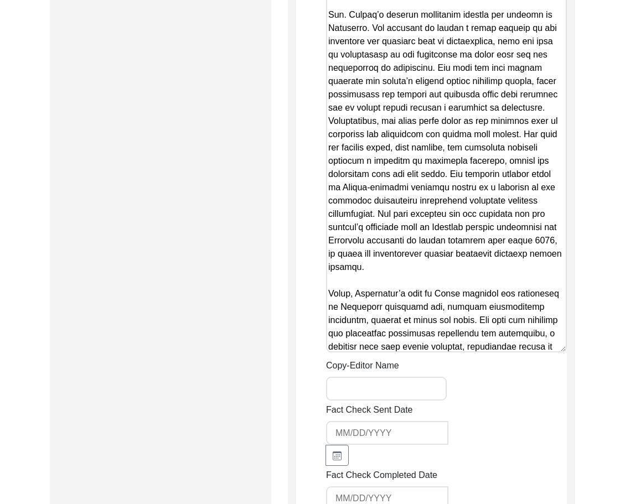
click at [380, 377] on input "Copy-Editor Name" at bounding box center [386, 389] width 121 height 24
click at [494, 403] on div "Fact Check Sent Date" at bounding box center [446, 434] width 241 height 63
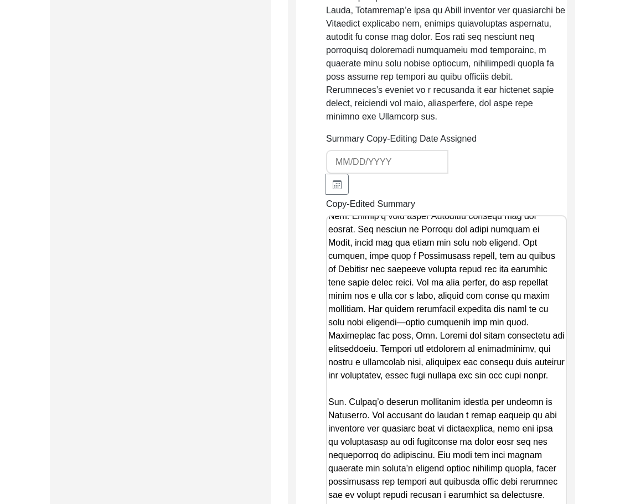
click at [458, 370] on textarea "Copy-Edited Summary" at bounding box center [446, 477] width 241 height 525
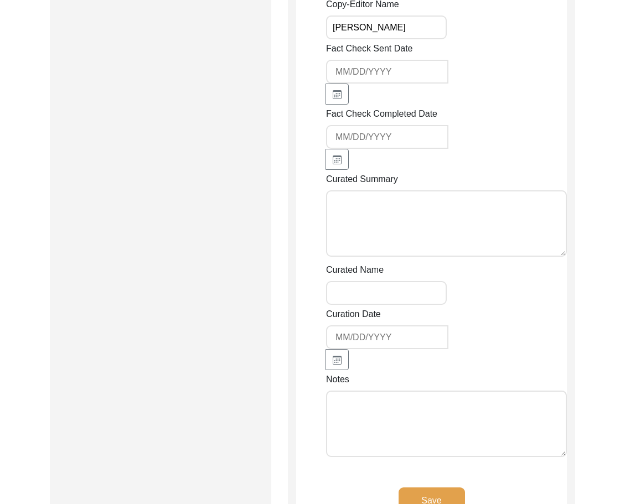
scroll to position [1884, 0]
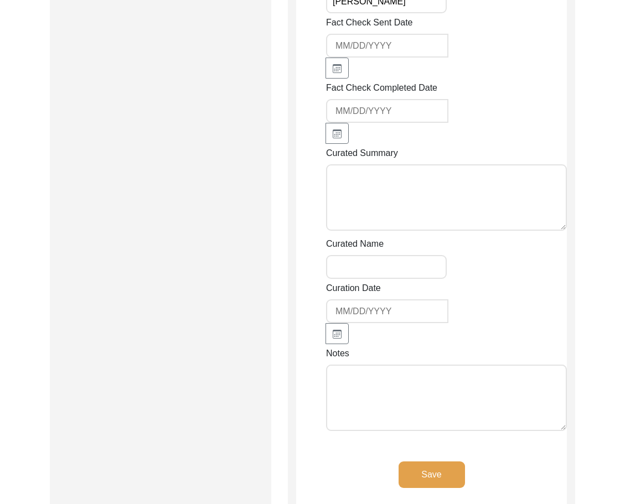
click at [452, 369] on textarea "Notes" at bounding box center [446, 398] width 241 height 66
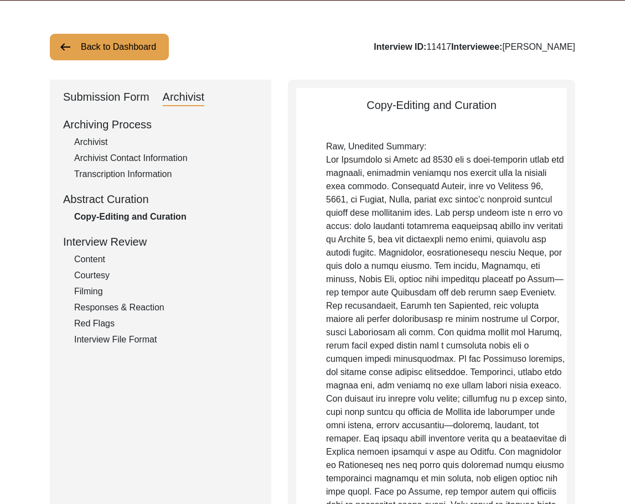
scroll to position [0, 0]
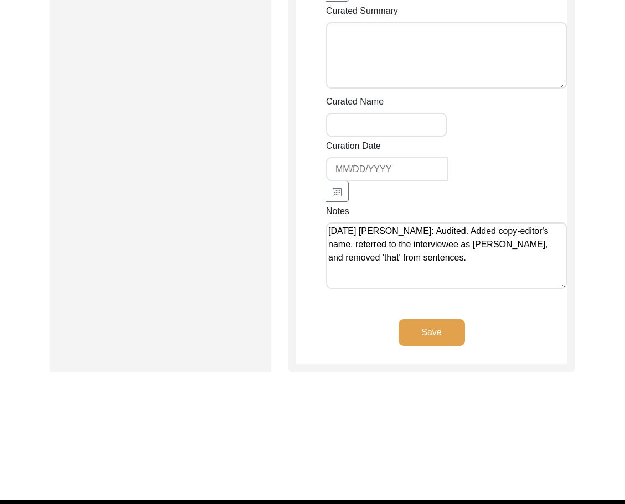
click at [447, 319] on button "Save" at bounding box center [431, 332] width 66 height 27
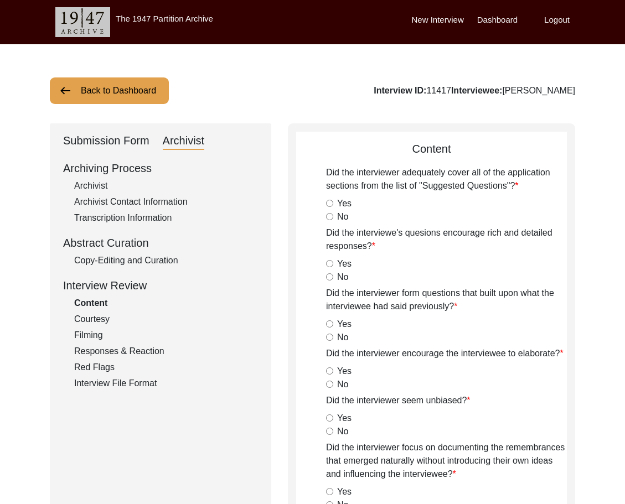
click at [116, 190] on div "Archivist" at bounding box center [166, 185] width 184 height 13
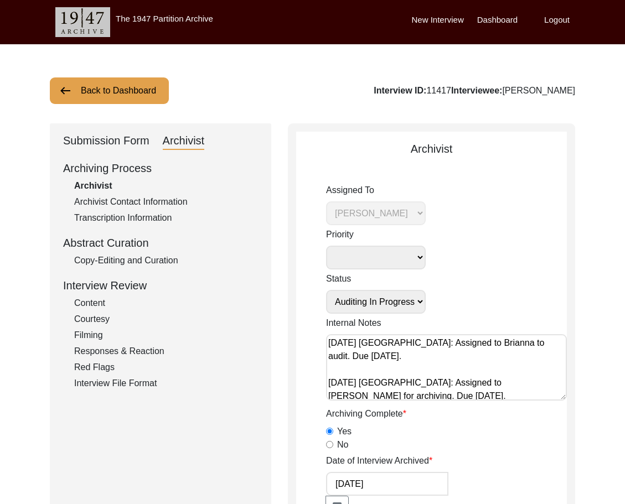
click at [353, 304] on select "Submission In Progress Submitted/Received Archiving In Progress Archiving Compl…" at bounding box center [376, 302] width 100 height 24
click at [326, 290] on select "Submission In Progress Submitted/Received Archiving In Progress Archiving Compl…" at bounding box center [376, 302] width 100 height 24
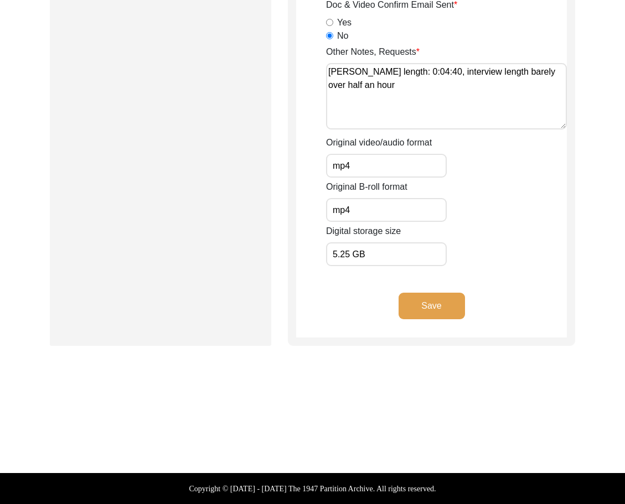
click at [411, 308] on button "Save" at bounding box center [431, 306] width 66 height 27
